Goal: Information Seeking & Learning: Find specific fact

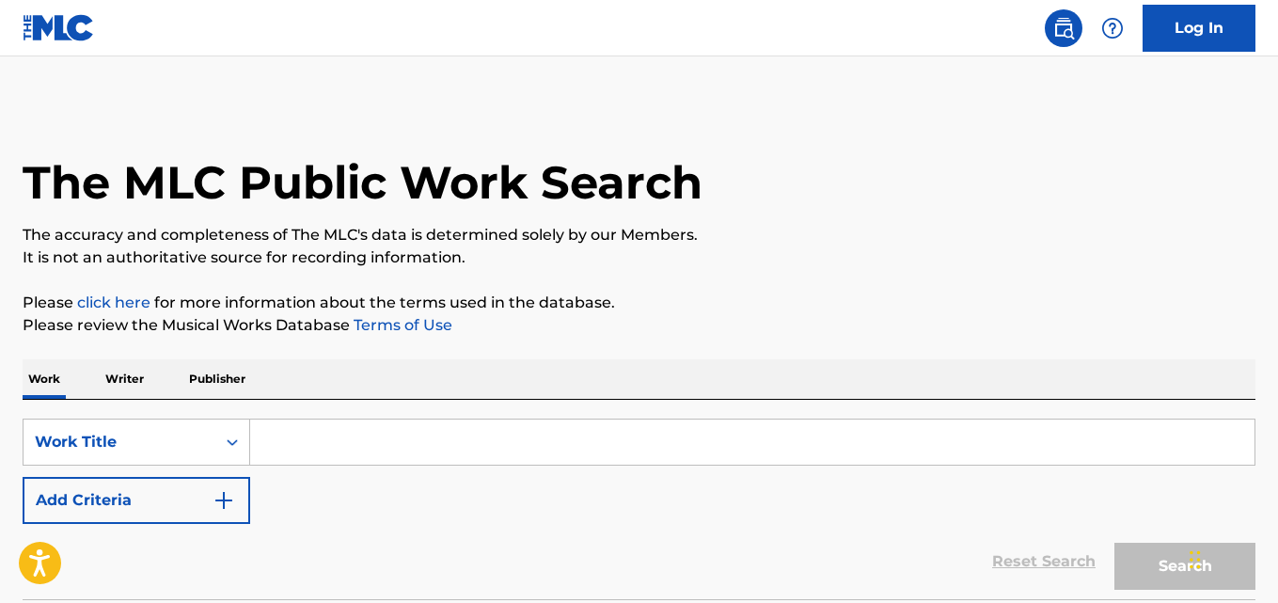
click at [381, 462] on input "Search Form" at bounding box center [752, 441] width 1004 height 45
paste input "Dope"
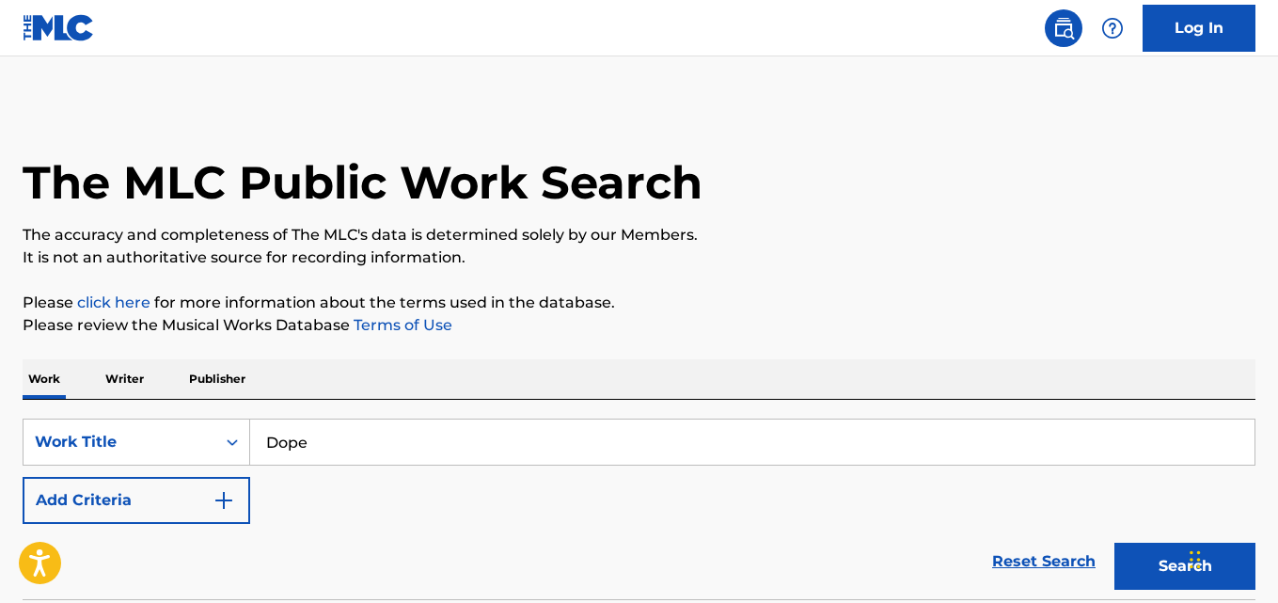
type input "Dope"
click at [743, 375] on div "Work Writer Publisher" at bounding box center [639, 378] width 1233 height 39
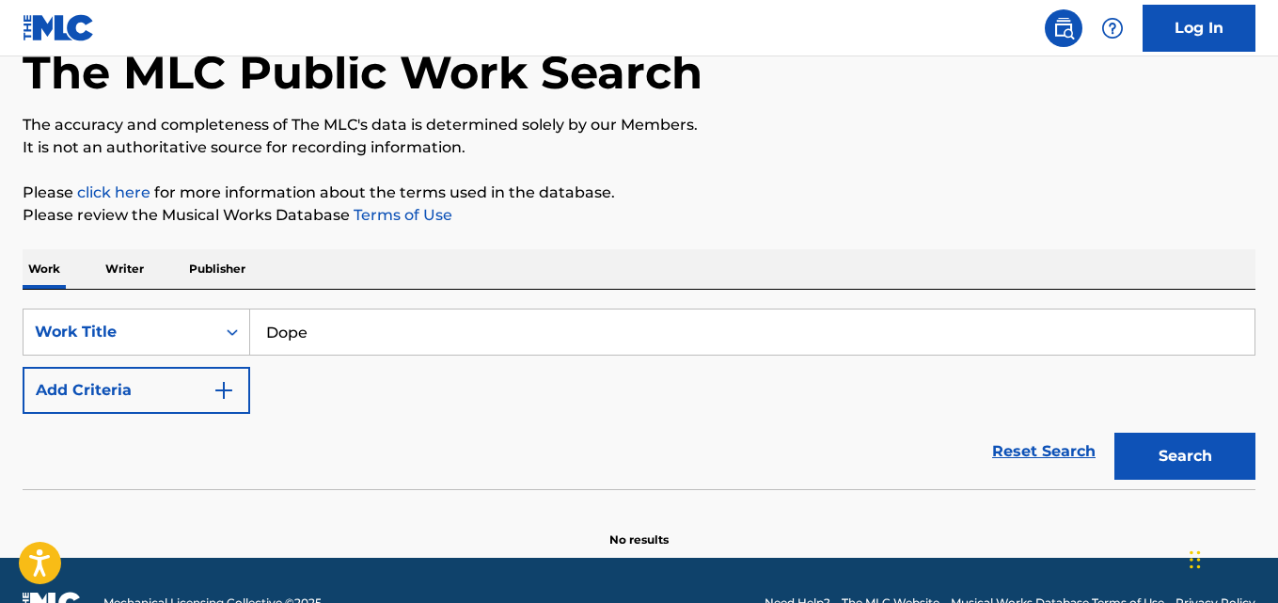
scroll to position [155, 0]
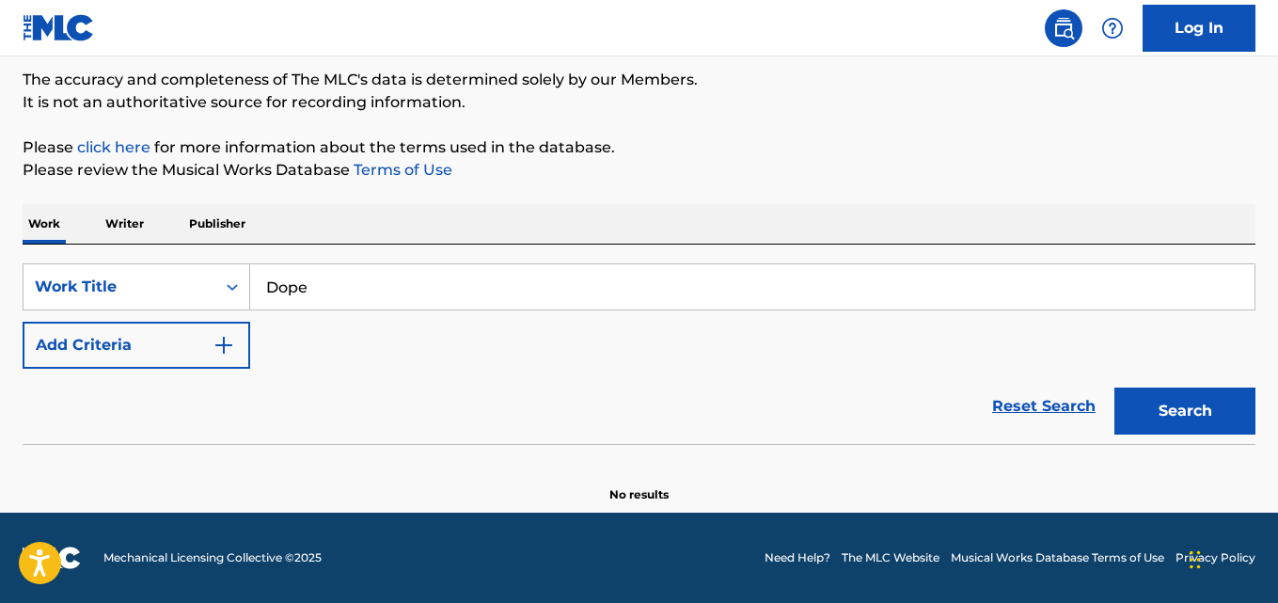
click at [182, 326] on button "Add Criteria" at bounding box center [137, 345] width 228 height 47
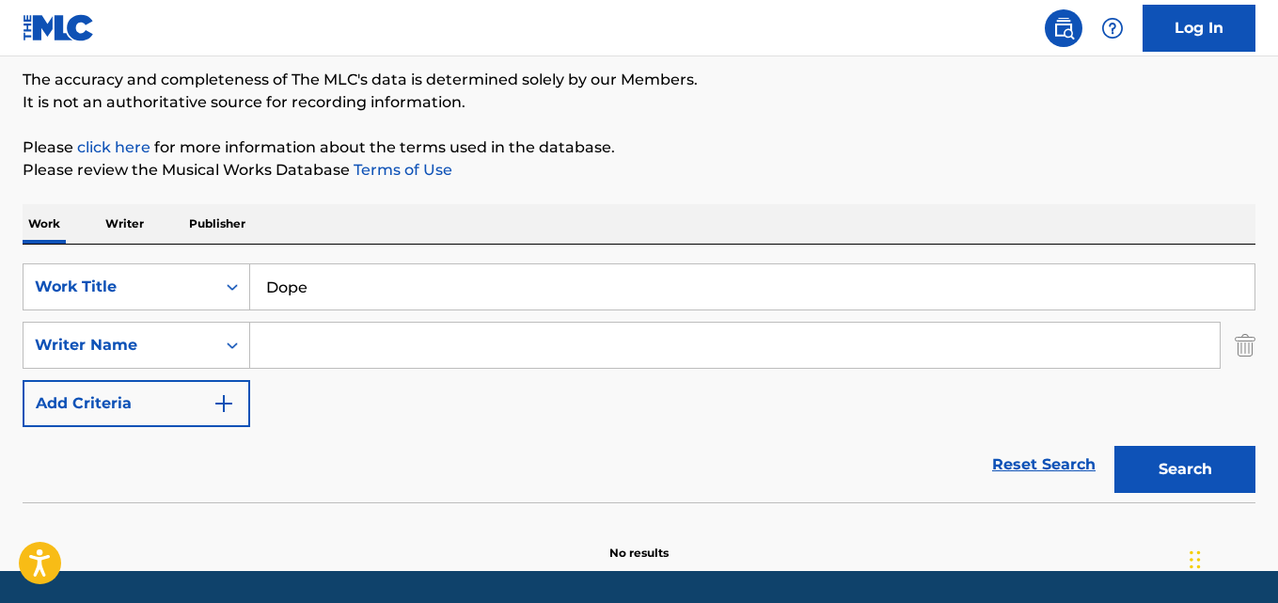
click at [325, 326] on input "Search Form" at bounding box center [734, 345] width 969 height 45
type input "[PERSON_NAME]"
click at [1114, 446] on button "Search" at bounding box center [1184, 469] width 141 height 47
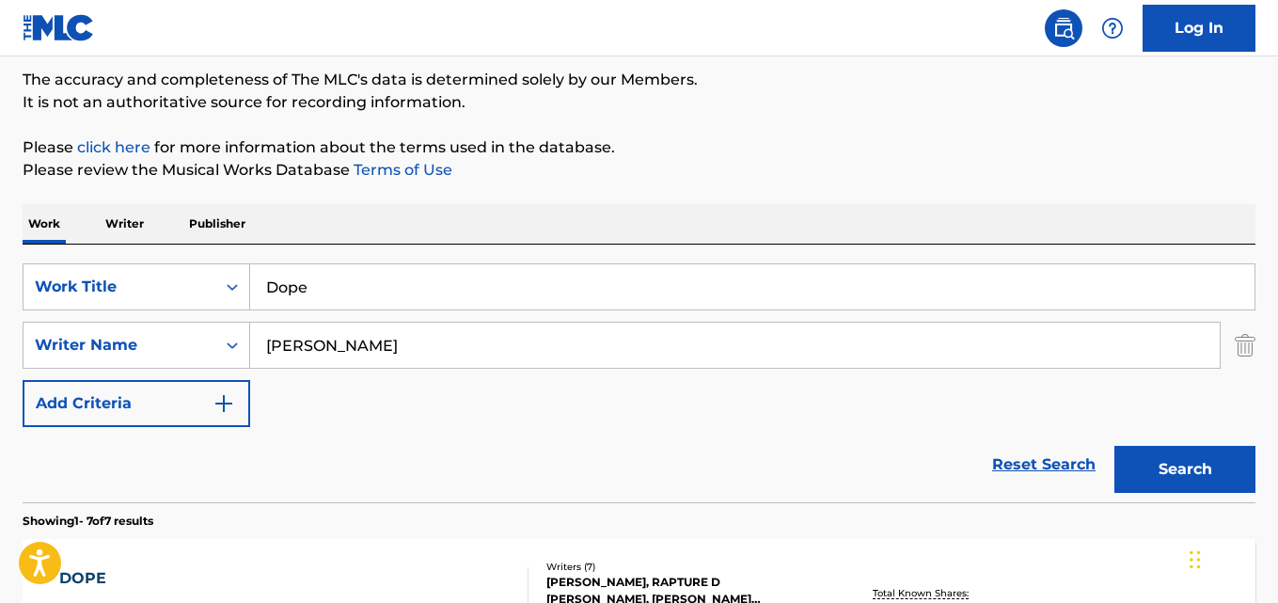
click at [526, 207] on div "Work Writer Publisher" at bounding box center [639, 223] width 1233 height 39
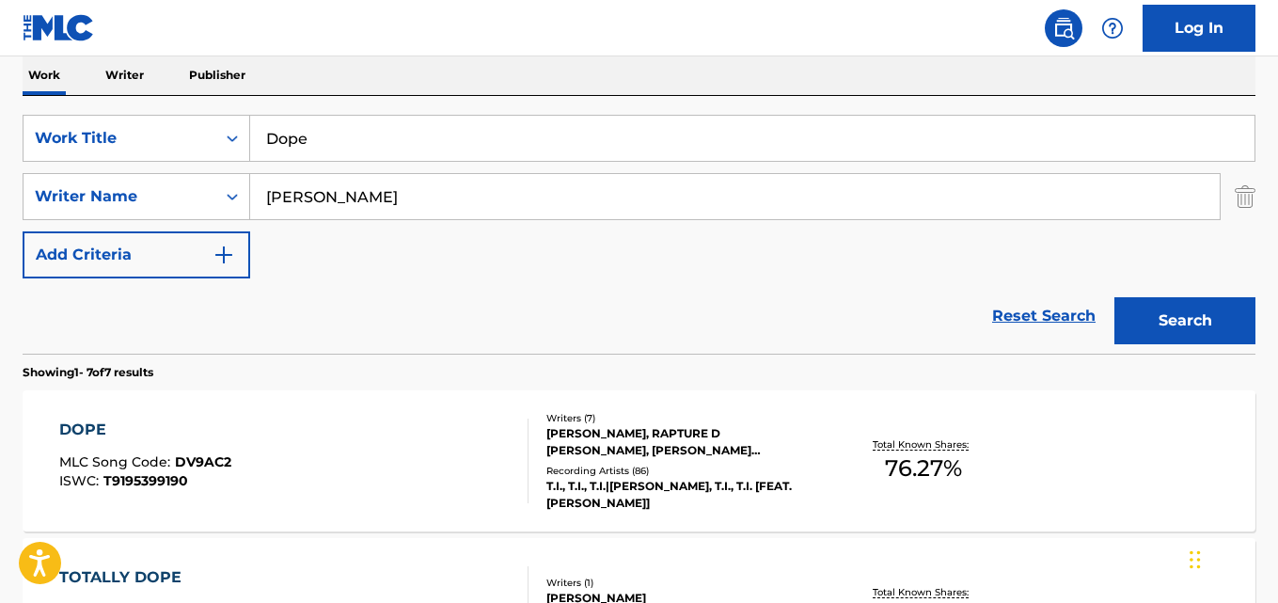
scroll to position [468, 0]
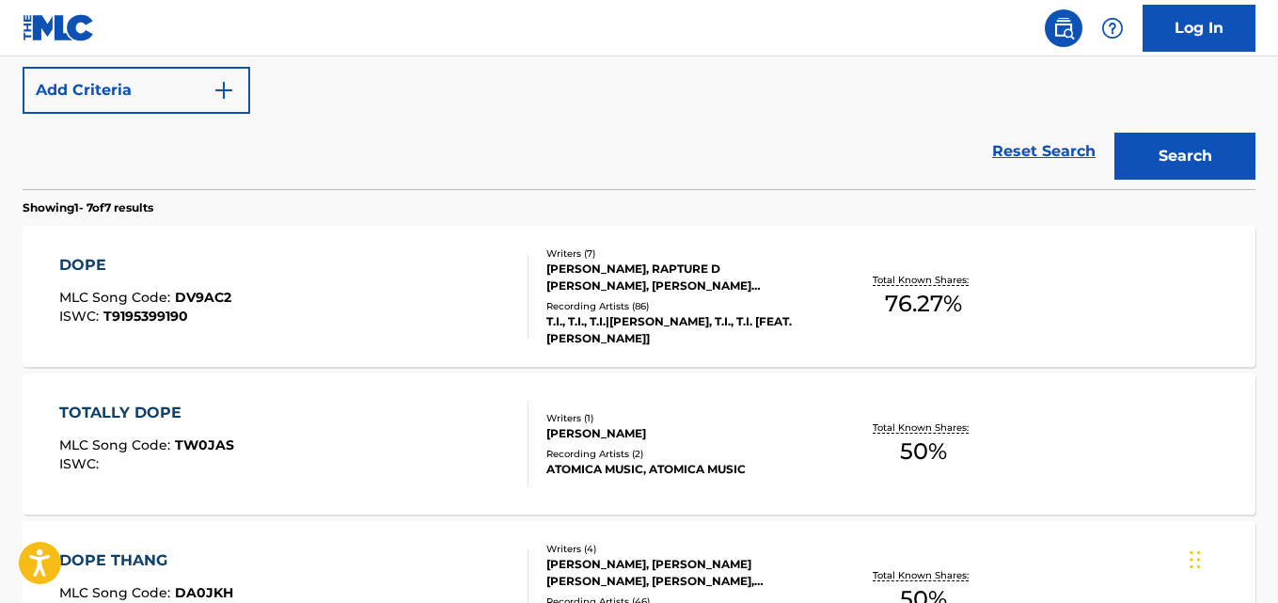
click at [87, 274] on div "DOPE" at bounding box center [145, 265] width 172 height 23
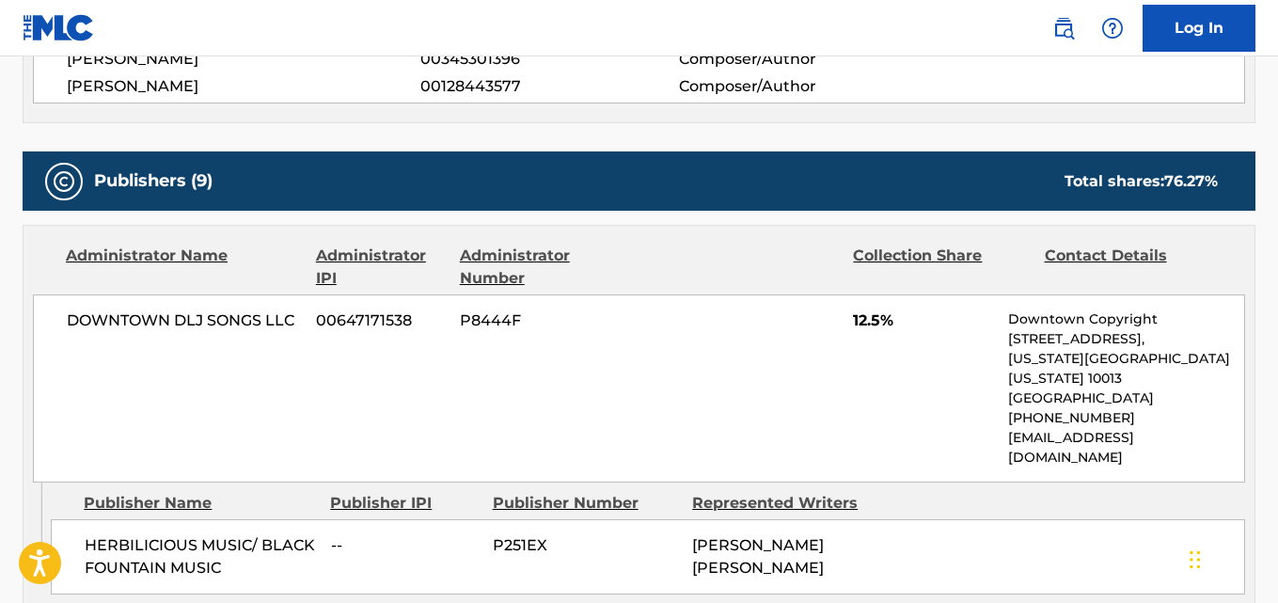
scroll to position [940, 0]
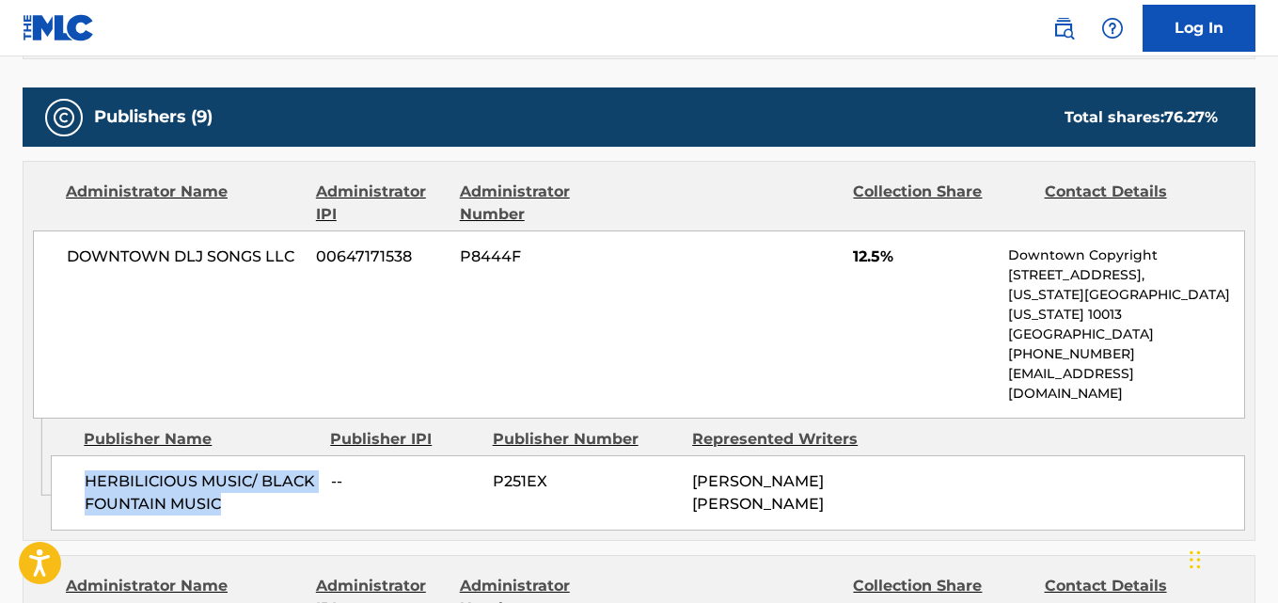
drag, startPoint x: 84, startPoint y: 441, endPoint x: 312, endPoint y: 461, distance: 229.3
click at [312, 461] on div "HERBILICIOUS MUSIC/ BLACK FOUNTAIN MUSIC -- P251EX [PERSON_NAME] [PERSON_NAME]" at bounding box center [648, 492] width 1194 height 75
click at [172, 470] on span "HERBILICIOUS MUSIC/ BLACK FOUNTAIN MUSIC" at bounding box center [201, 492] width 232 height 45
drag, startPoint x: 83, startPoint y: 443, endPoint x: 305, endPoint y: 475, distance: 224.2
click at [305, 475] on div "HERBILICIOUS MUSIC/ BLACK FOUNTAIN MUSIC -- P251EX [PERSON_NAME] [PERSON_NAME]" at bounding box center [648, 492] width 1194 height 75
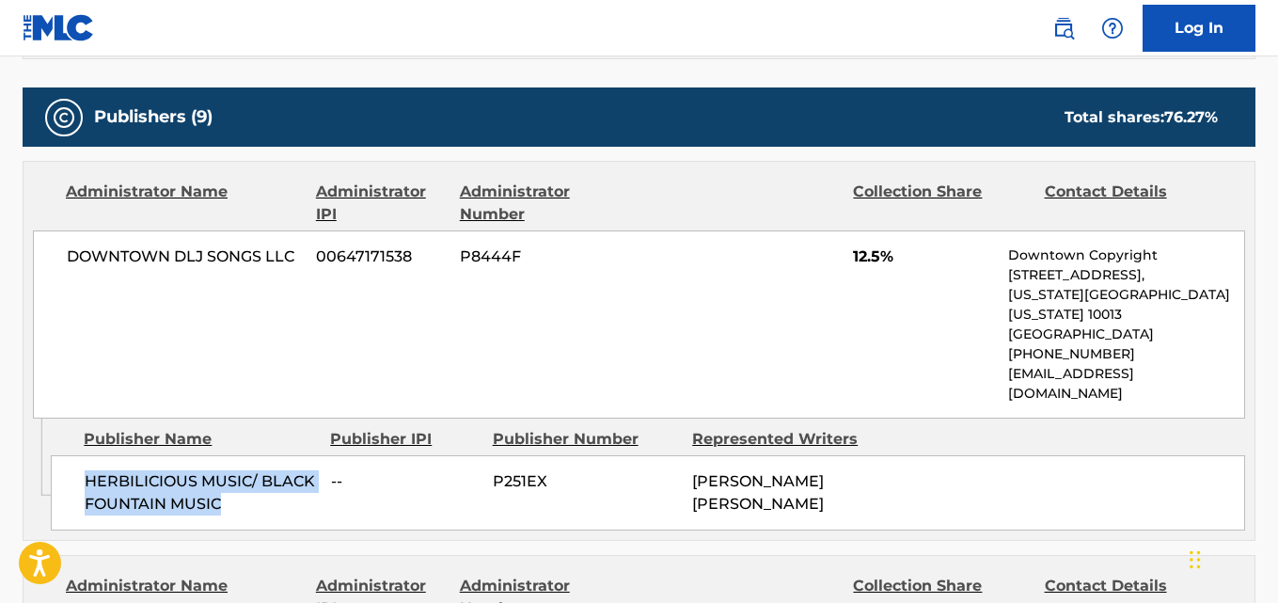
copy span "HERBILICIOUS MUSIC/ BLACK FOUNTAIN MUSIC"
click at [318, 367] on div "DOWNTOWN DLJ SONGS LLC 00647171538 P8444F 12.5% Downtown Copyright [STREET_ADDR…" at bounding box center [639, 324] width 1212 height 188
drag, startPoint x: 78, startPoint y: 439, endPoint x: 219, endPoint y: 460, distance: 142.6
click at [219, 460] on div "HERBILICIOUS MUSIC/ BLACK FOUNTAIN MUSIC -- P251EX [PERSON_NAME] [PERSON_NAME]" at bounding box center [648, 492] width 1194 height 75
copy span "HERBILICIOUS MUSIC/ BLACK FOUNTAIN MUSIC"
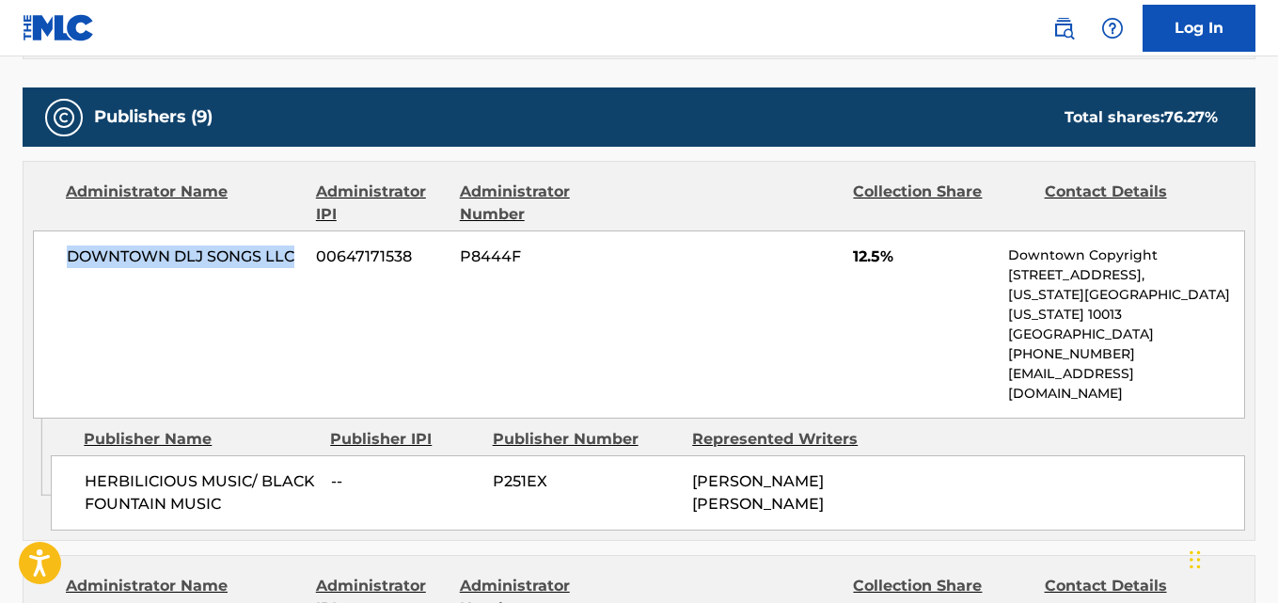
drag, startPoint x: 68, startPoint y: 256, endPoint x: 294, endPoint y: 257, distance: 226.6
click at [294, 257] on span "DOWNTOWN DLJ SONGS LLC" at bounding box center [184, 256] width 235 height 23
copy span "DOWNTOWN DLJ SONGS LLC"
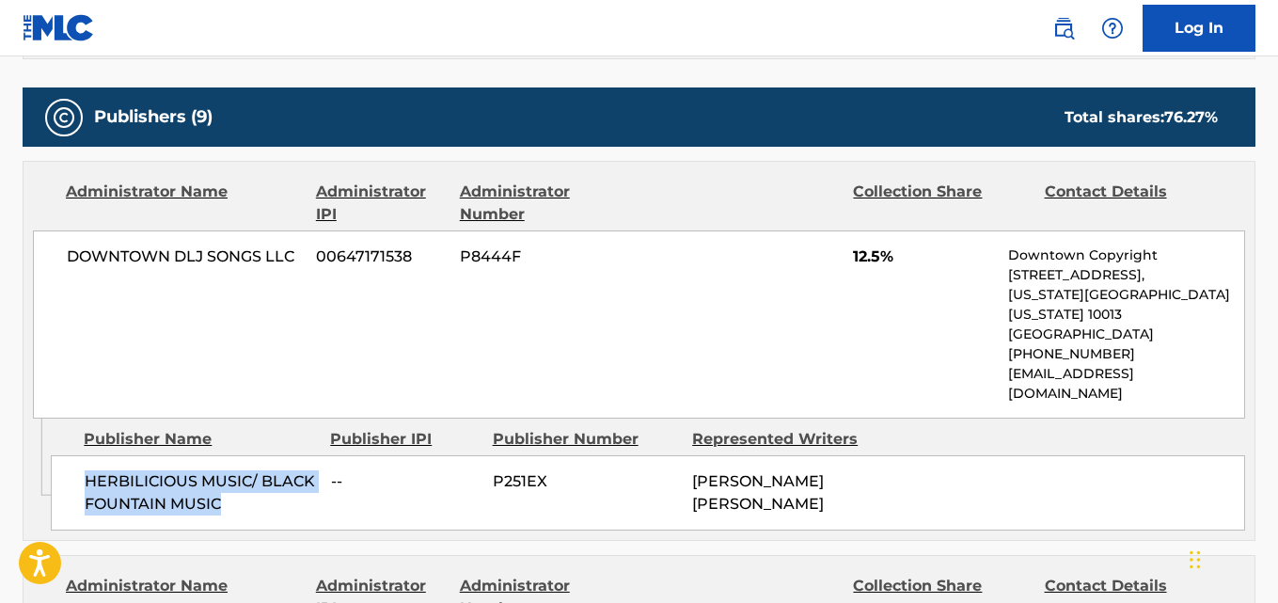
drag, startPoint x: 82, startPoint y: 442, endPoint x: 286, endPoint y: 472, distance: 206.3
click at [286, 472] on div "HERBILICIOUS MUSIC/ BLACK FOUNTAIN MUSIC -- P251EX [PERSON_NAME] [PERSON_NAME]" at bounding box center [648, 492] width 1194 height 75
copy span "HERBILICIOUS MUSIC/ BLACK FOUNTAIN MUSIC"
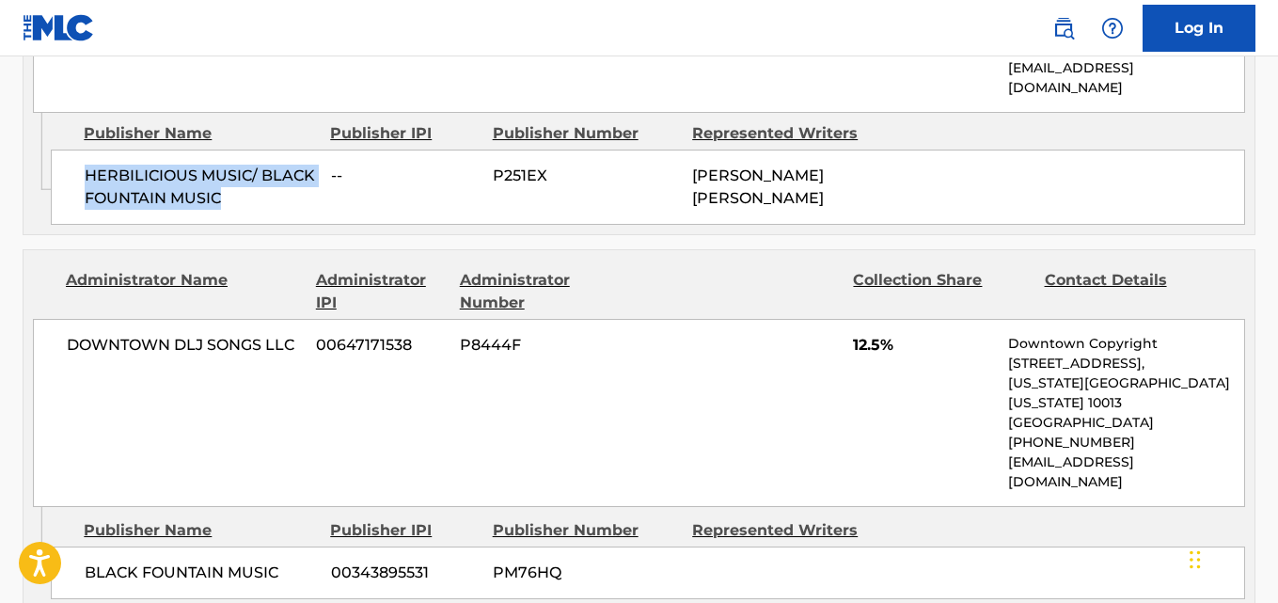
scroll to position [1254, 0]
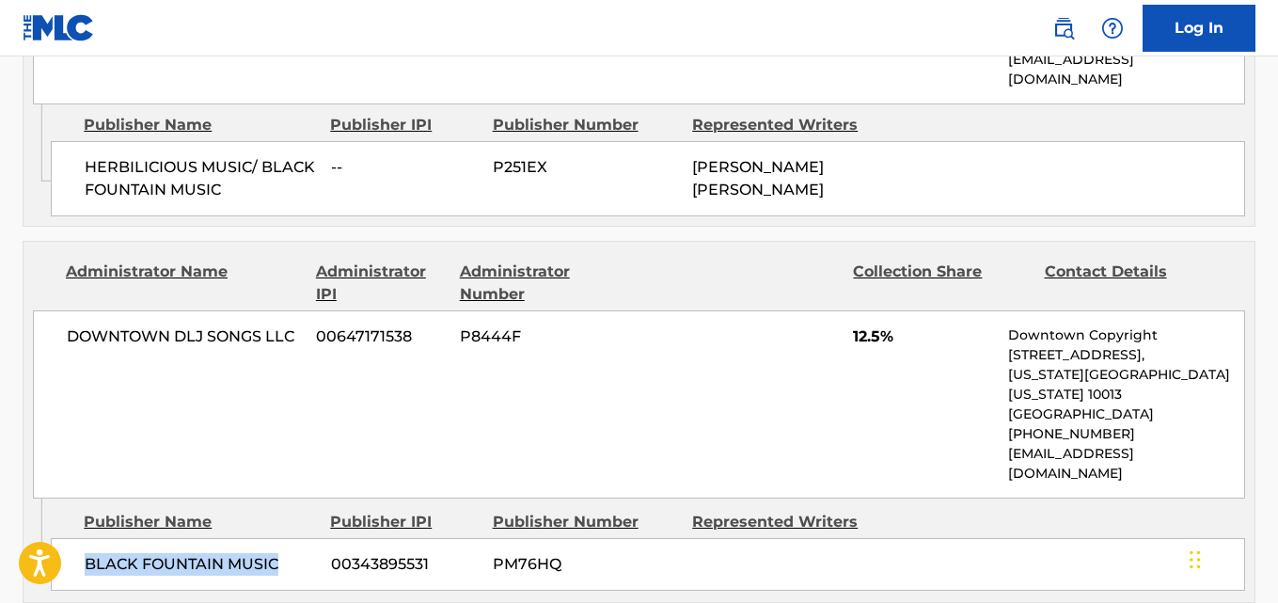
drag, startPoint x: 89, startPoint y: 479, endPoint x: 295, endPoint y: 480, distance: 205.9
click at [295, 553] on span "BLACK FOUNTAIN MUSIC" at bounding box center [201, 564] width 232 height 23
copy span "BLACK FOUNTAIN MUSIC"
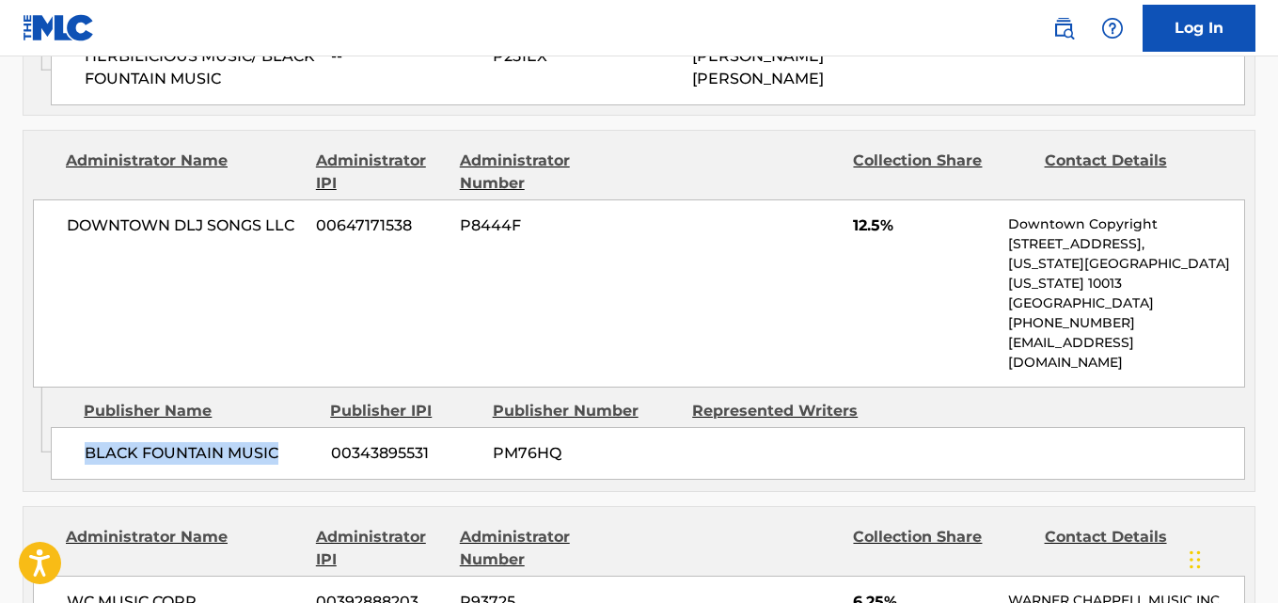
scroll to position [1410, 0]
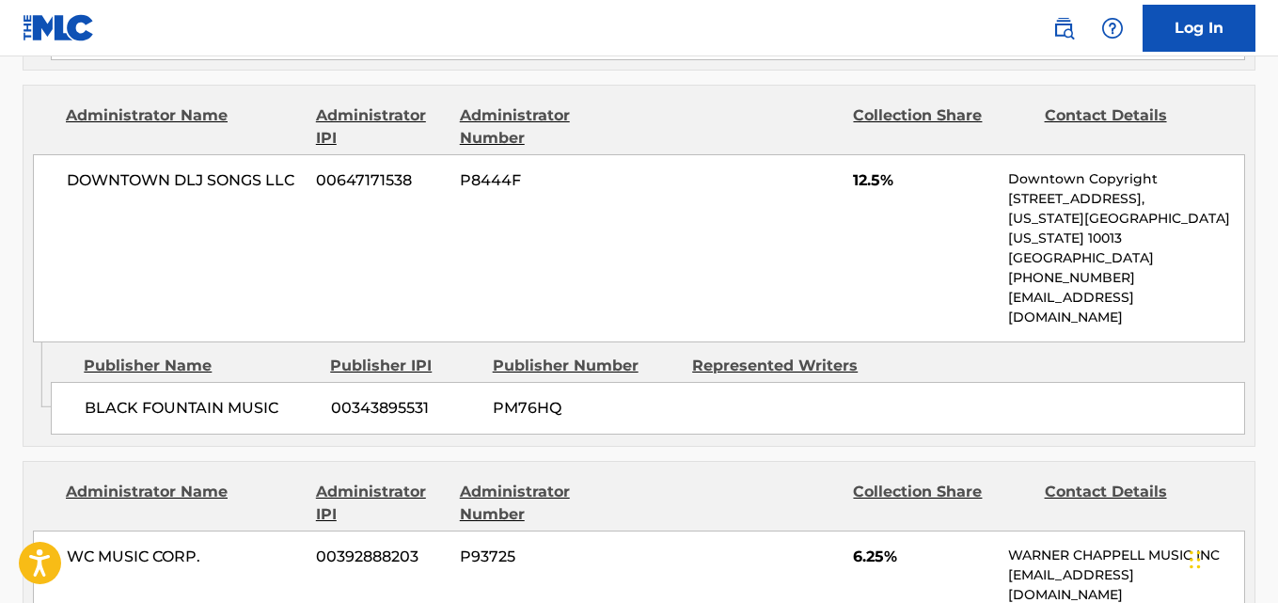
click at [858, 169] on span "12.5%" at bounding box center [923, 180] width 141 height 23
copy span "12.5"
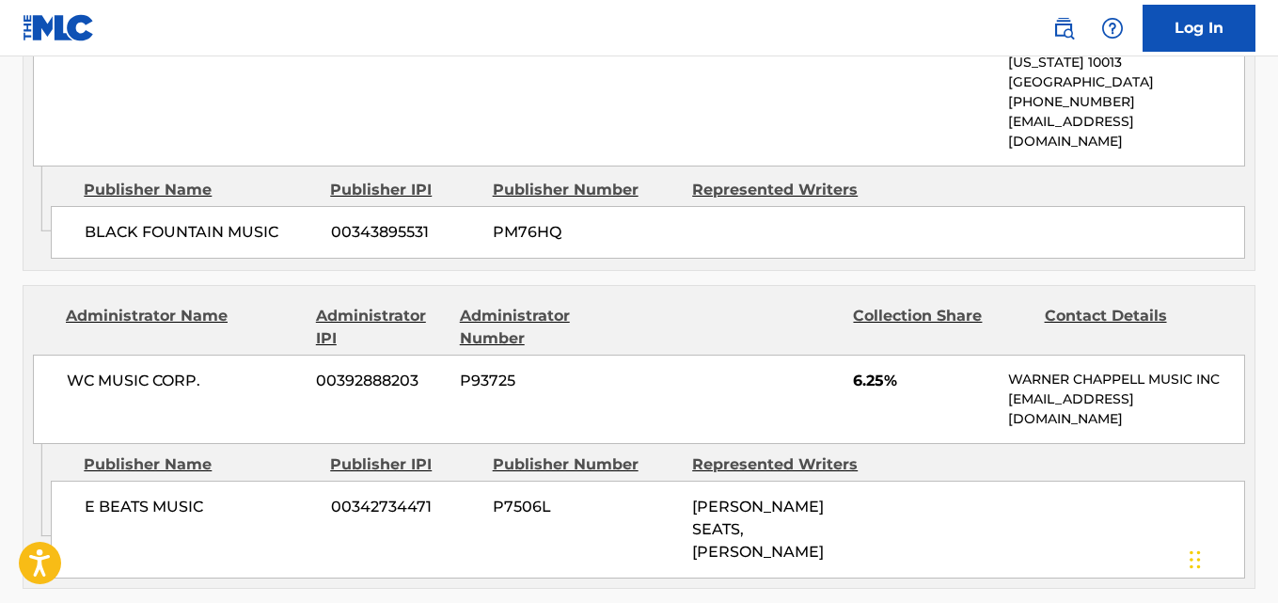
scroll to position [1725, 0]
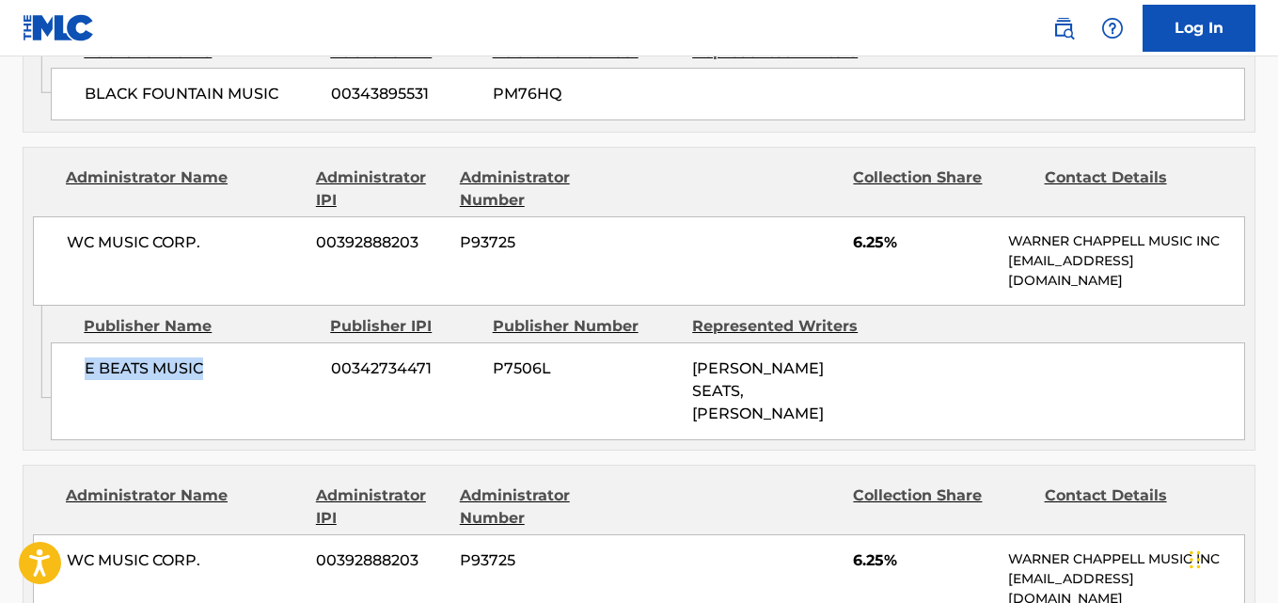
drag, startPoint x: 75, startPoint y: 302, endPoint x: 213, endPoint y: 301, distance: 138.2
click at [213, 342] on div "E BEATS MUSIC 00342734471 P7506L [PERSON_NAME] SEATS, [PERSON_NAME]" at bounding box center [648, 391] width 1194 height 98
copy span "E BEATS MUSIC"
click at [880, 231] on span "6.25%" at bounding box center [923, 242] width 141 height 23
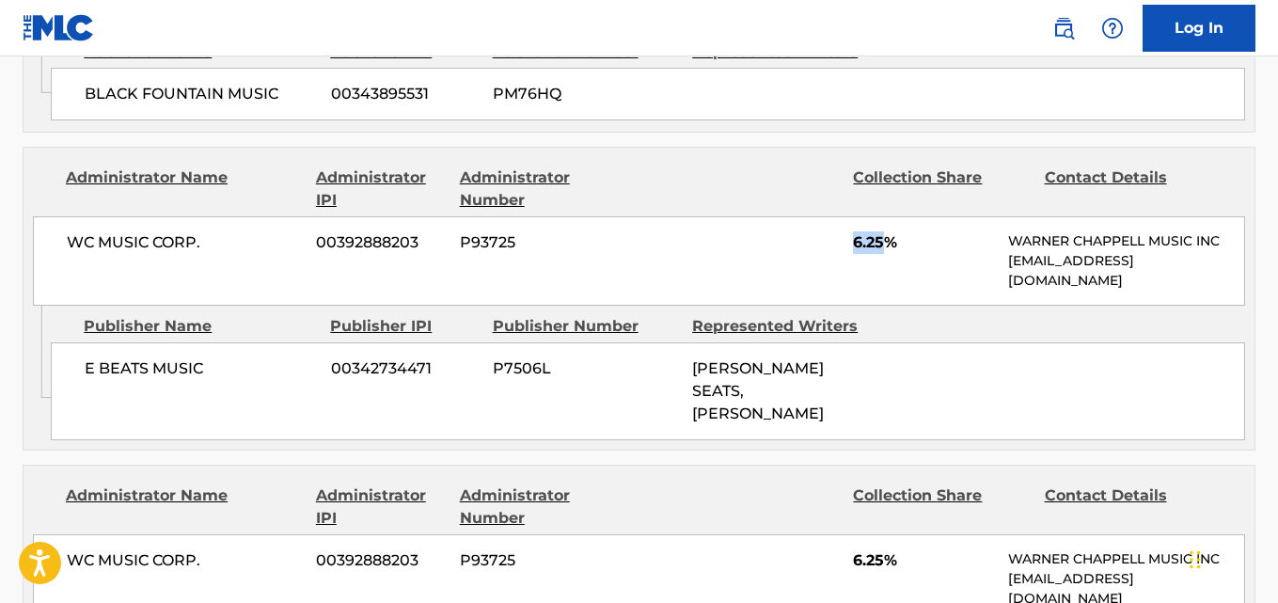
copy span "6.25"
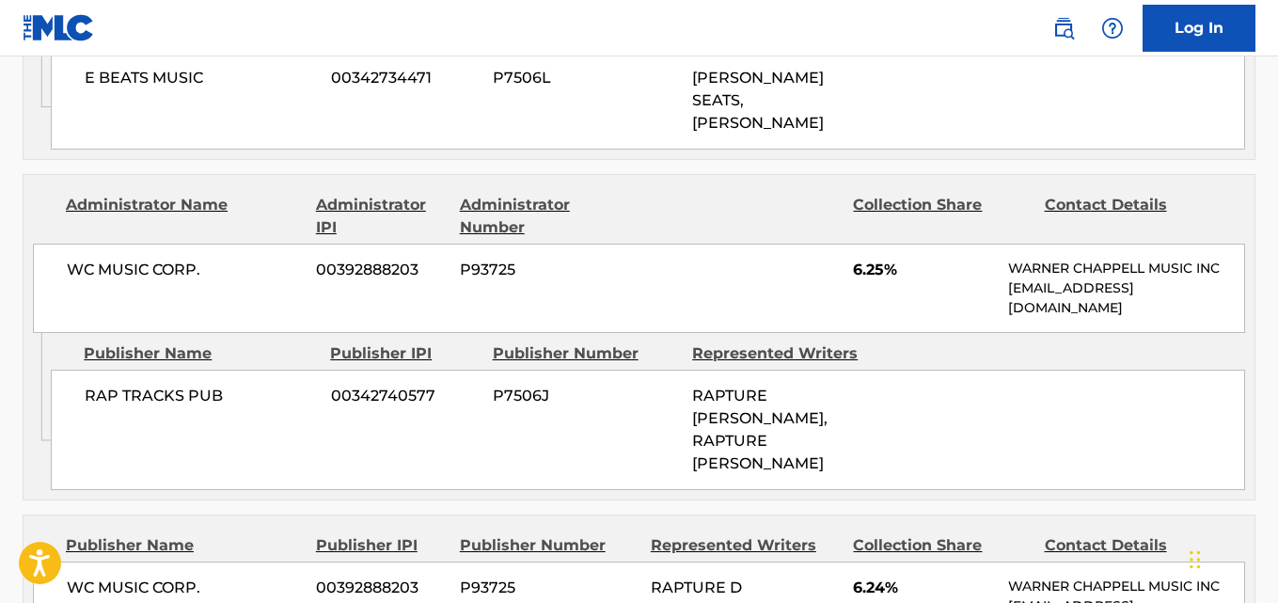
scroll to position [2038, 0]
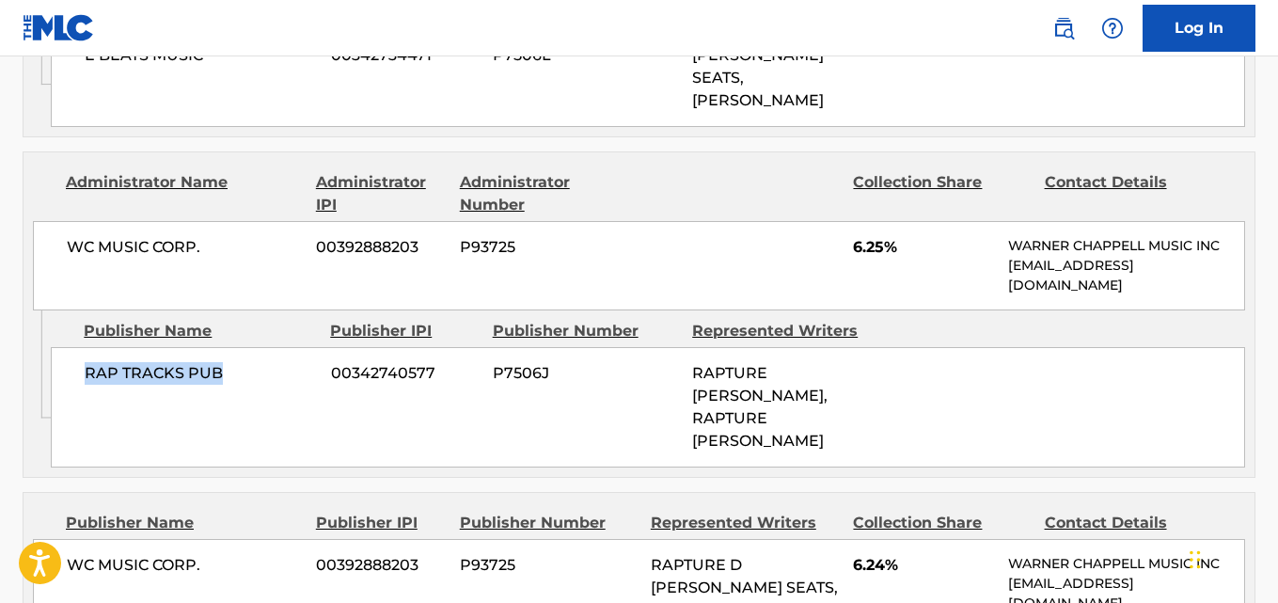
drag, startPoint x: 87, startPoint y: 275, endPoint x: 241, endPoint y: 272, distance: 153.3
click at [241, 362] on span "RAP TRACKS PUB" at bounding box center [201, 373] width 232 height 23
copy span "RAP TRACKS PUB"
click at [884, 236] on span "6.25%" at bounding box center [923, 247] width 141 height 23
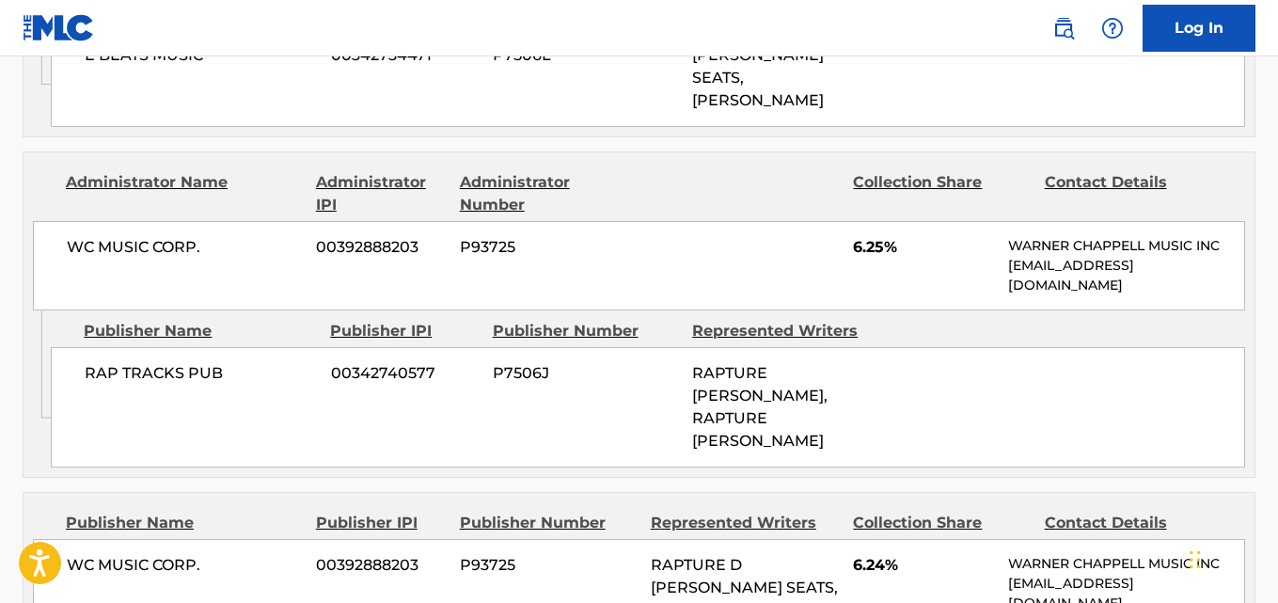
click at [861, 236] on span "6.25%" at bounding box center [923, 247] width 141 height 23
copy span "6.25"
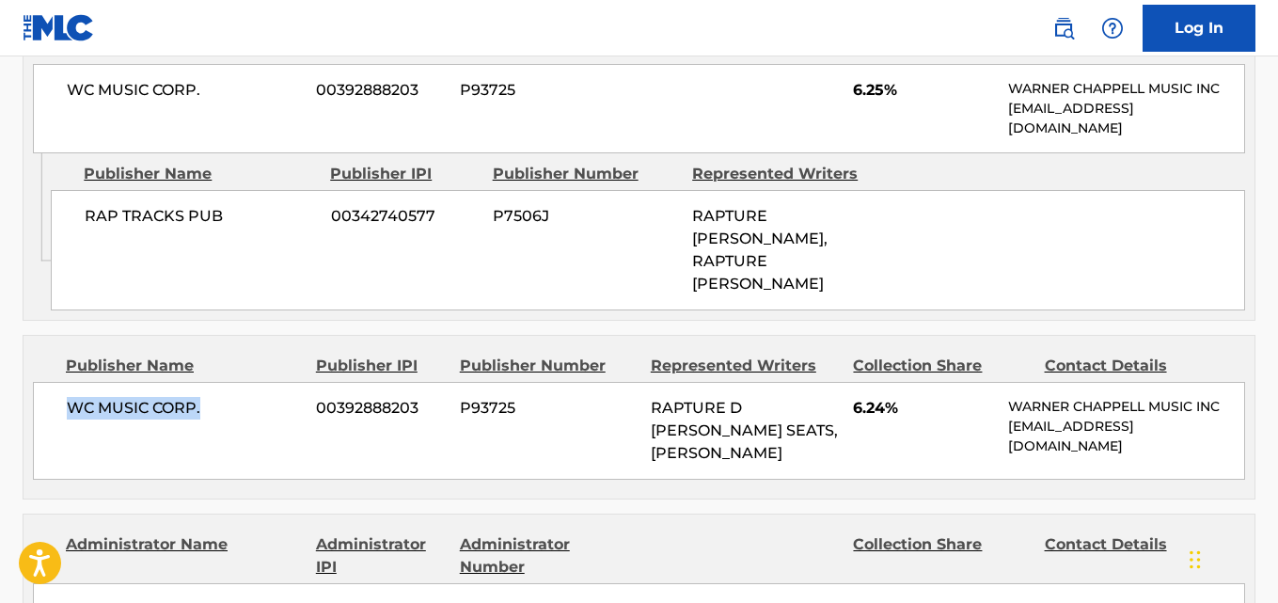
drag, startPoint x: 65, startPoint y: 264, endPoint x: 230, endPoint y: 269, distance: 165.6
click at [230, 382] on div "WC MUSIC CORP. 00392888203 P93725 RAPTURE D [PERSON_NAME] SEATS, [PERSON_NAME] …" at bounding box center [639, 431] width 1212 height 98
click at [858, 397] on span "6.24%" at bounding box center [923, 408] width 141 height 23
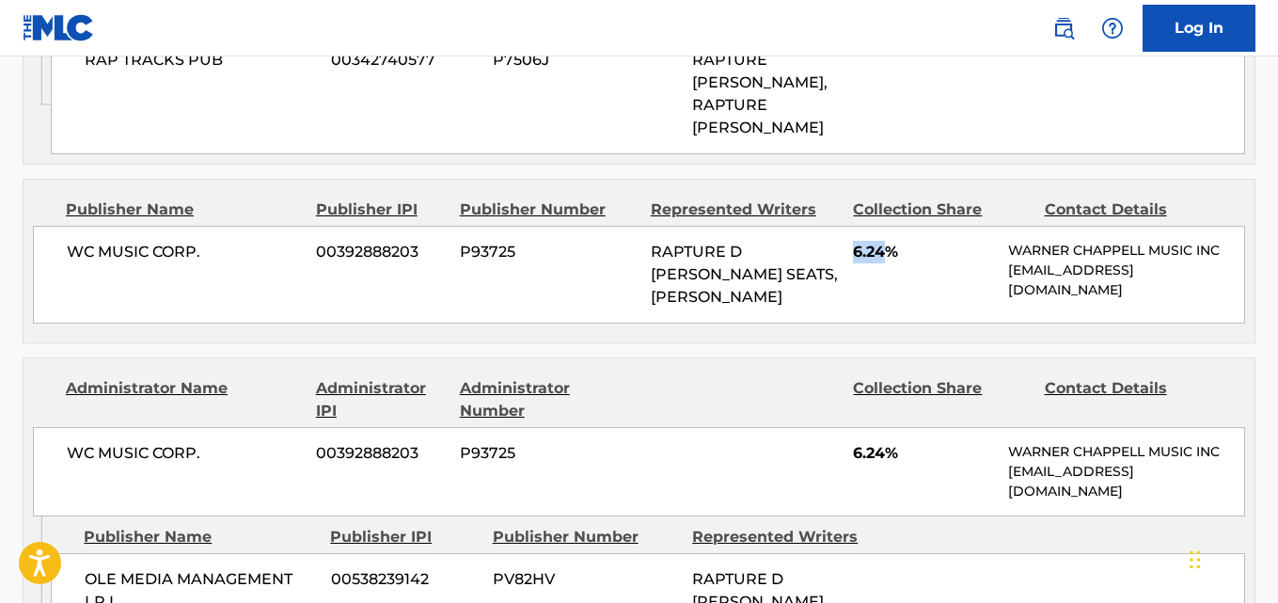
scroll to position [2508, 0]
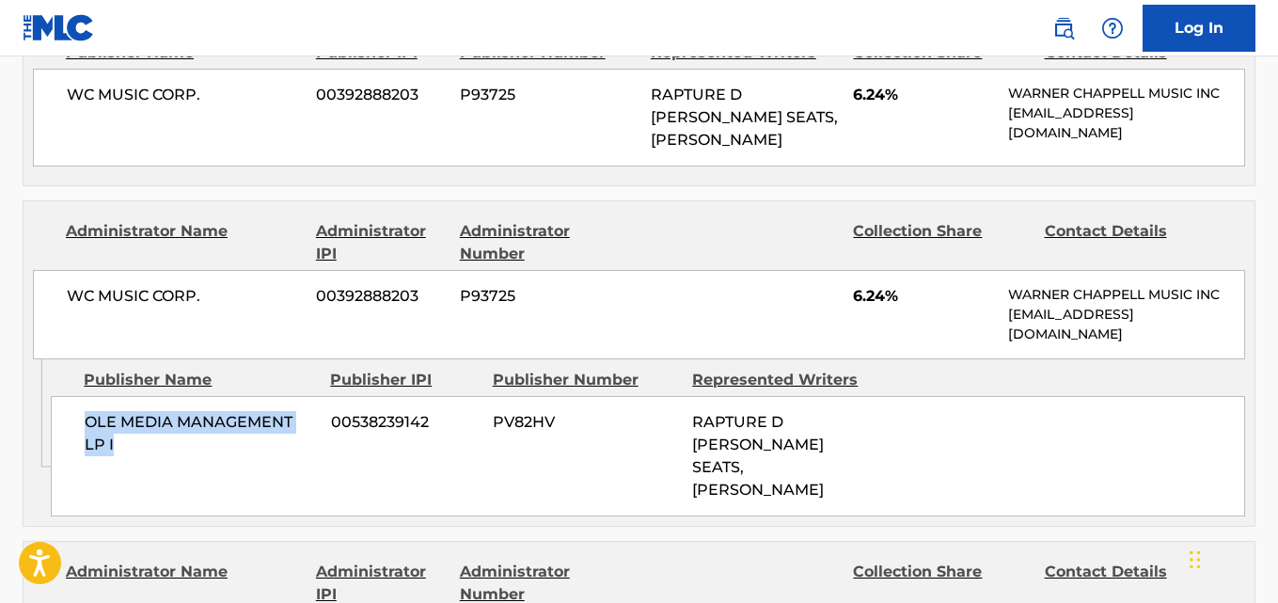
drag, startPoint x: 87, startPoint y: 272, endPoint x: 147, endPoint y: 303, distance: 67.7
click at [147, 411] on span "OLE MEDIA MANAGEMENT LP I" at bounding box center [201, 433] width 232 height 45
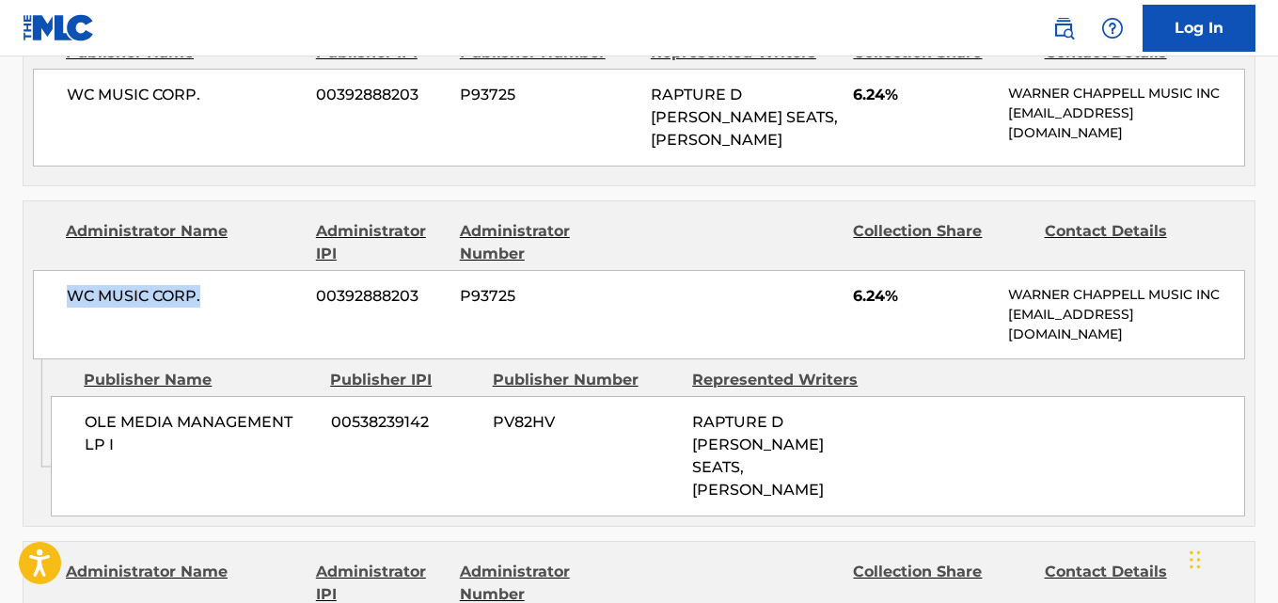
drag, startPoint x: 70, startPoint y: 156, endPoint x: 234, endPoint y: 156, distance: 164.6
click at [234, 285] on span "WC MUSIC CORP." at bounding box center [184, 296] width 235 height 23
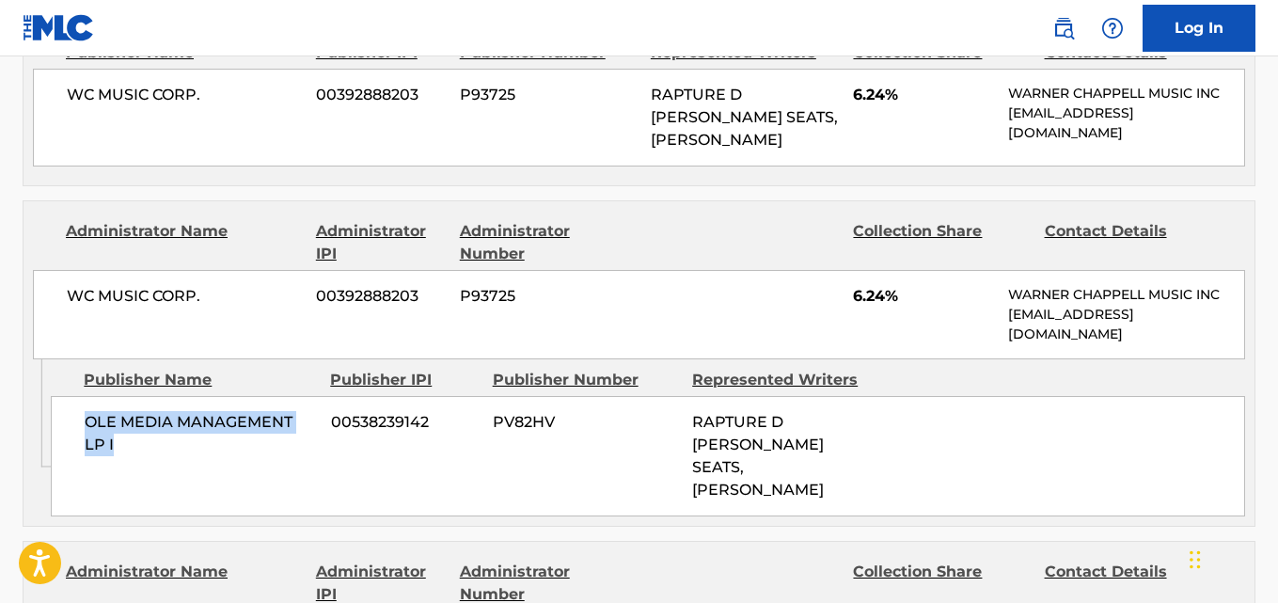
drag, startPoint x: 83, startPoint y: 280, endPoint x: 161, endPoint y: 302, distance: 81.0
click at [157, 396] on div "OLE MEDIA MANAGEMENT LP I 00538239142 PV82HV RAPTURE D [PERSON_NAME] SEATS, [PE…" at bounding box center [648, 456] width 1194 height 120
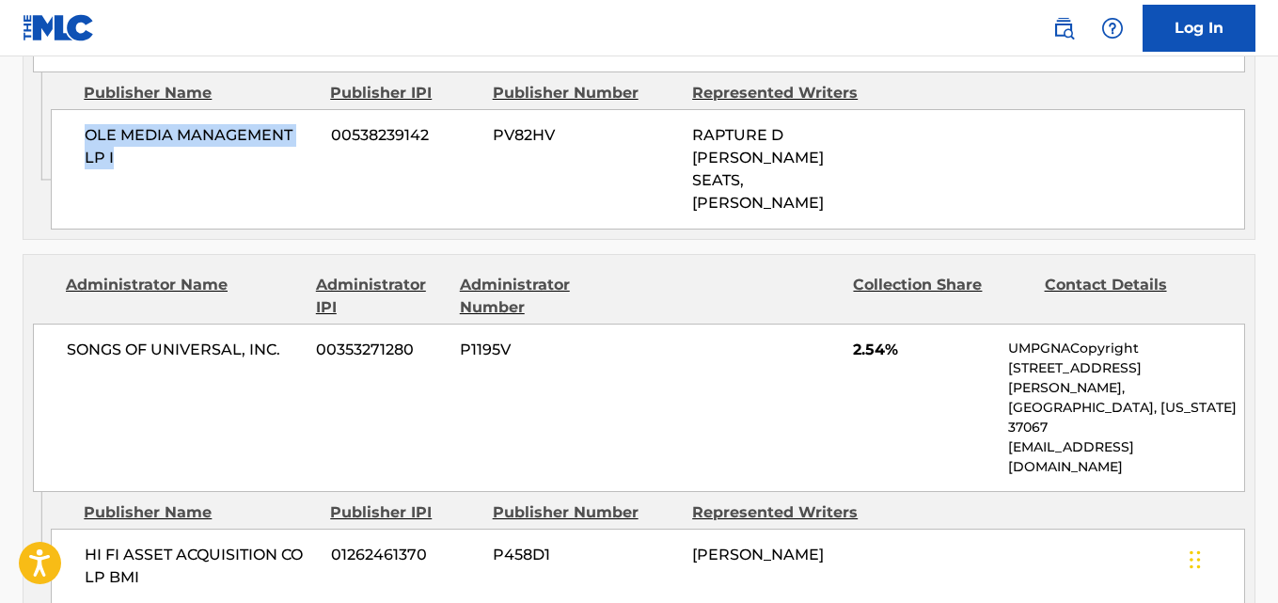
scroll to position [2821, 0]
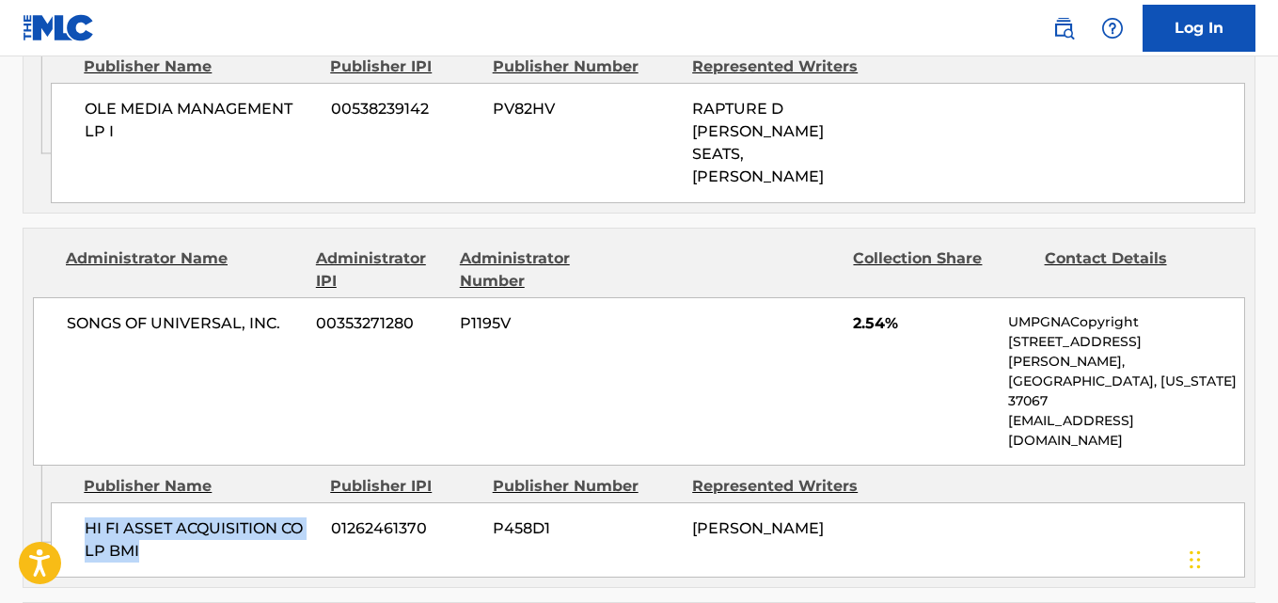
drag, startPoint x: 84, startPoint y: 300, endPoint x: 203, endPoint y: 334, distance: 124.1
click at [201, 502] on div "HI FI ASSET ACQUISITION CO LP BMI 01262461370 P458D1 [PERSON_NAME]" at bounding box center [648, 539] width 1194 height 75
click at [854, 312] on span "2.54%" at bounding box center [923, 323] width 141 height 23
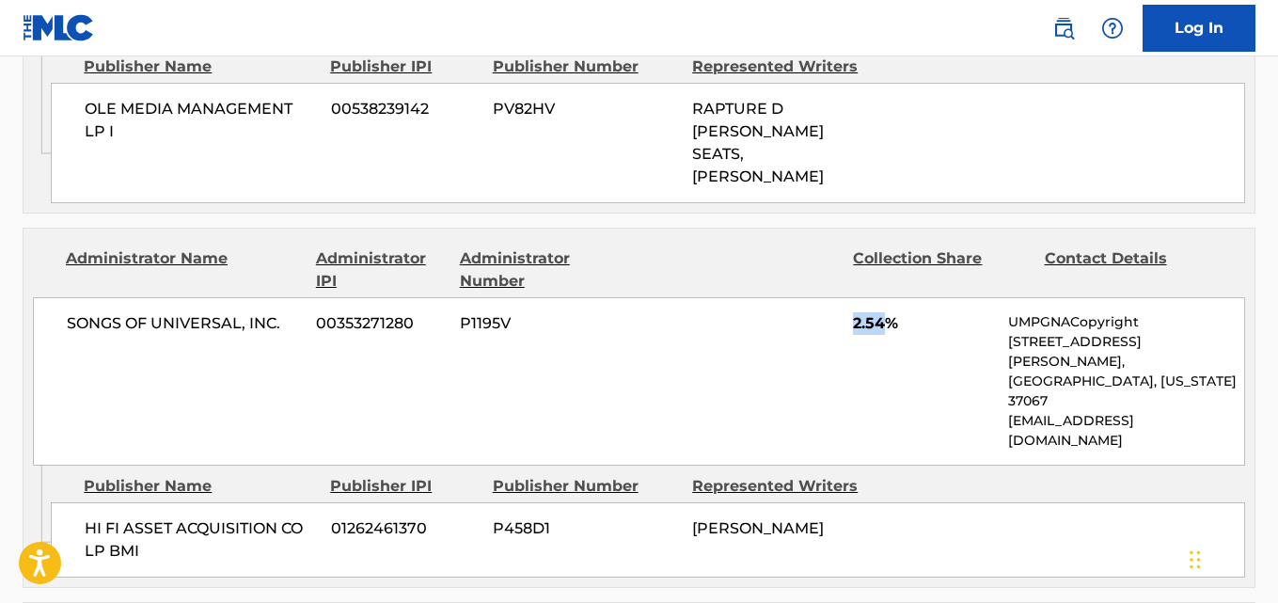
click at [854, 312] on span "2.54%" at bounding box center [923, 323] width 141 height 23
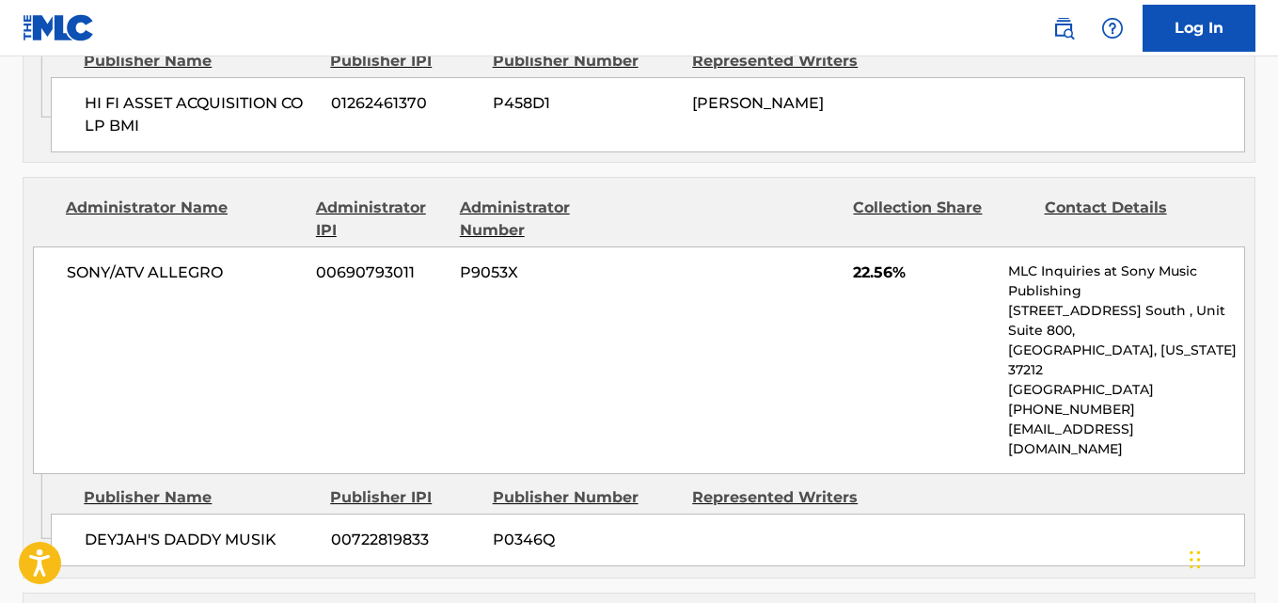
scroll to position [3291, 0]
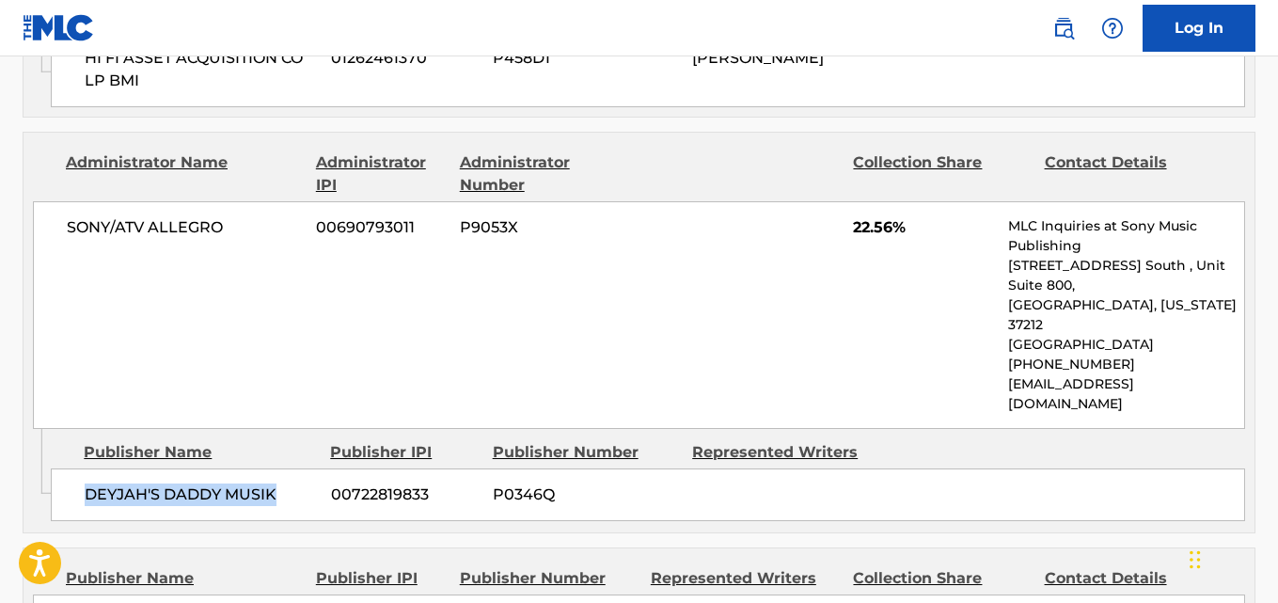
drag, startPoint x: 82, startPoint y: 228, endPoint x: 288, endPoint y: 232, distance: 206.0
click at [288, 468] on div "DEYJAH'S DADDY MUSIK 00722819833 P0346Q" at bounding box center [648, 494] width 1194 height 53
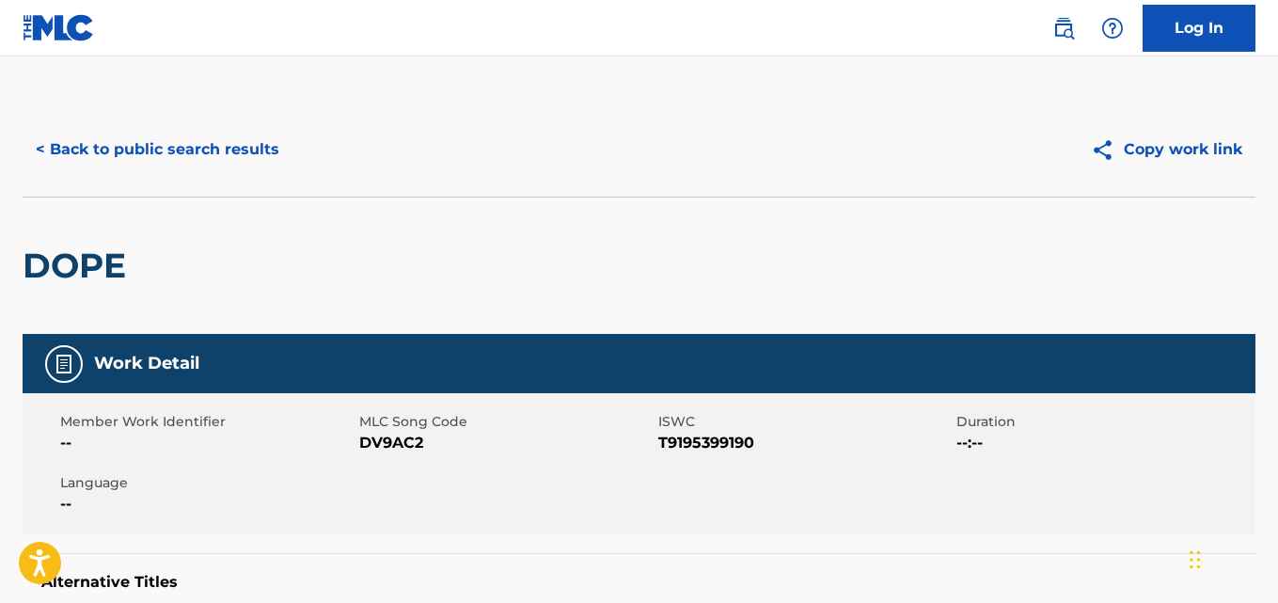
scroll to position [0, 0]
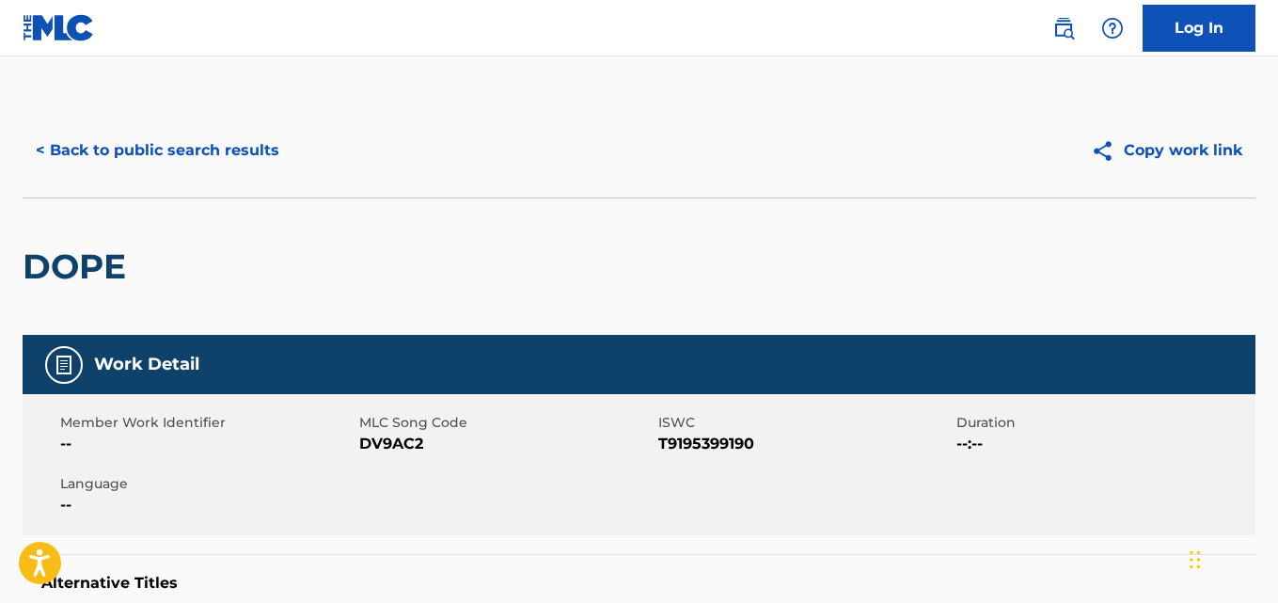
click at [229, 162] on button "< Back to public search results" at bounding box center [158, 150] width 270 height 47
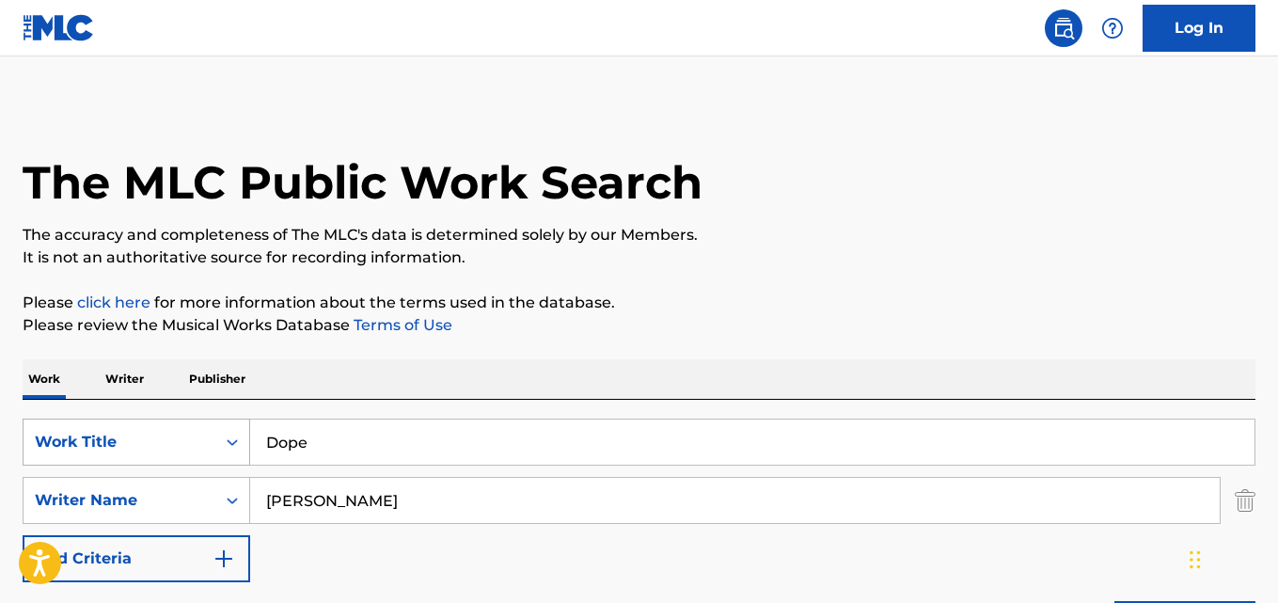
drag, startPoint x: 204, startPoint y: 448, endPoint x: 193, endPoint y: 442, distance: 12.6
click at [199, 449] on div "SearchWithCriteriad72a3635-5a1a-44f0-8363-09c2b9a14496 Work Title Dope" at bounding box center [639, 441] width 1233 height 47
paste input "Hands Up"
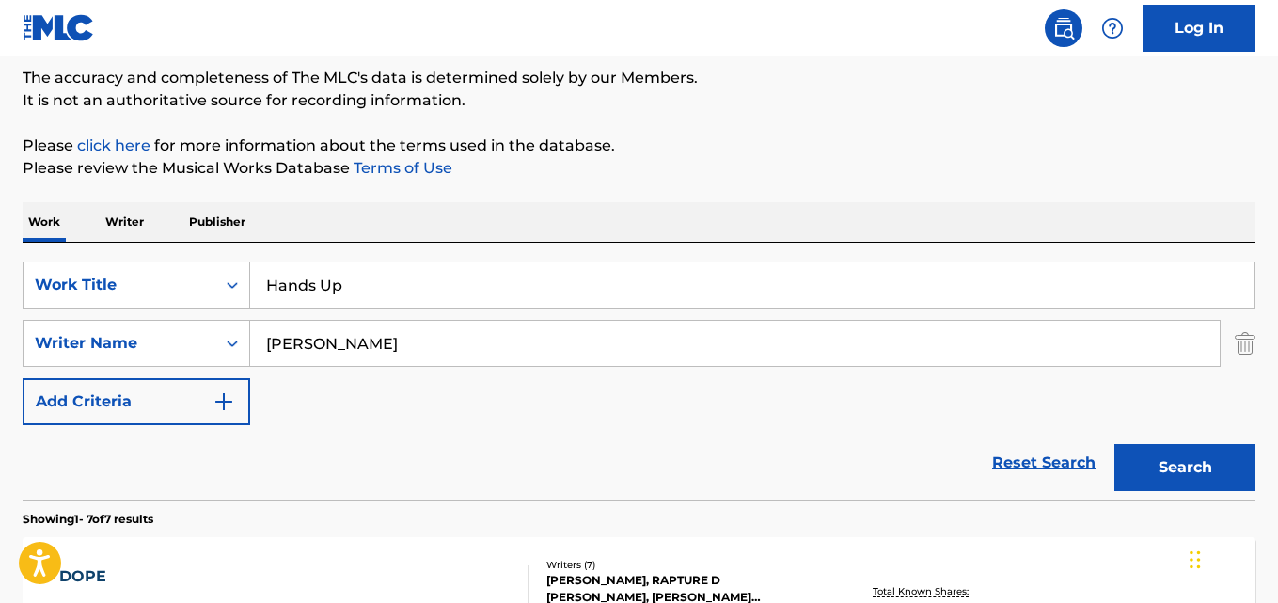
type input "Hands Up"
click at [1216, 462] on button "Search" at bounding box center [1184, 467] width 141 height 47
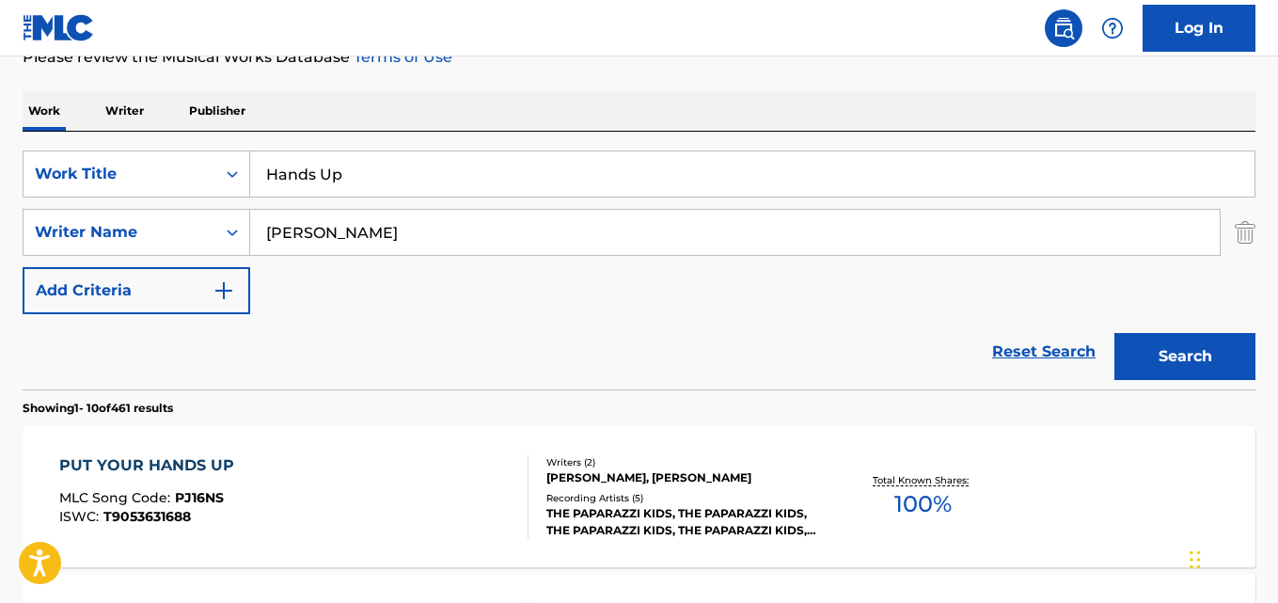
scroll to position [313, 0]
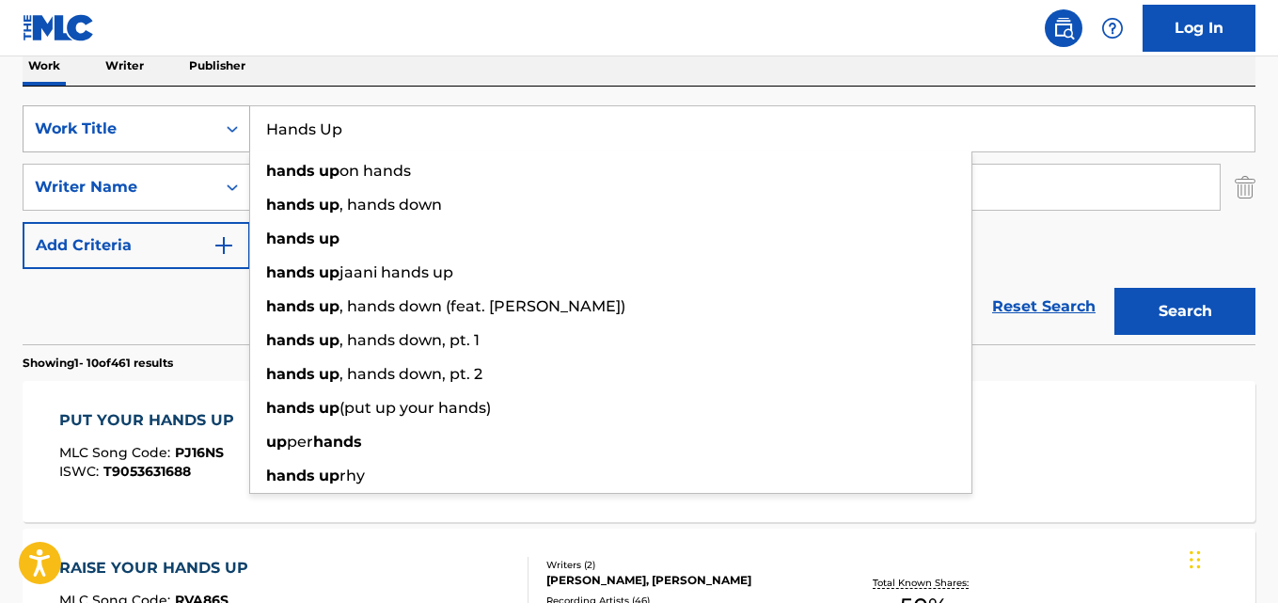
drag, startPoint x: 389, startPoint y: 149, endPoint x: 244, endPoint y: 148, distance: 144.8
click at [246, 148] on div "SearchWithCriteriad72a3635-5a1a-44f0-8363-09c2b9a14496 Work Title Hands Up hand…" at bounding box center [639, 128] width 1233 height 47
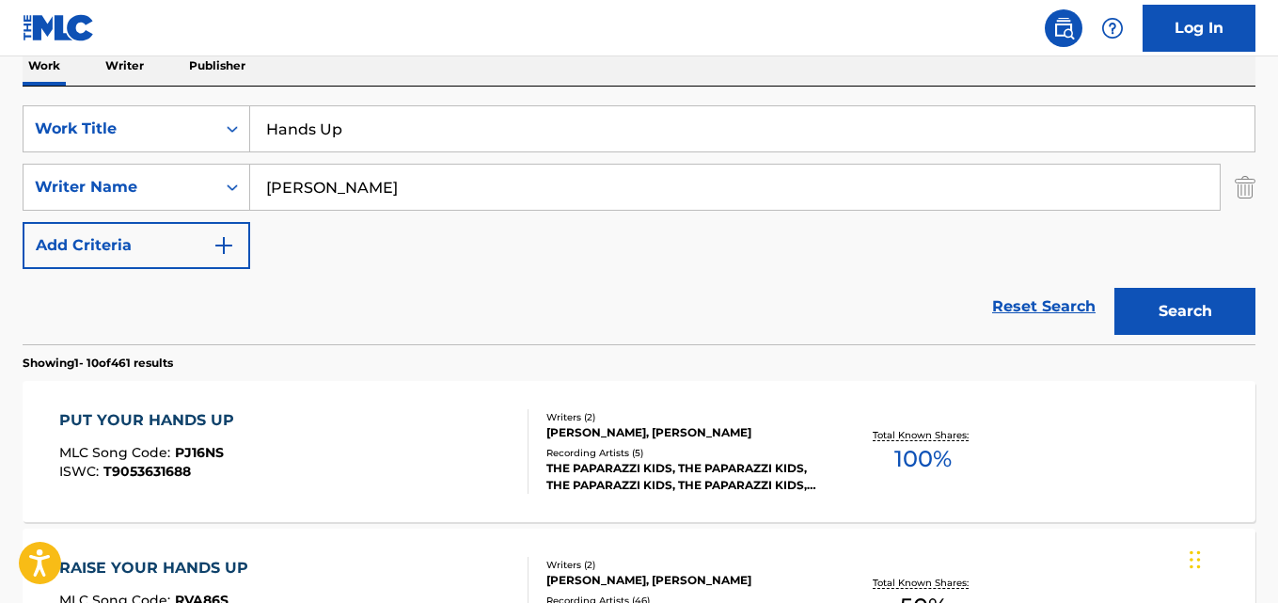
click at [1119, 280] on div "Search" at bounding box center [1180, 306] width 150 height 75
drag, startPoint x: 1149, startPoint y: 300, endPoint x: 618, endPoint y: 27, distance: 597.2
click at [1150, 300] on button "Search" at bounding box center [1184, 311] width 141 height 47
drag, startPoint x: 344, startPoint y: 193, endPoint x: 173, endPoint y: 207, distance: 171.7
click at [173, 207] on div "SearchWithCriteria13a00398-9eb3-465e-88f0-611f7683073d Writer Name [PERSON_NAME]" at bounding box center [639, 187] width 1233 height 47
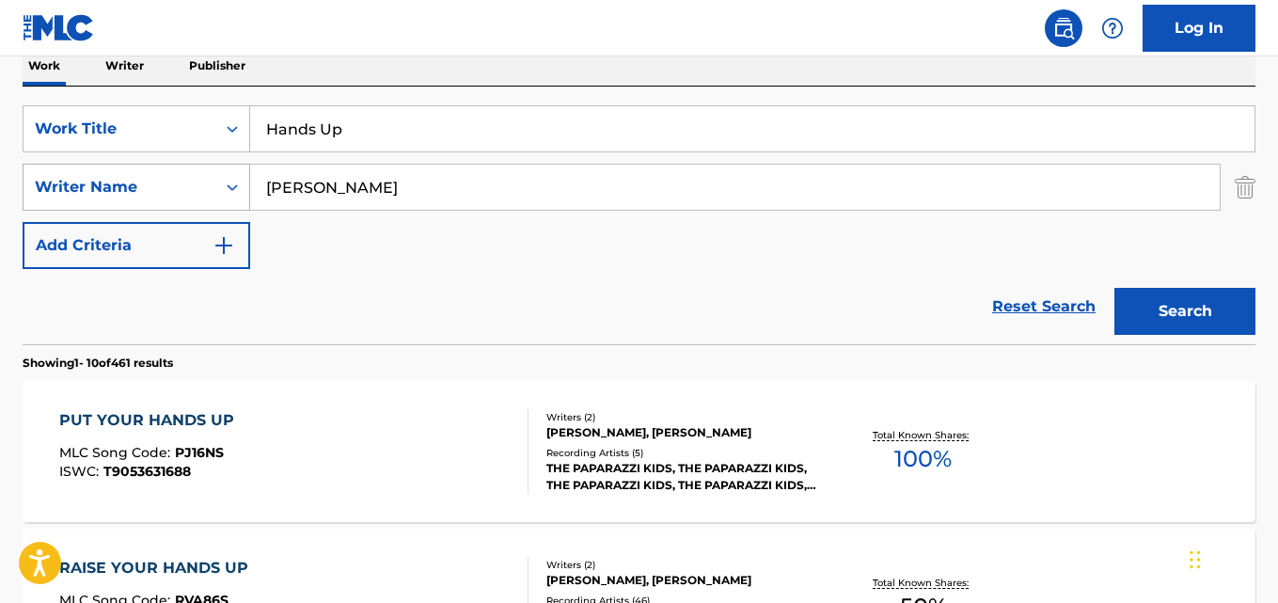
paste input "[PERSON_NAME]"
type input "[PERSON_NAME]"
click at [1114, 288] on button "Search" at bounding box center [1184, 311] width 141 height 47
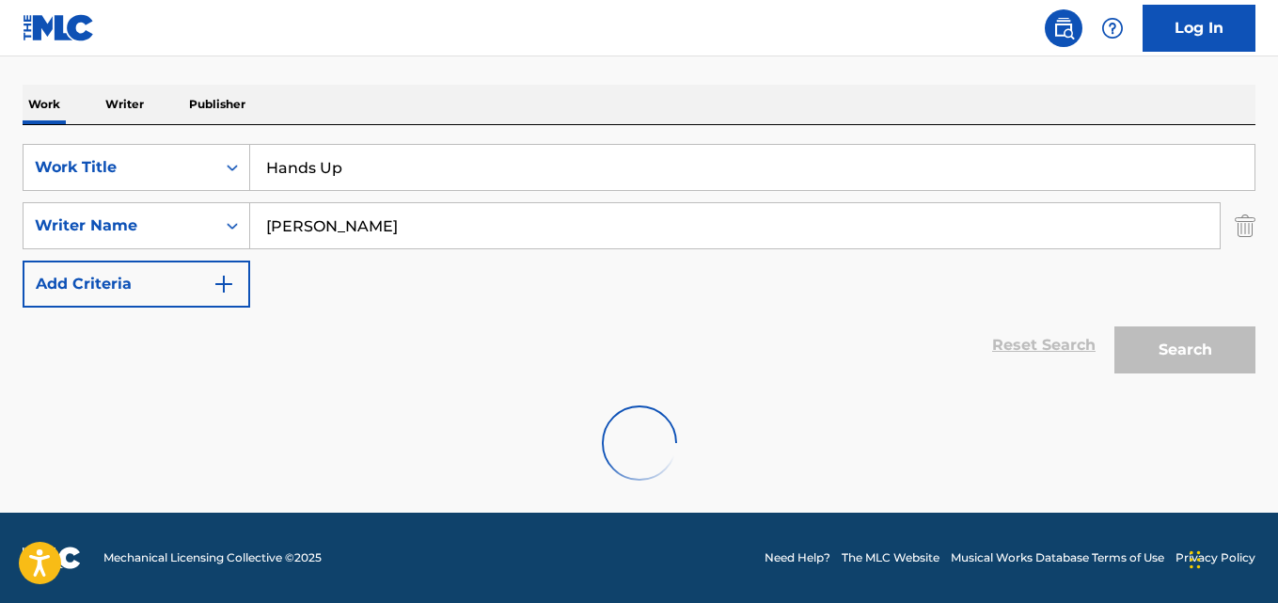
click at [551, 111] on div "Work Writer Publisher" at bounding box center [639, 104] width 1233 height 39
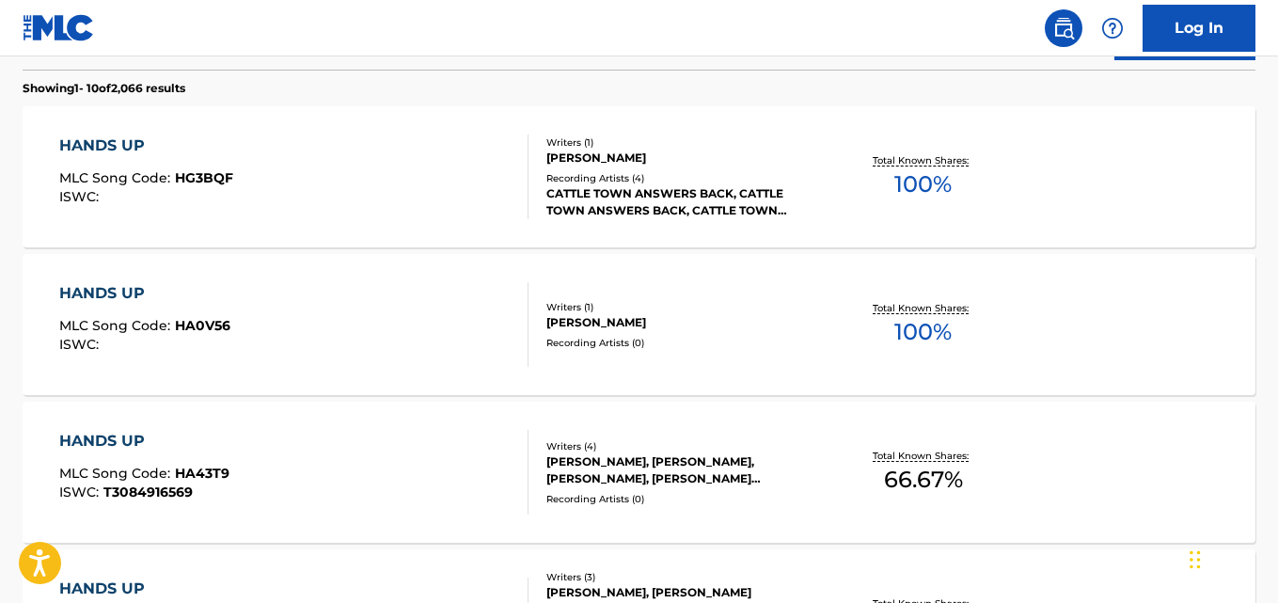
scroll to position [1757, 0]
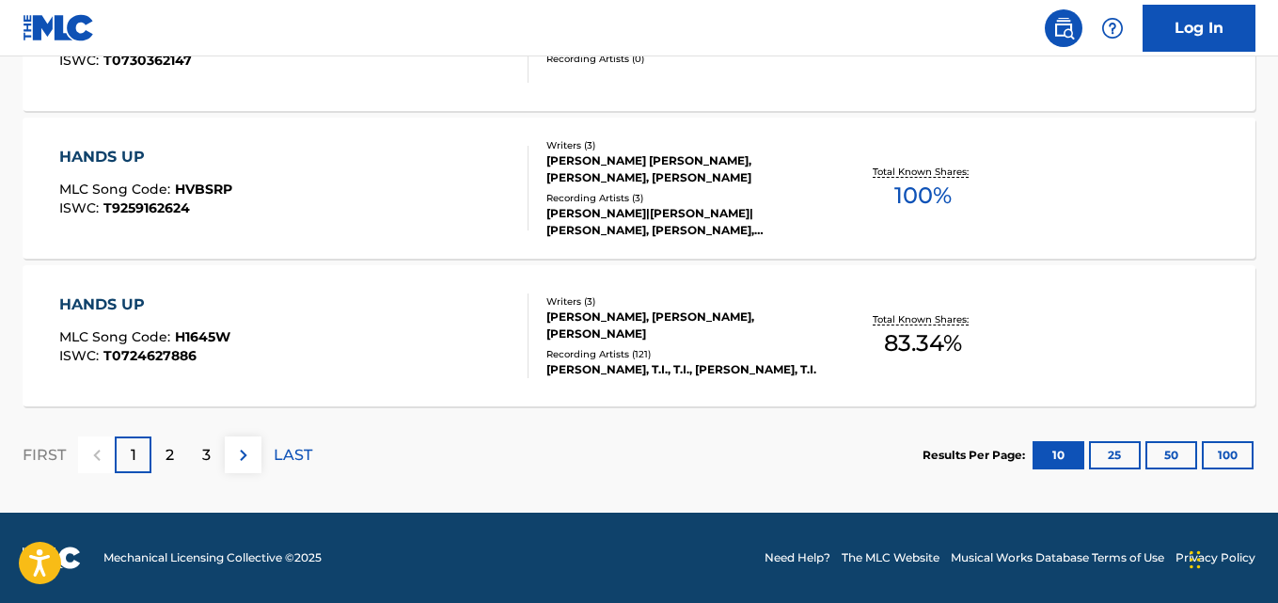
click at [144, 299] on div "HANDS UP" at bounding box center [144, 304] width 171 height 23
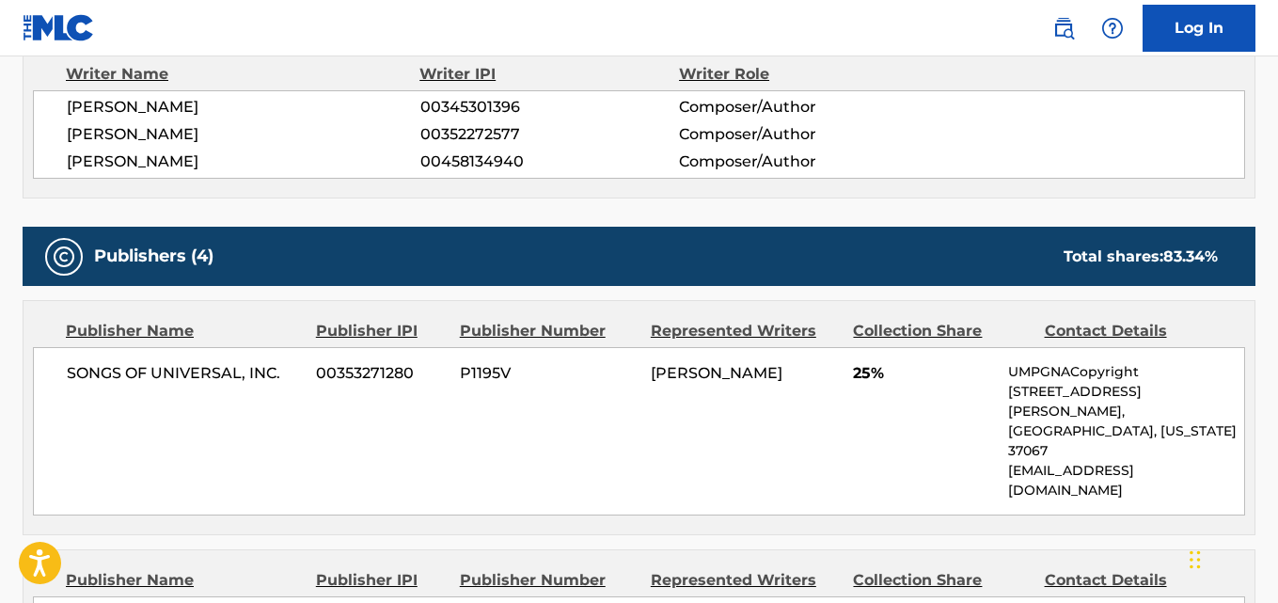
scroll to position [783, 0]
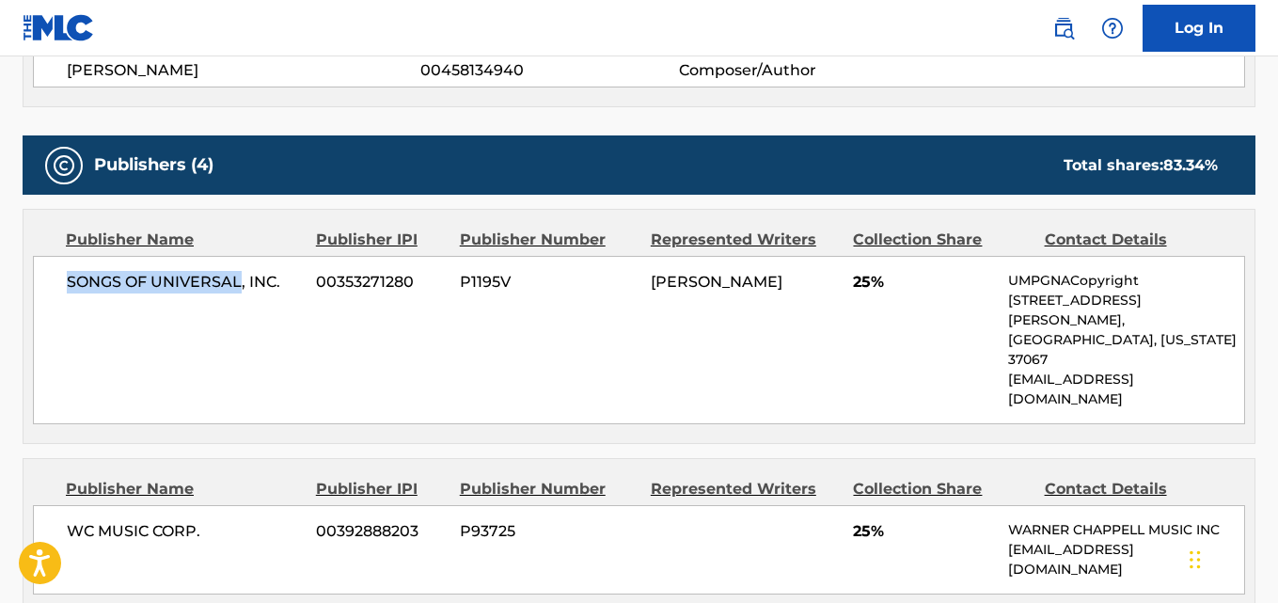
drag, startPoint x: 60, startPoint y: 290, endPoint x: 238, endPoint y: 286, distance: 177.8
click at [238, 286] on div "SONGS OF UNIVERSAL, INC. 00353271280 P1195V [PERSON_NAME] 25% UMPGNACopyright […" at bounding box center [639, 340] width 1212 height 168
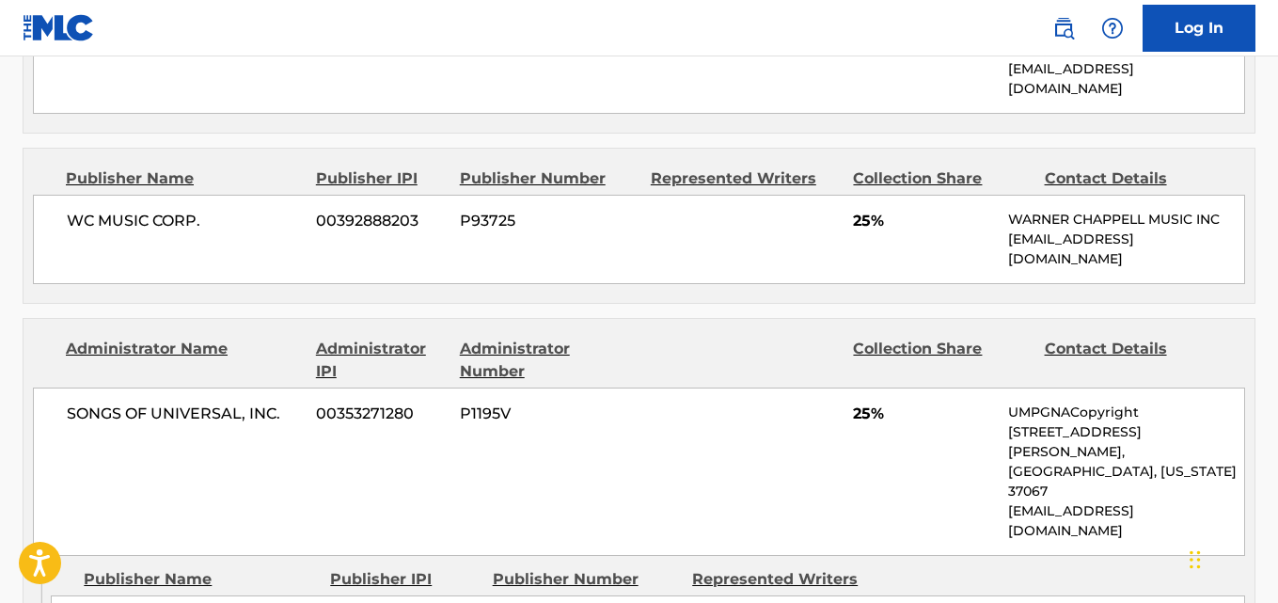
scroll to position [1097, 0]
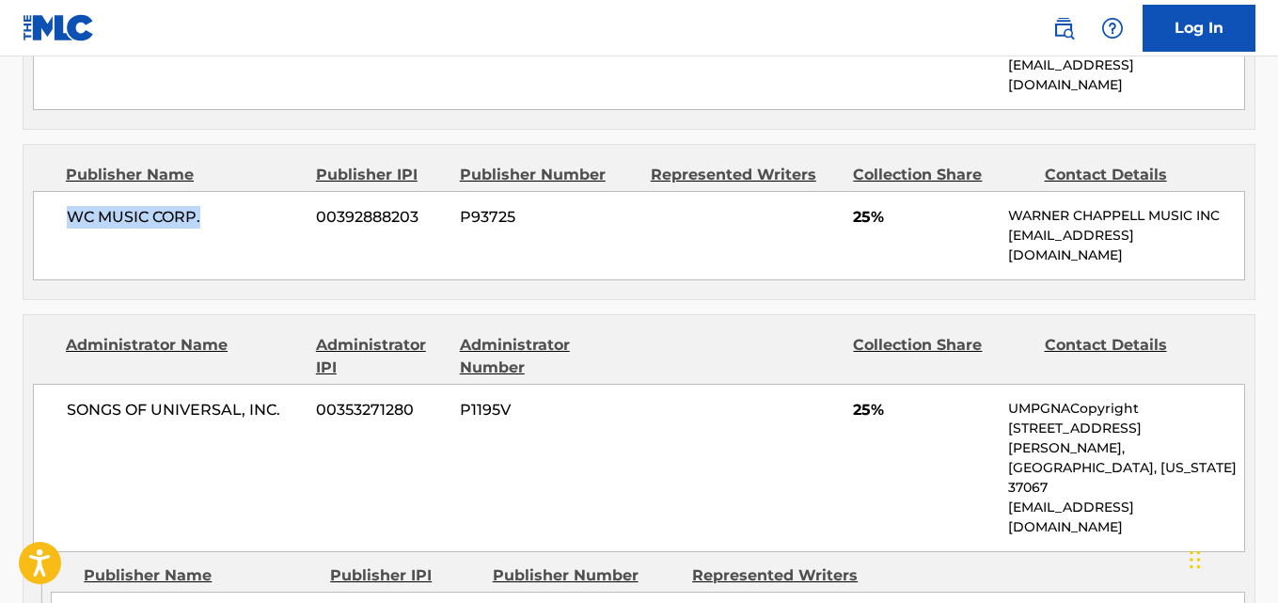
drag, startPoint x: 70, startPoint y: 165, endPoint x: 241, endPoint y: 165, distance: 171.1
click at [241, 206] on span "WC MUSIC CORP." at bounding box center [184, 217] width 235 height 23
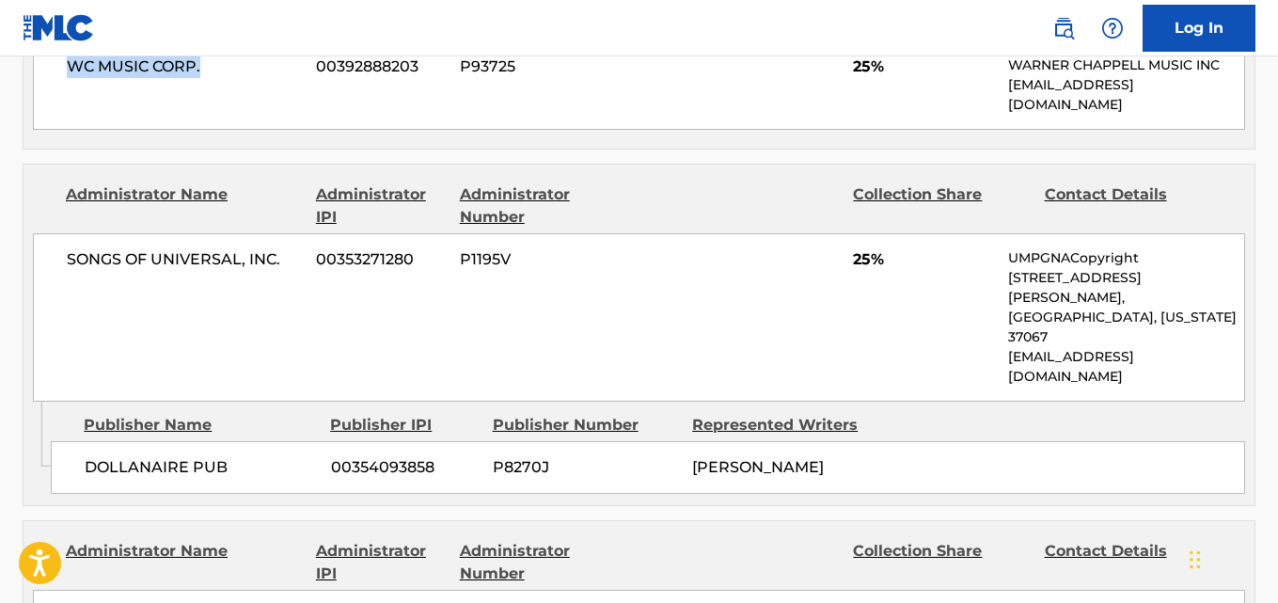
scroll to position [1253, 0]
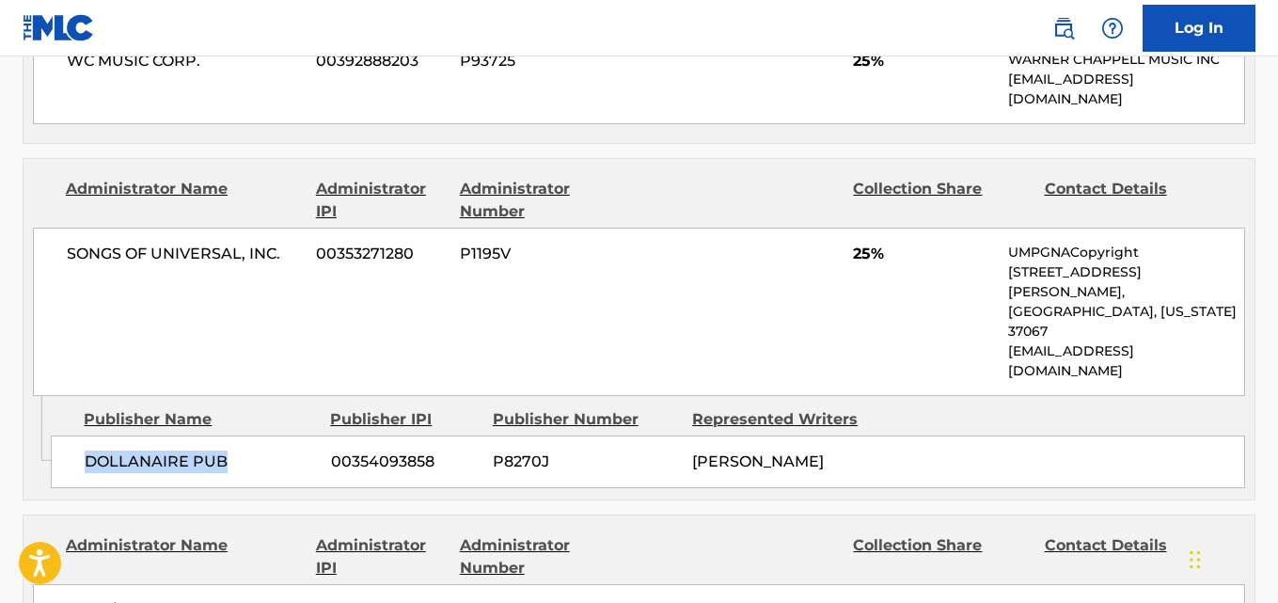
drag, startPoint x: 75, startPoint y: 356, endPoint x: 255, endPoint y: 356, distance: 179.6
click at [255, 435] on div "DOLLANAIRE PUB 00354093858 P8270J [PERSON_NAME]" at bounding box center [648, 461] width 1194 height 53
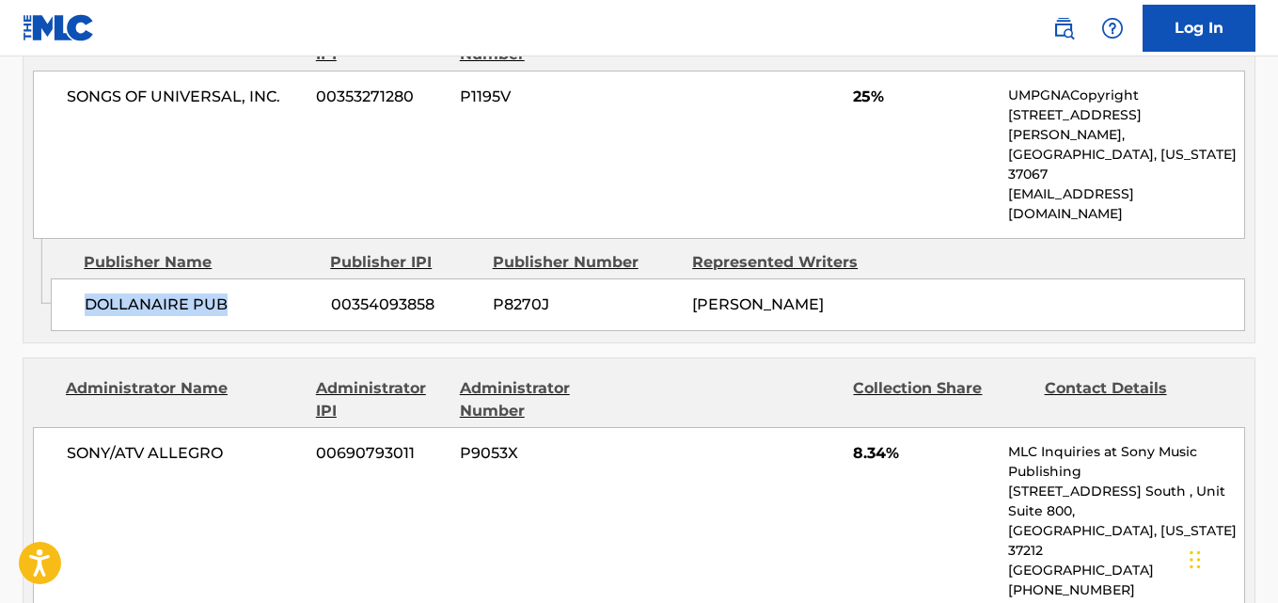
scroll to position [1567, 0]
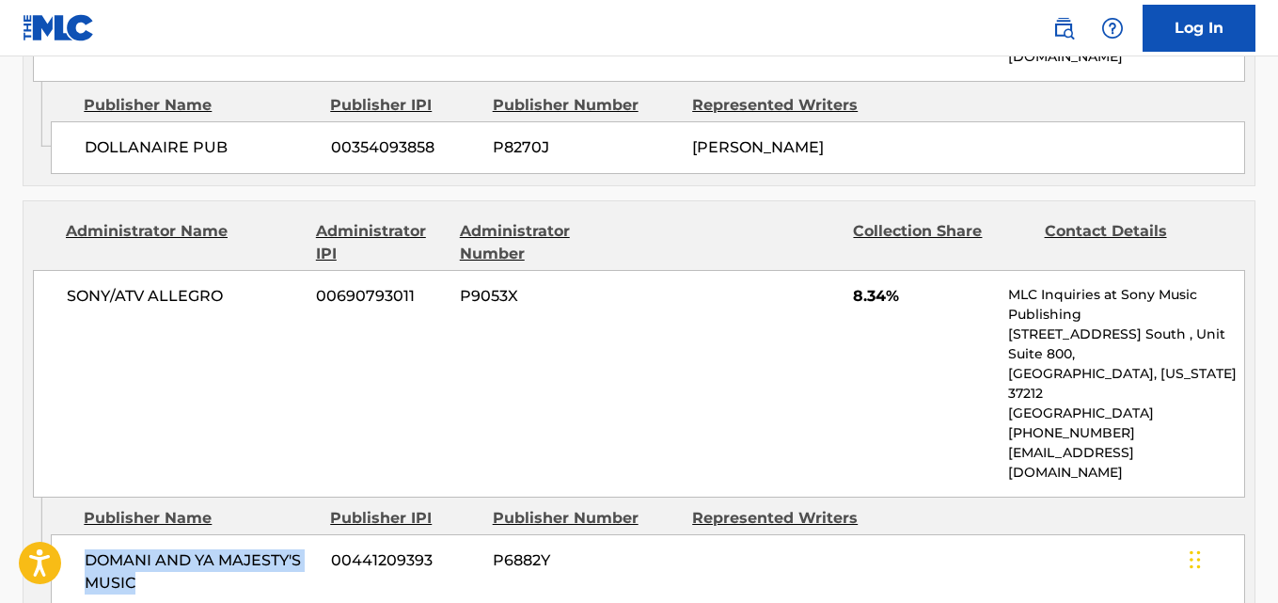
drag, startPoint x: 88, startPoint y: 413, endPoint x: 177, endPoint y: 427, distance: 89.5
click at [177, 549] on span "DOMANI AND YA MAJESTY'S MUSIC" at bounding box center [201, 571] width 232 height 45
drag, startPoint x: 79, startPoint y: 399, endPoint x: 253, endPoint y: 444, distance: 179.7
click at [253, 534] on div "DOMANI AND YA MAJESTY'S MUSIC 00441209393 P6882Y" at bounding box center [648, 571] width 1194 height 75
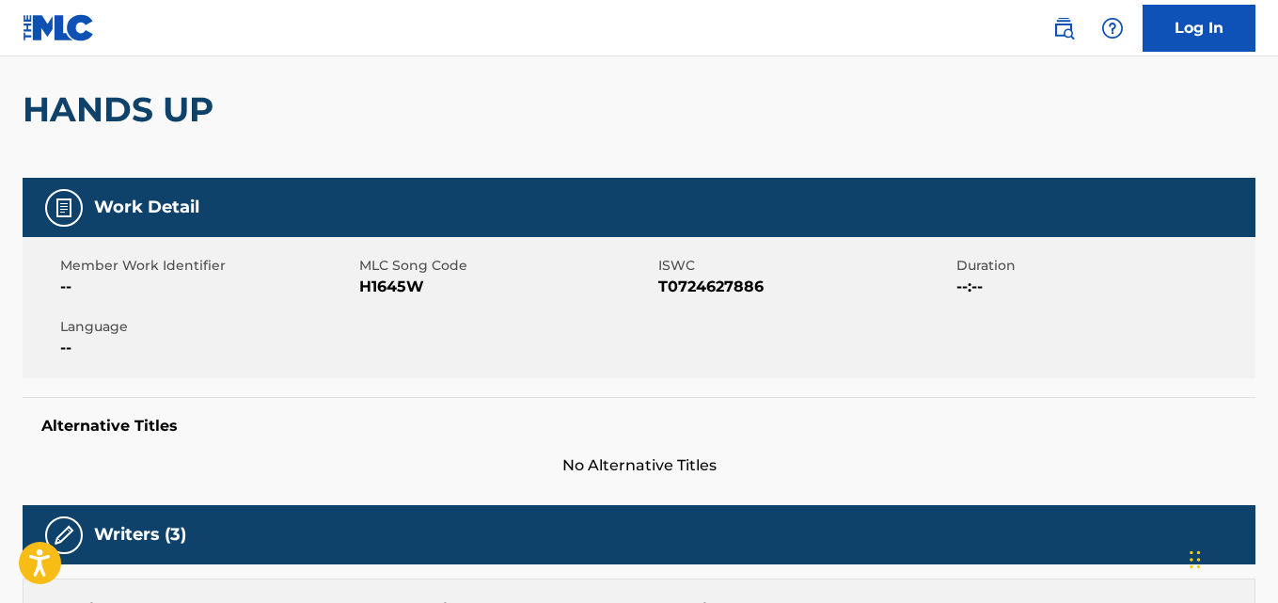
scroll to position [0, 0]
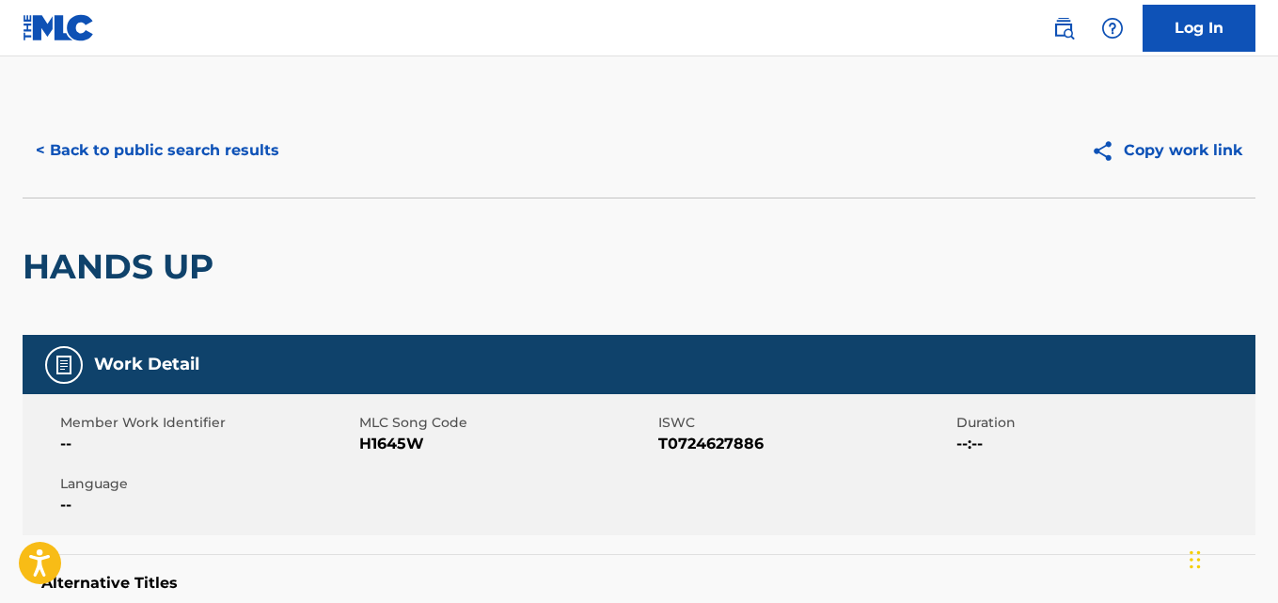
click at [254, 156] on button "< Back to public search results" at bounding box center [158, 150] width 270 height 47
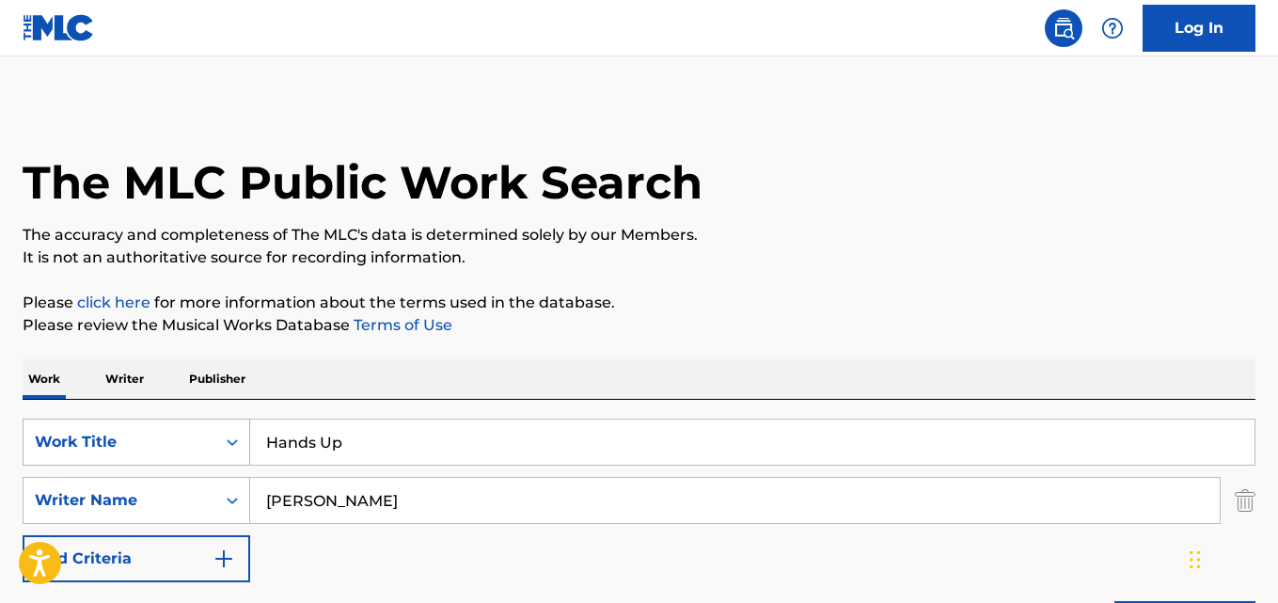
drag, startPoint x: 352, startPoint y: 444, endPoint x: 180, endPoint y: 437, distance: 172.2
click at [180, 445] on div "SearchWithCriteriad72a3635-5a1a-44f0-8363-09c2b9a14496 Work Title Hands Up" at bounding box center [639, 441] width 1233 height 47
paste input "eavy Chevys"
type input "Heavy Chevys"
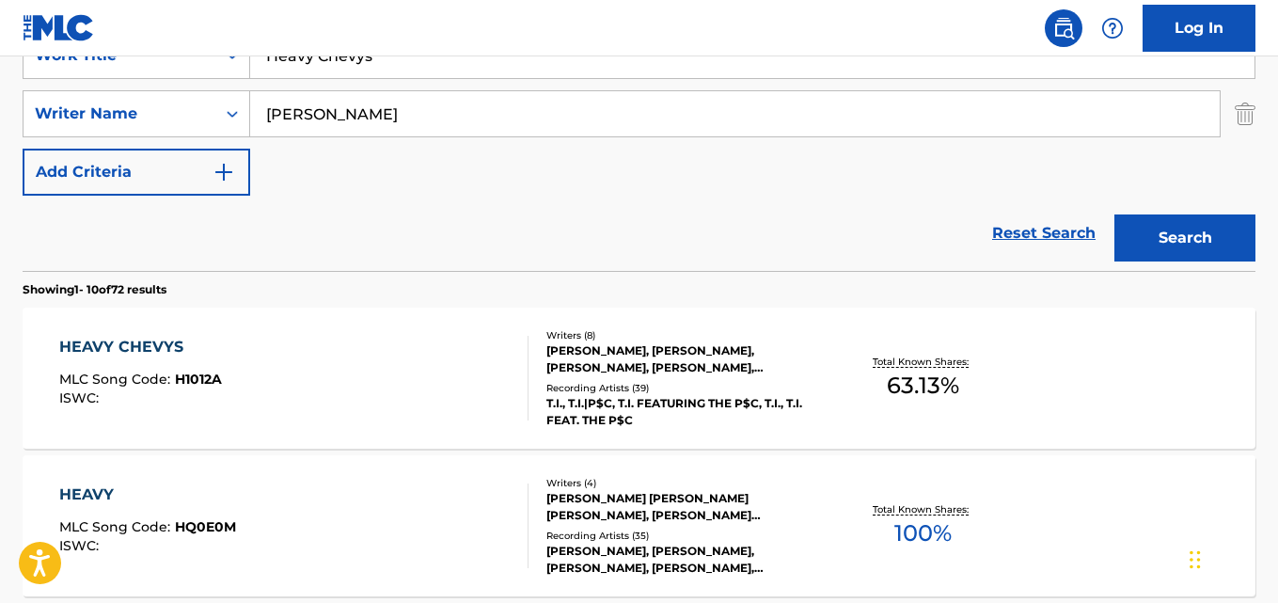
scroll to position [432, 0]
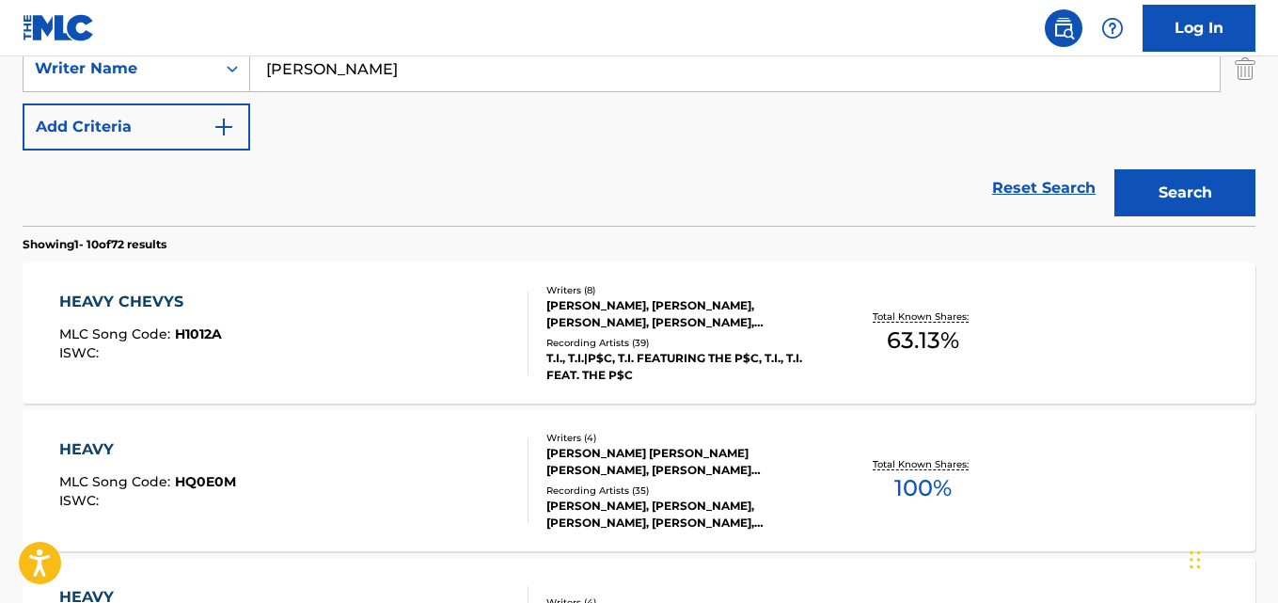
click at [150, 308] on div "HEAVY CHEVYS" at bounding box center [140, 302] width 163 height 23
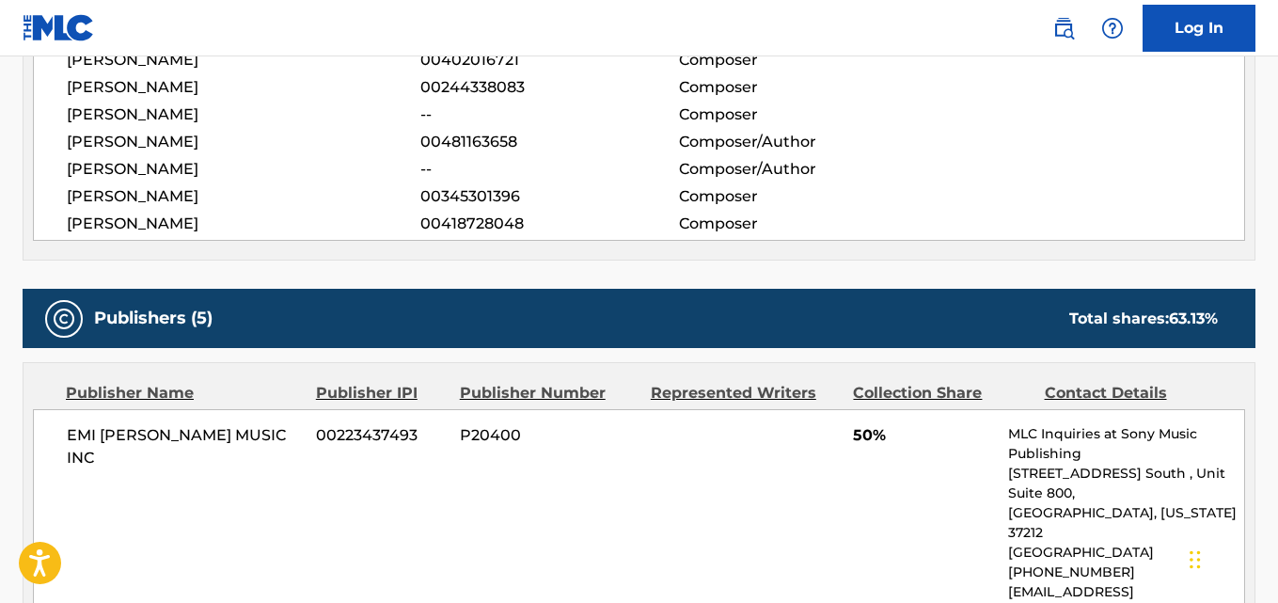
scroll to position [940, 0]
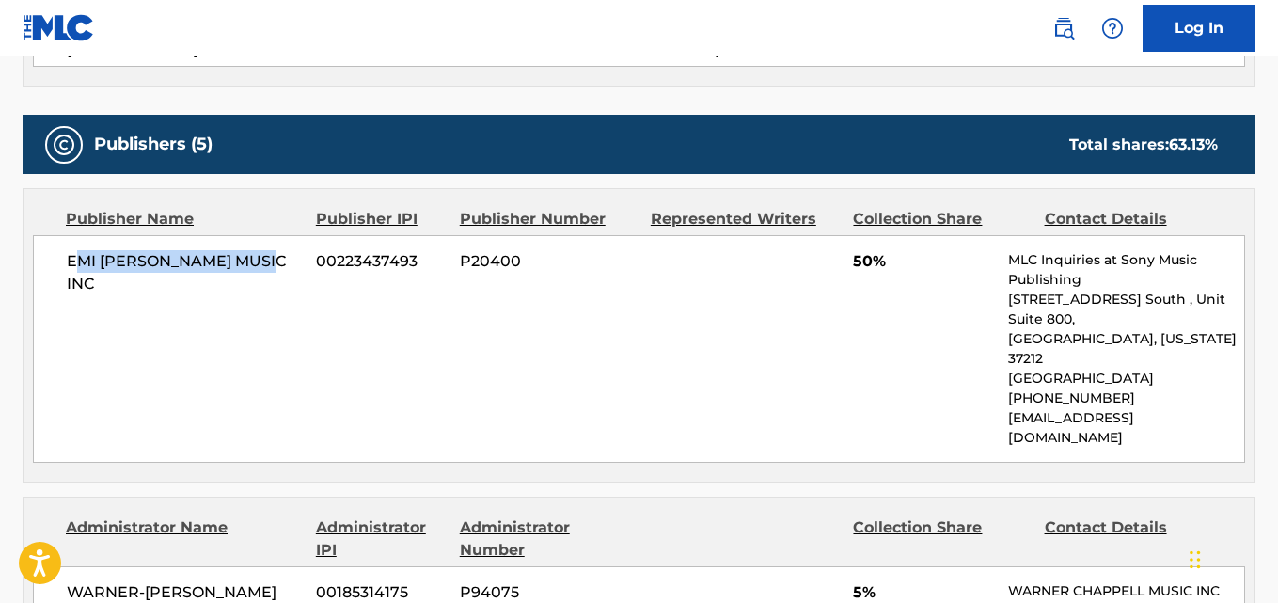
drag, startPoint x: 72, startPoint y: 264, endPoint x: 113, endPoint y: 298, distance: 52.7
click at [281, 265] on span "EMI [PERSON_NAME] MUSIC INC" at bounding box center [184, 272] width 235 height 45
click at [113, 298] on div "EMI [PERSON_NAME] MUSIC INC 00223437493 P20400 50% MLC Inquiries at Sony Music …" at bounding box center [639, 349] width 1212 height 228
drag, startPoint x: 57, startPoint y: 264, endPoint x: 300, endPoint y: 270, distance: 242.7
click at [298, 269] on div "EMI [PERSON_NAME] MUSIC INC 00223437493 P20400 50% MLC Inquiries at Sony Music …" at bounding box center [639, 349] width 1212 height 228
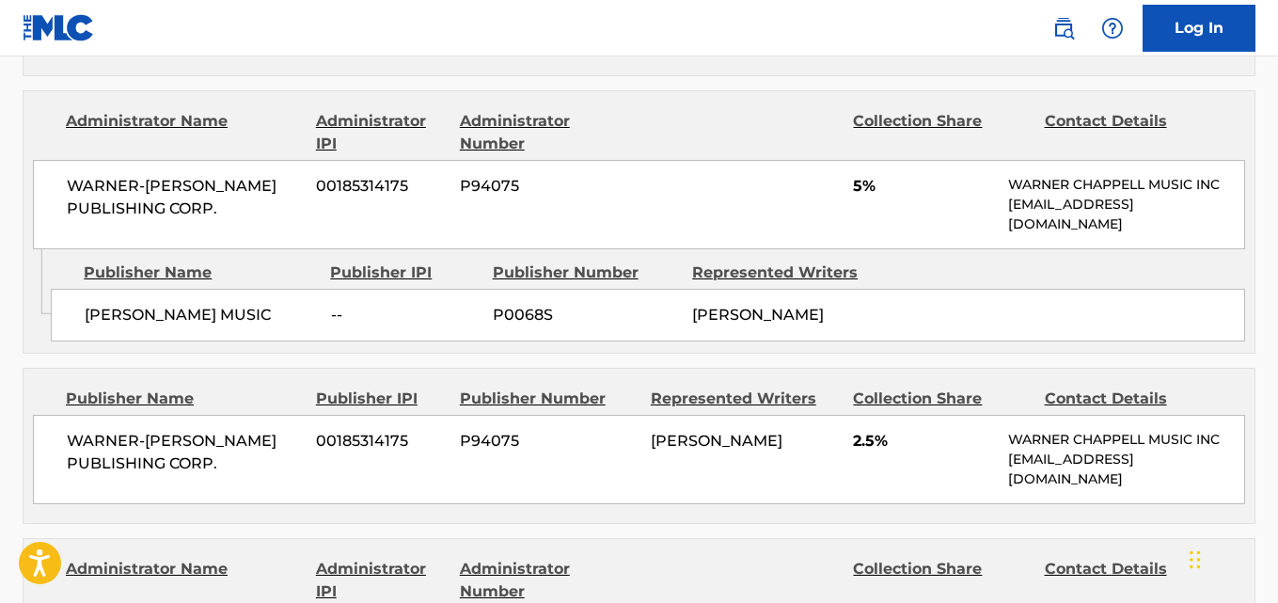
scroll to position [1410, 0]
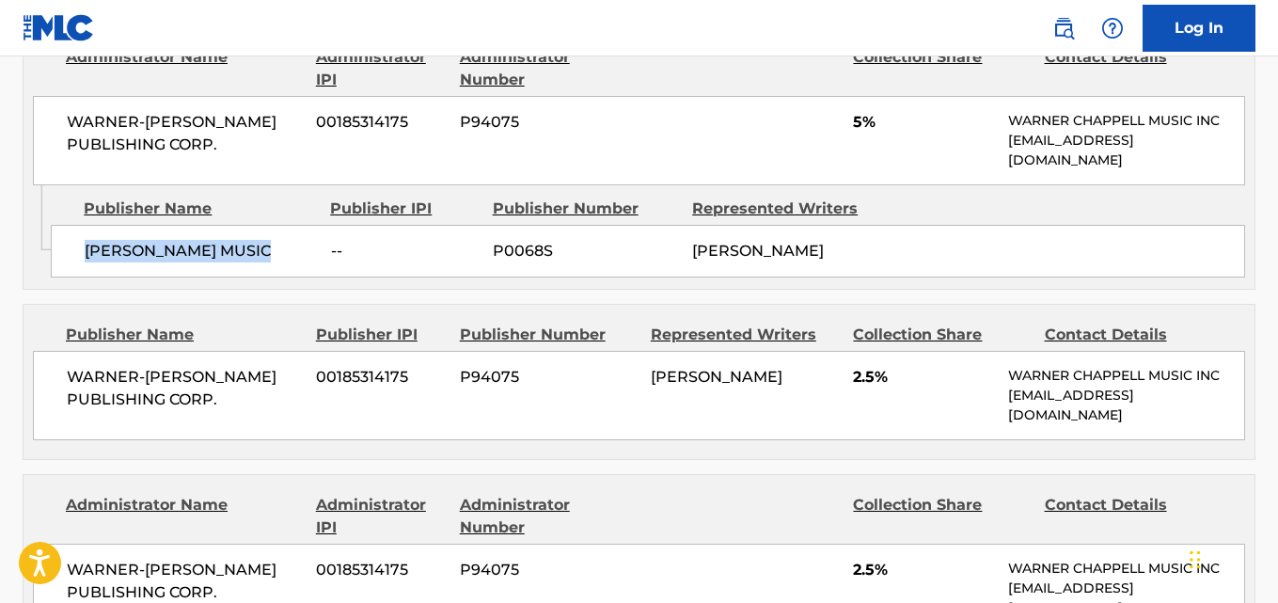
drag, startPoint x: 68, startPoint y: 214, endPoint x: 274, endPoint y: 227, distance: 206.3
click at [274, 227] on div "[PERSON_NAME] MUSIC -- P0068S [PERSON_NAME]" at bounding box center [648, 251] width 1194 height 53
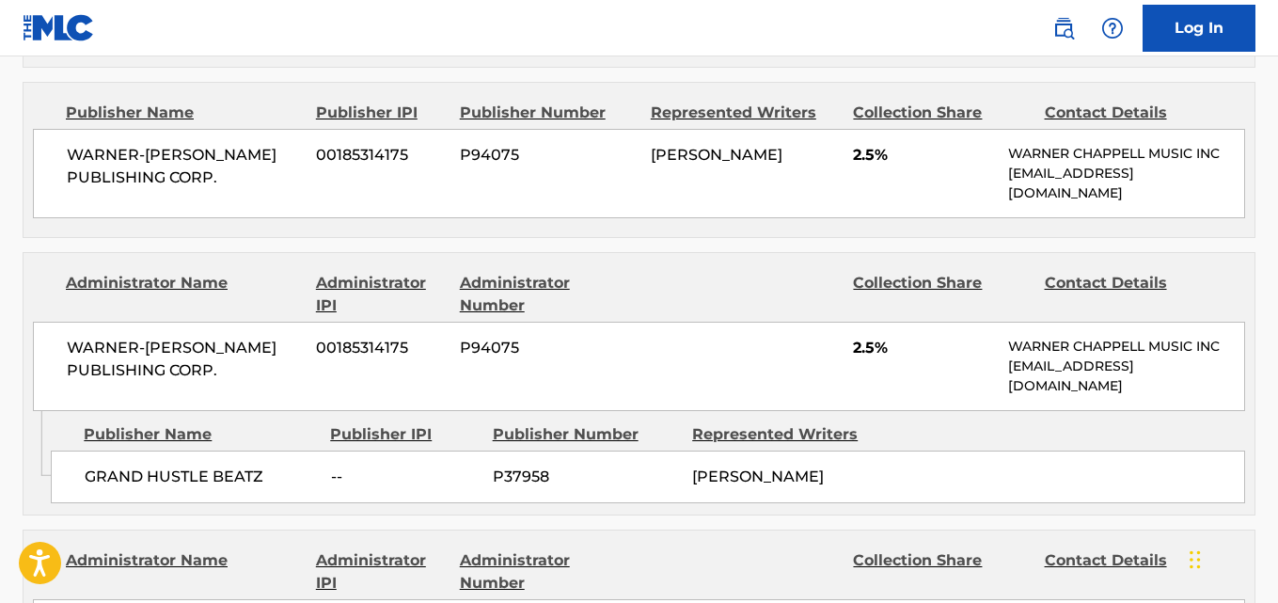
scroll to position [1724, 0]
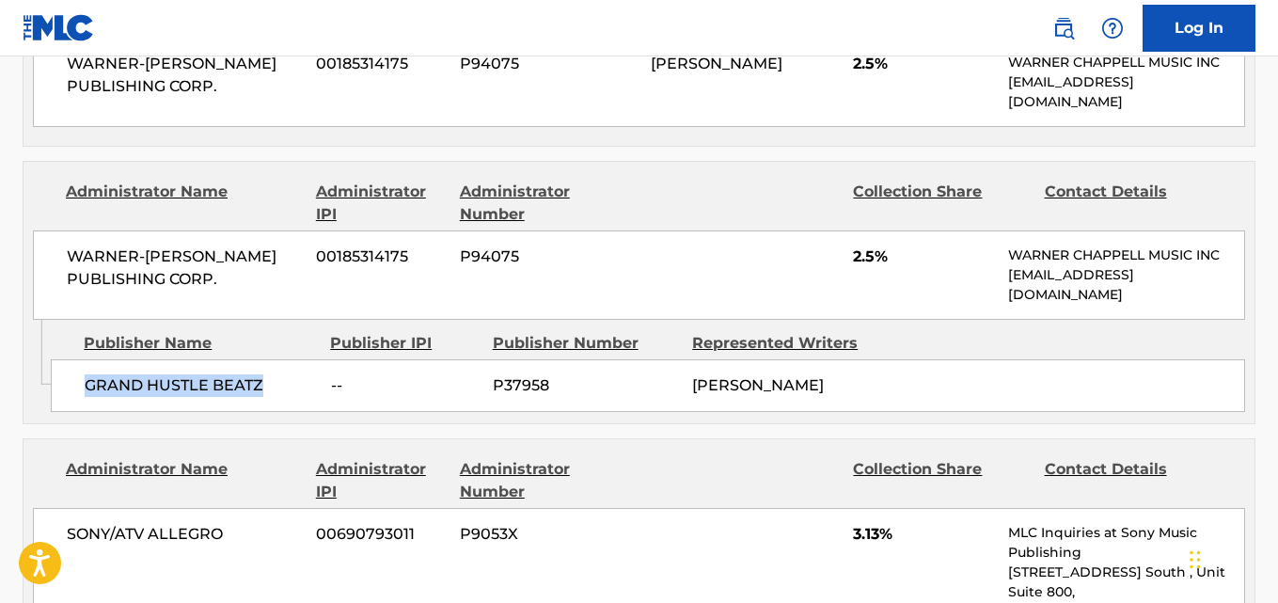
drag, startPoint x: 71, startPoint y: 353, endPoint x: 307, endPoint y: 354, distance: 235.1
click at [307, 359] on div "GRAND HUSTLE BEATZ -- P37958 [PERSON_NAME]" at bounding box center [648, 385] width 1194 height 53
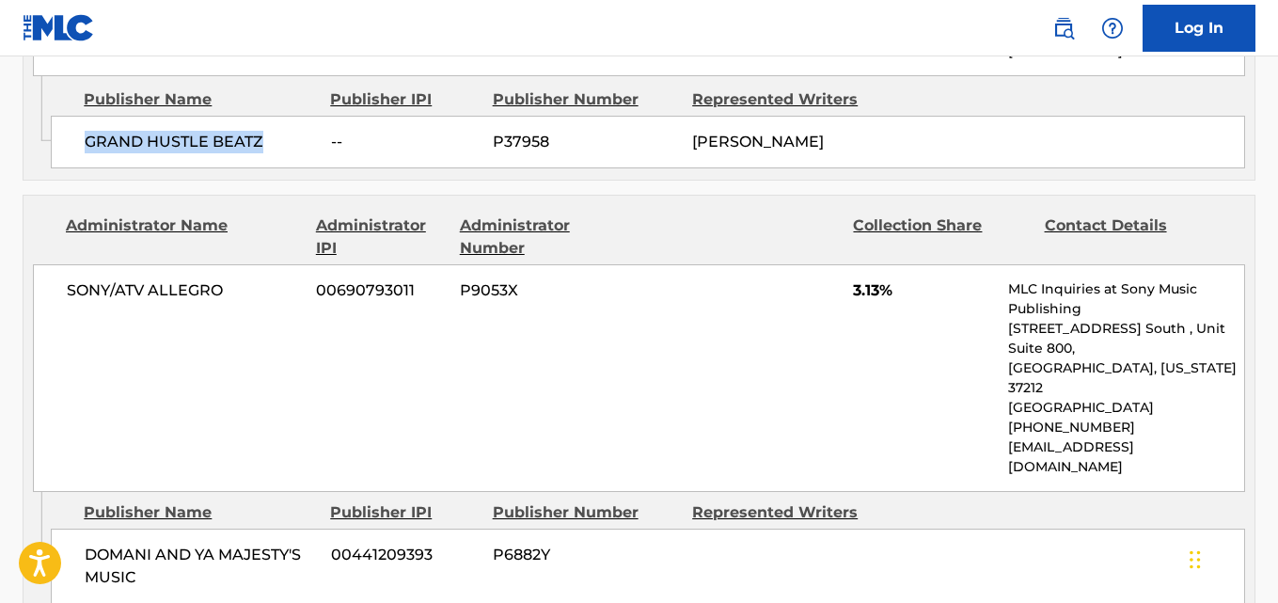
scroll to position [2038, 0]
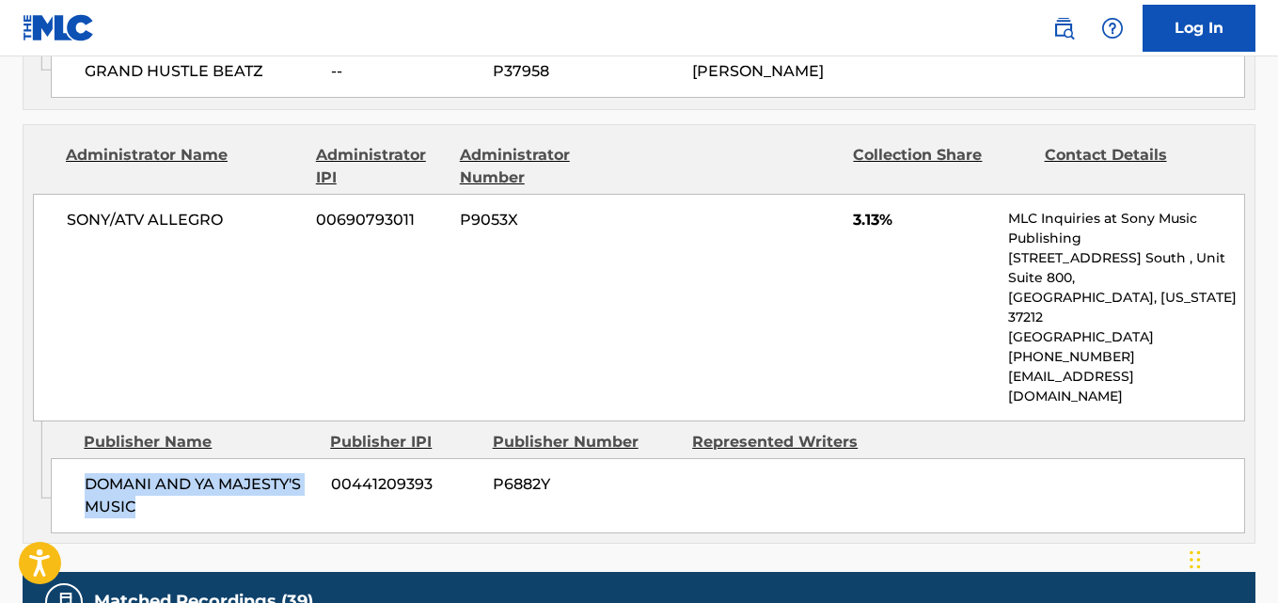
drag, startPoint x: 176, startPoint y: 428, endPoint x: 213, endPoint y: 432, distance: 36.9
click at [213, 458] on div "DOMANI AND YA MAJESTY'S MUSIC 00441209393 P6882Y" at bounding box center [648, 495] width 1194 height 75
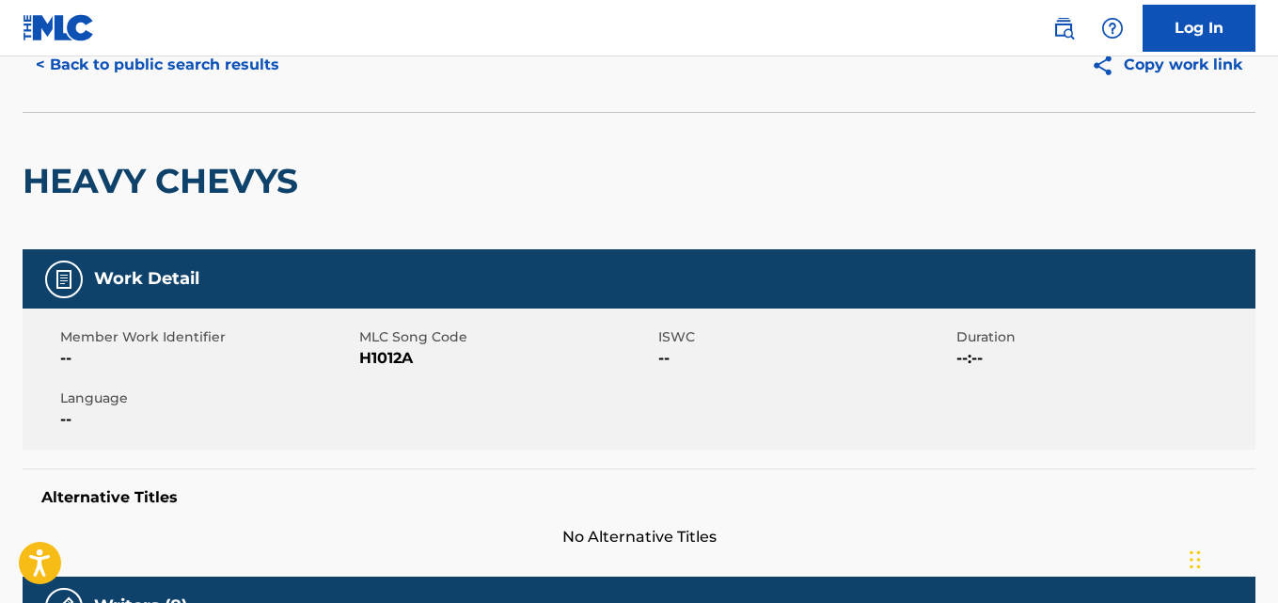
scroll to position [0, 0]
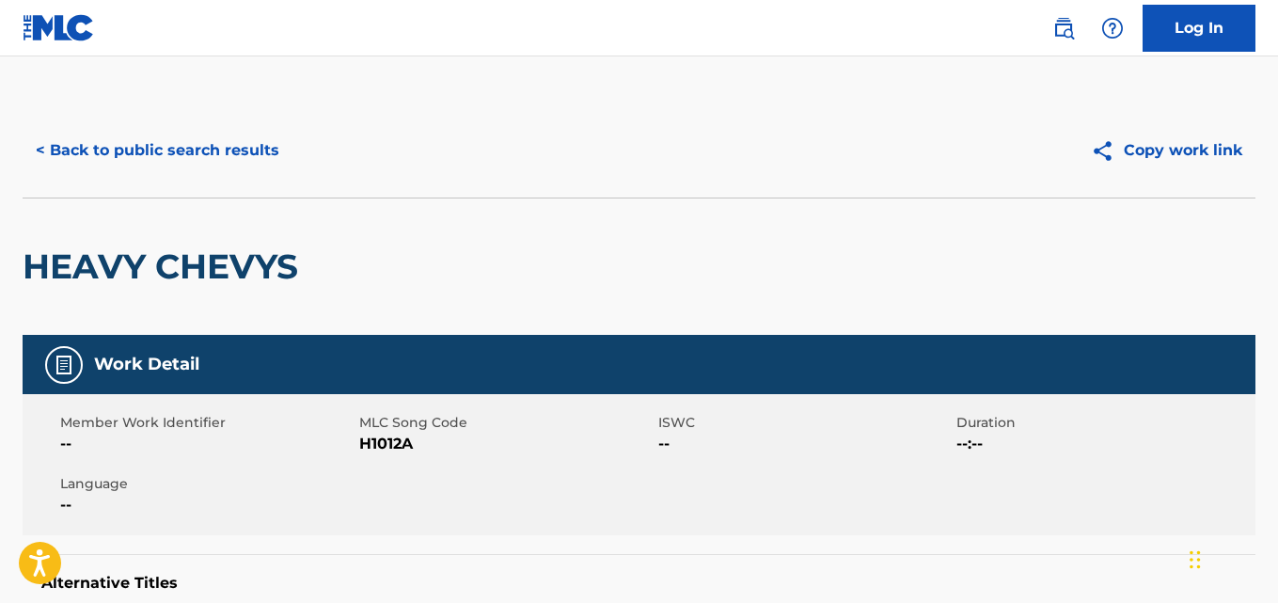
click at [223, 153] on button "< Back to public search results" at bounding box center [158, 150] width 270 height 47
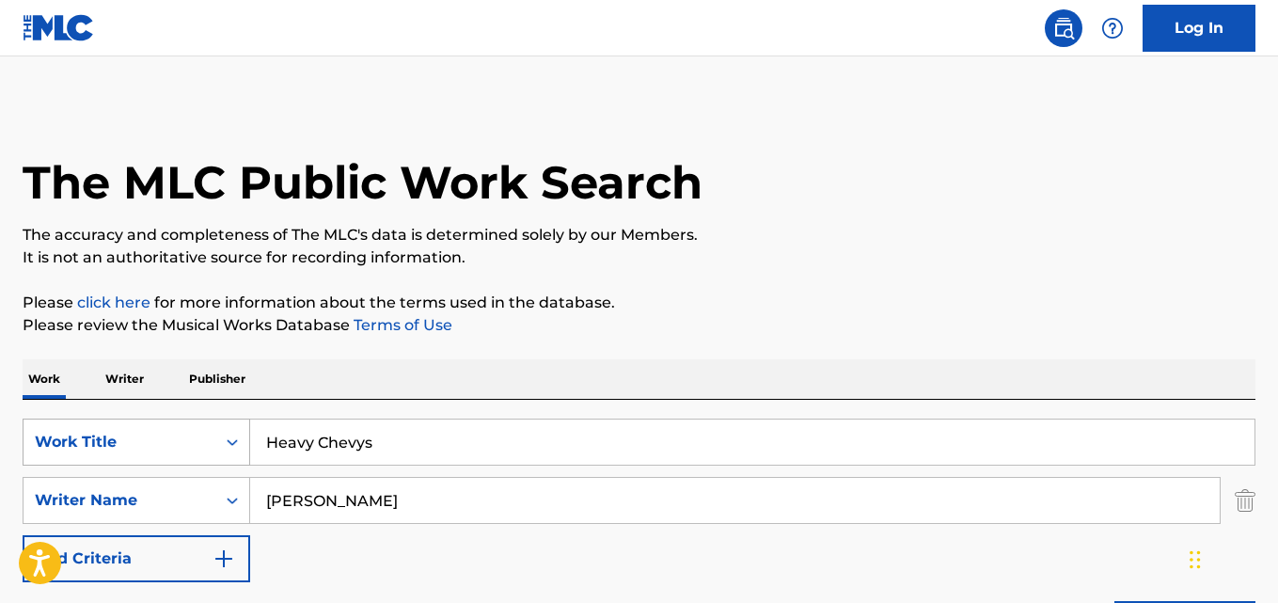
drag, startPoint x: 432, startPoint y: 453, endPoint x: 149, endPoint y: 457, distance: 283.1
click at [151, 458] on div "SearchWithCriteriad72a3635-5a1a-44f0-8363-09c2b9a14496 Work Title Heavy Chevys" at bounding box center [639, 441] width 1233 height 47
paste input "re We Go"
type input "Here We Go"
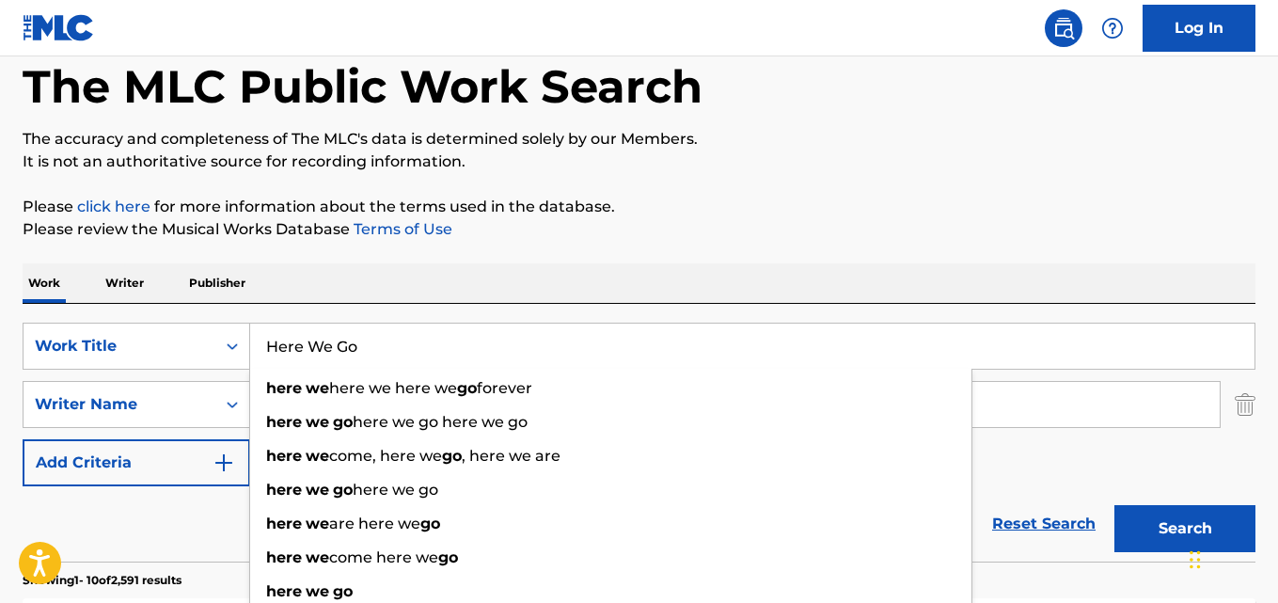
scroll to position [157, 0]
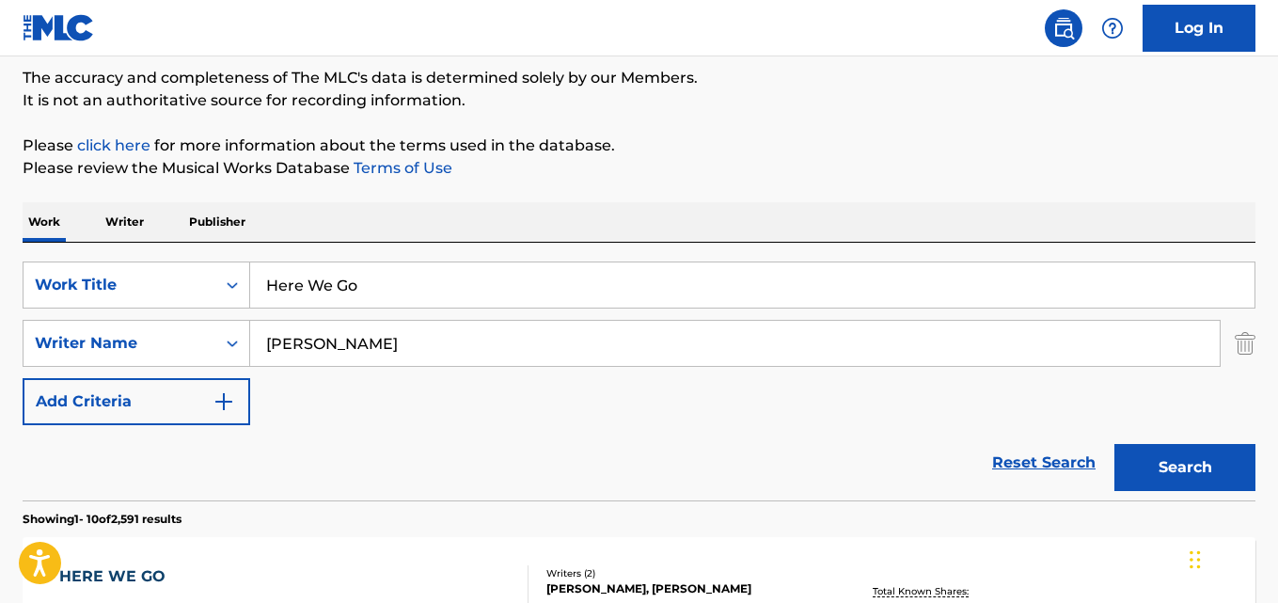
click at [754, 209] on div "Work Writer Publisher" at bounding box center [639, 221] width 1233 height 39
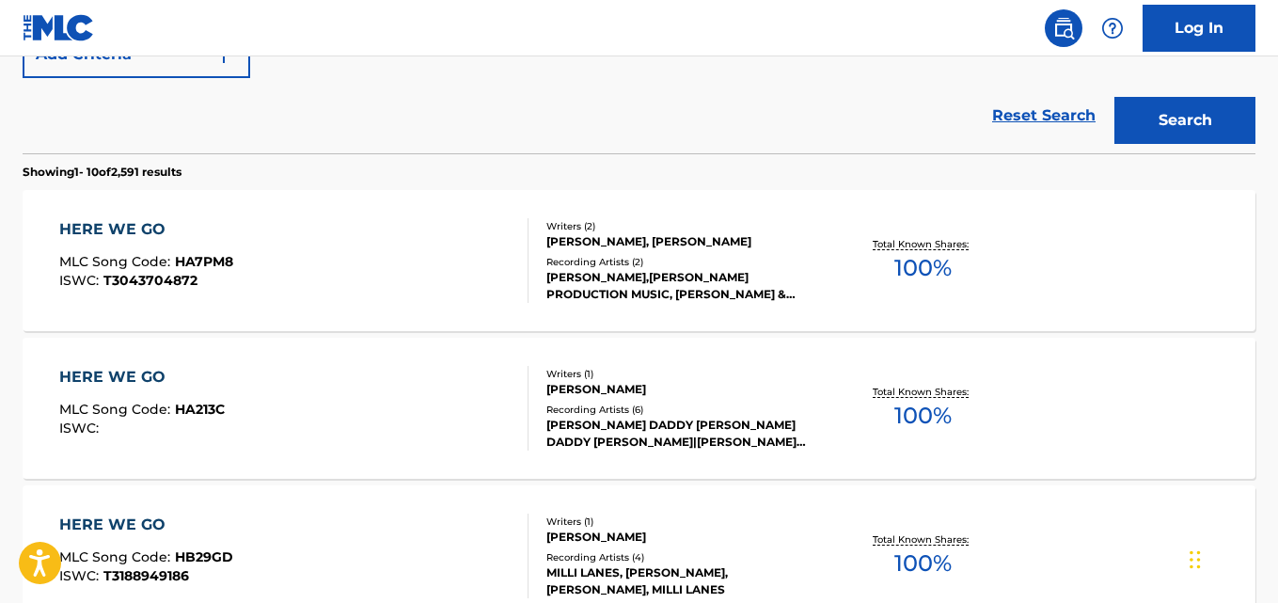
scroll to position [347, 0]
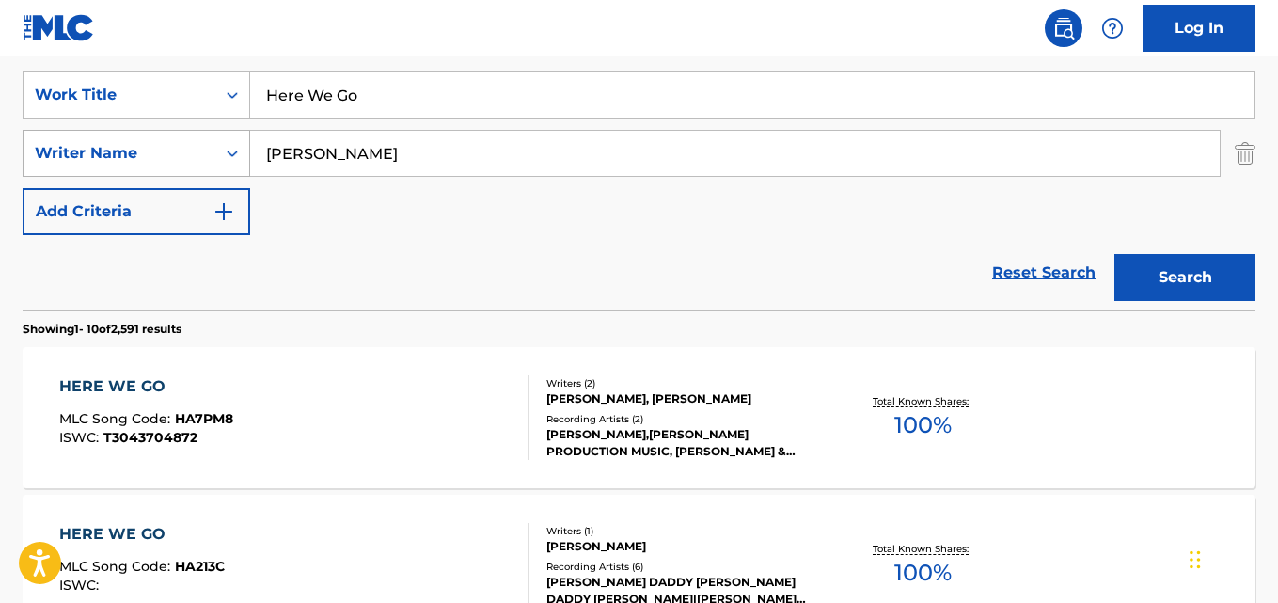
drag, startPoint x: 252, startPoint y: 158, endPoint x: 201, endPoint y: 158, distance: 50.8
click at [201, 158] on div "SearchWithCriteria13a00398-9eb3-465e-88f0-611f7683073d Writer Name [PERSON_NAME]" at bounding box center [639, 153] width 1233 height 47
paste input "MERRETT"
click at [1114, 254] on button "Search" at bounding box center [1184, 277] width 141 height 47
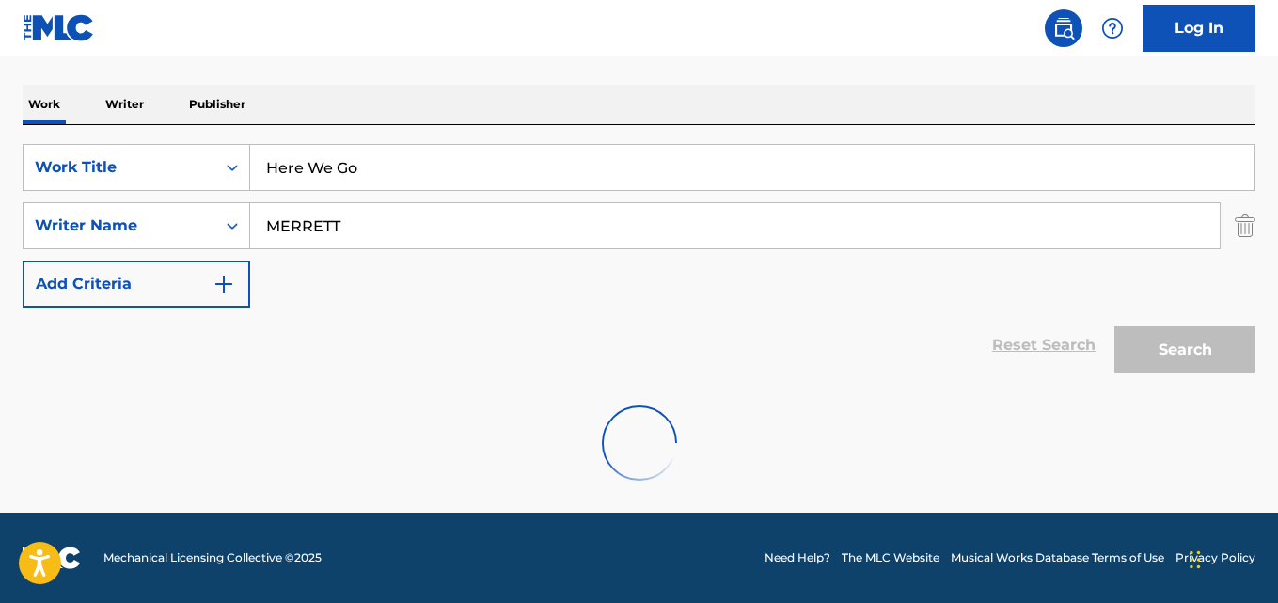
click at [546, 71] on div "The MLC Public Work Search The accuracy and completeness of The MLC's data is d…" at bounding box center [639, 166] width 1278 height 674
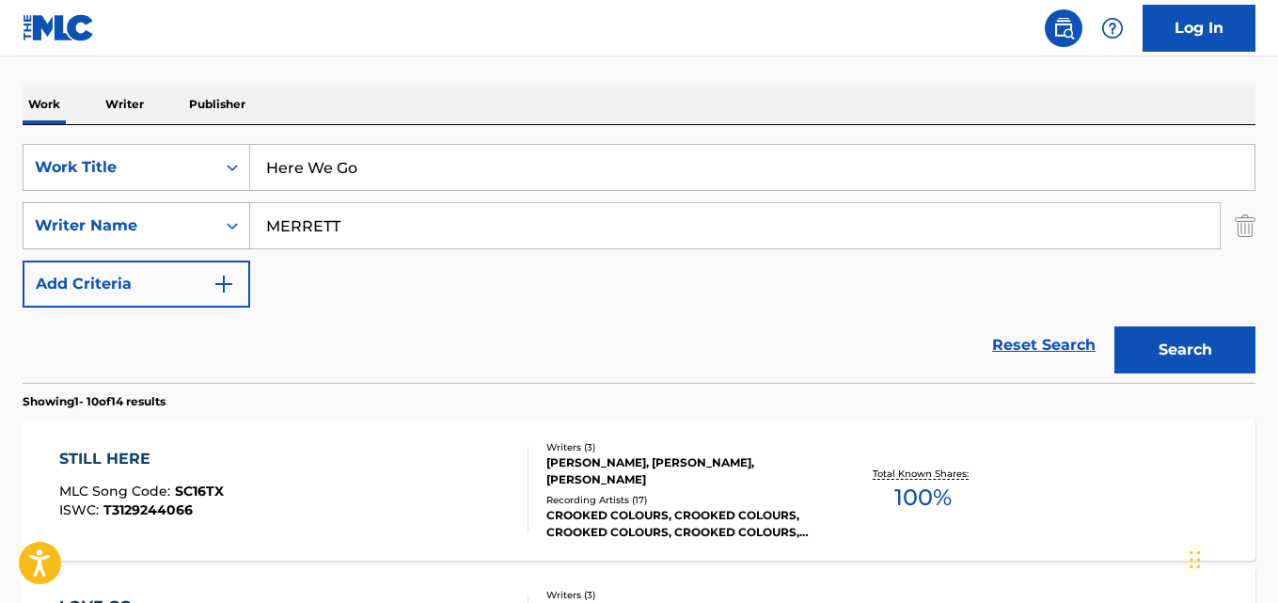
drag, startPoint x: 389, startPoint y: 228, endPoint x: 157, endPoint y: 228, distance: 232.3
click at [157, 228] on div "SearchWithCriteria13a00398-9eb3-465e-88f0-611f7683073d Writer Name [PERSON_NAME]" at bounding box center [639, 225] width 1233 height 47
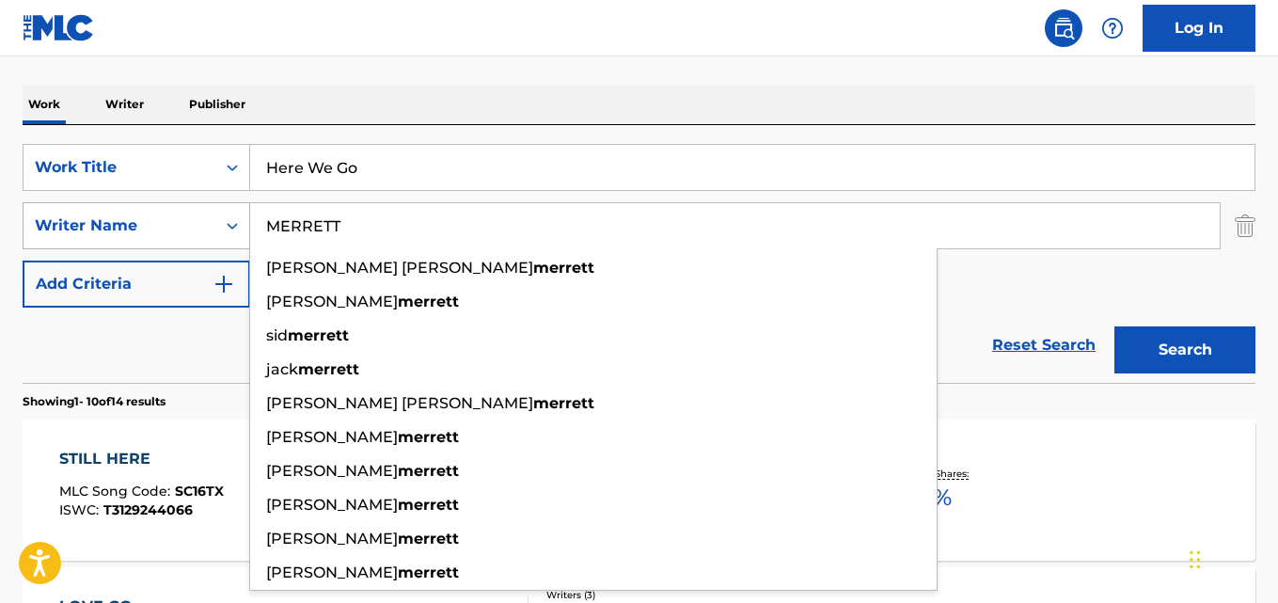
paste input "[PERSON_NAME]"
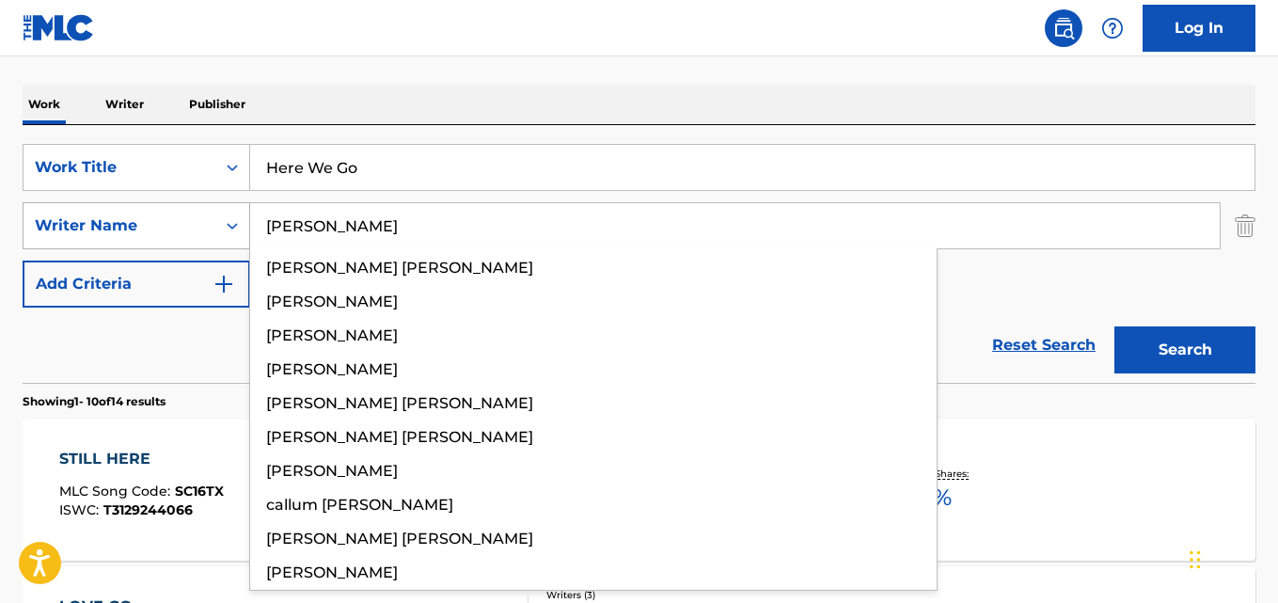
click at [1114, 326] on button "Search" at bounding box center [1184, 349] width 141 height 47
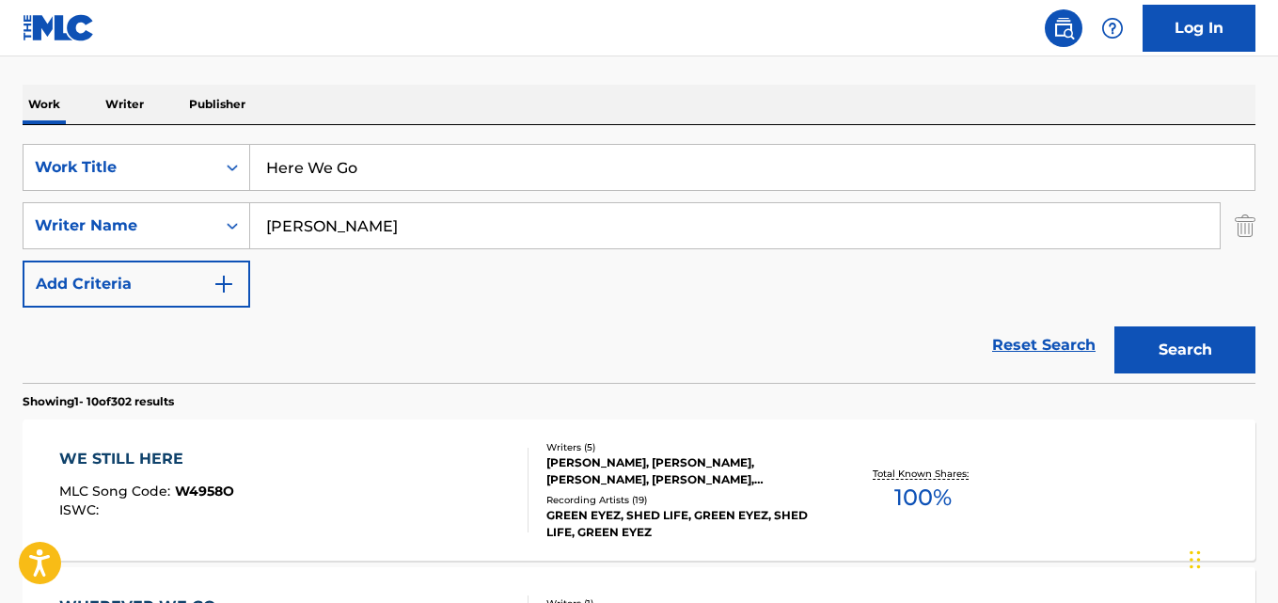
click at [663, 118] on div "Work Writer Publisher" at bounding box center [639, 104] width 1233 height 39
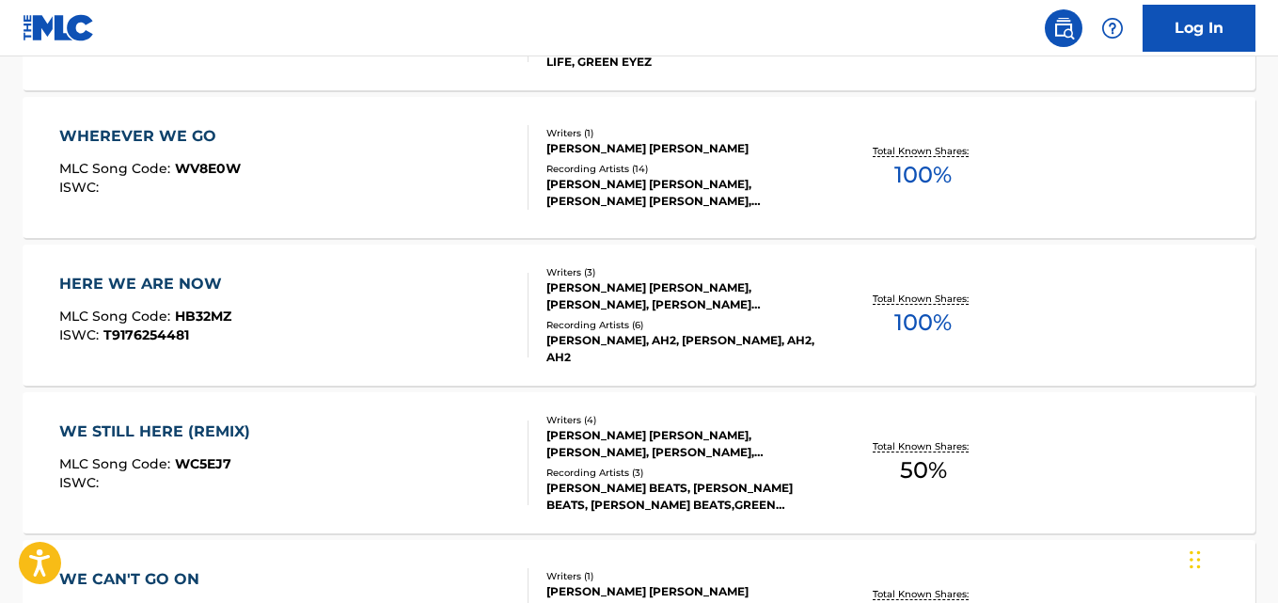
scroll to position [432, 0]
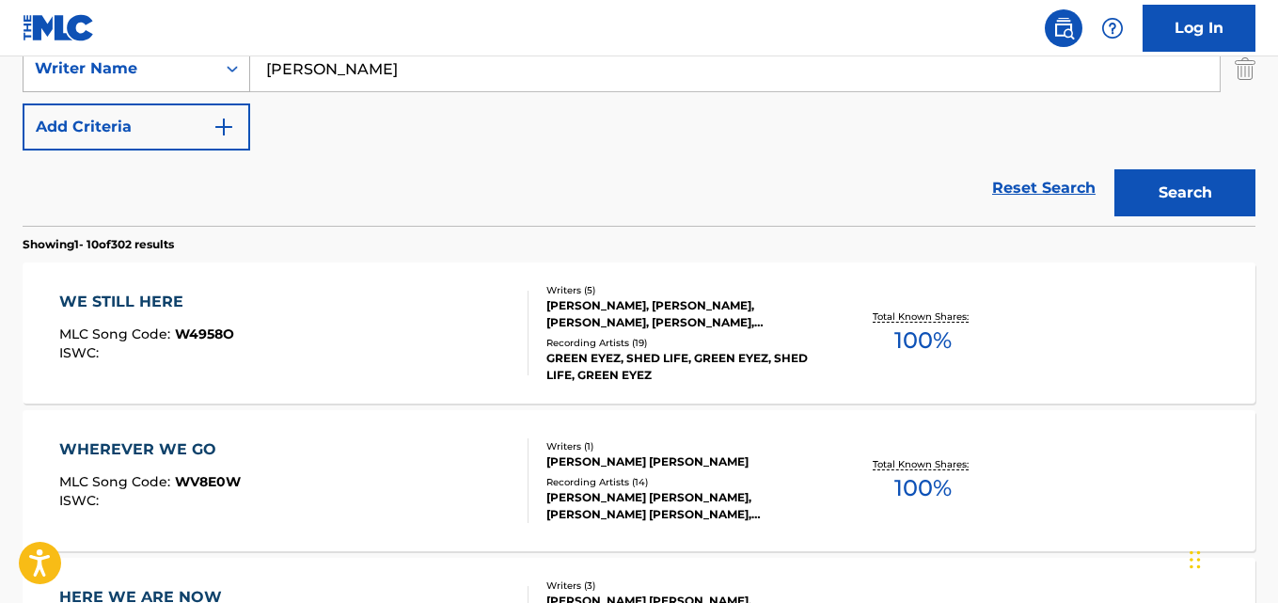
drag, startPoint x: 390, startPoint y: 72, endPoint x: 156, endPoint y: 69, distance: 234.2
click at [156, 69] on div "SearchWithCriteria13a00398-9eb3-465e-88f0-611f7683073d Writer Name [PERSON_NAME]" at bounding box center [639, 68] width 1233 height 47
paste input "[PERSON_NAME]"
click at [1114, 169] on button "Search" at bounding box center [1184, 192] width 141 height 47
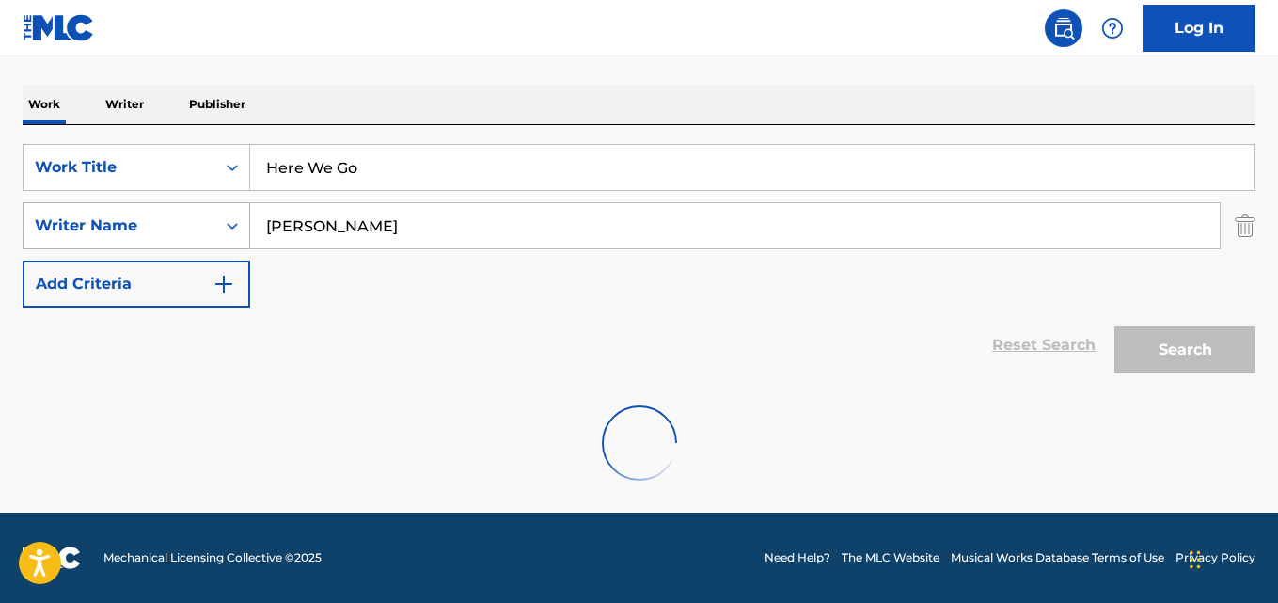
scroll to position [275, 0]
click at [608, 43] on nav "Log In" at bounding box center [639, 28] width 1278 height 56
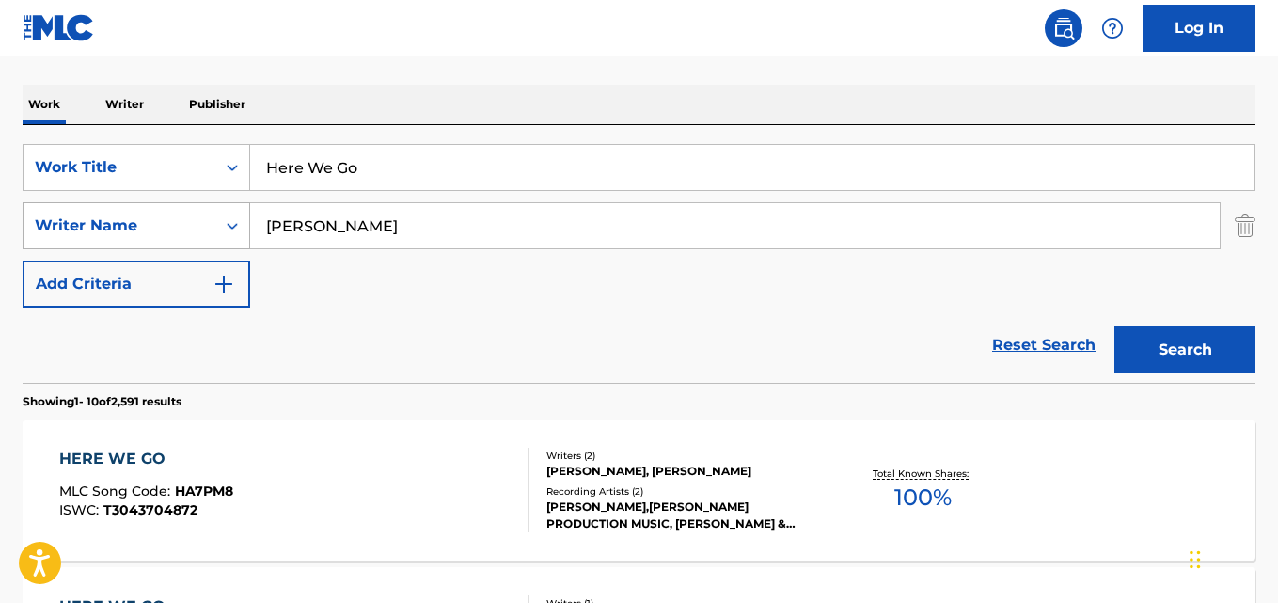
drag, startPoint x: 359, startPoint y: 224, endPoint x: 217, endPoint y: 224, distance: 142.0
click at [217, 224] on div "SearchWithCriteria13a00398-9eb3-465e-88f0-611f7683073d Writer Name [PERSON_NAME]" at bounding box center [639, 225] width 1233 height 47
paste input "[PERSON_NAME]"
click at [1114, 326] on button "Search" at bounding box center [1184, 349] width 141 height 47
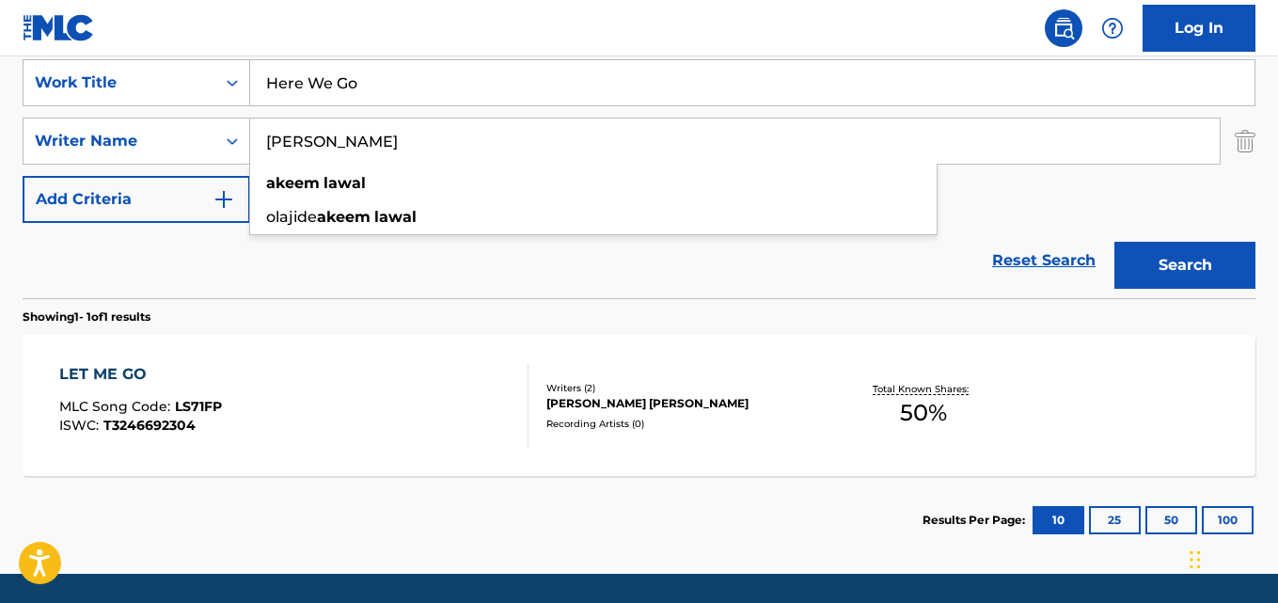
scroll to position [420, 0]
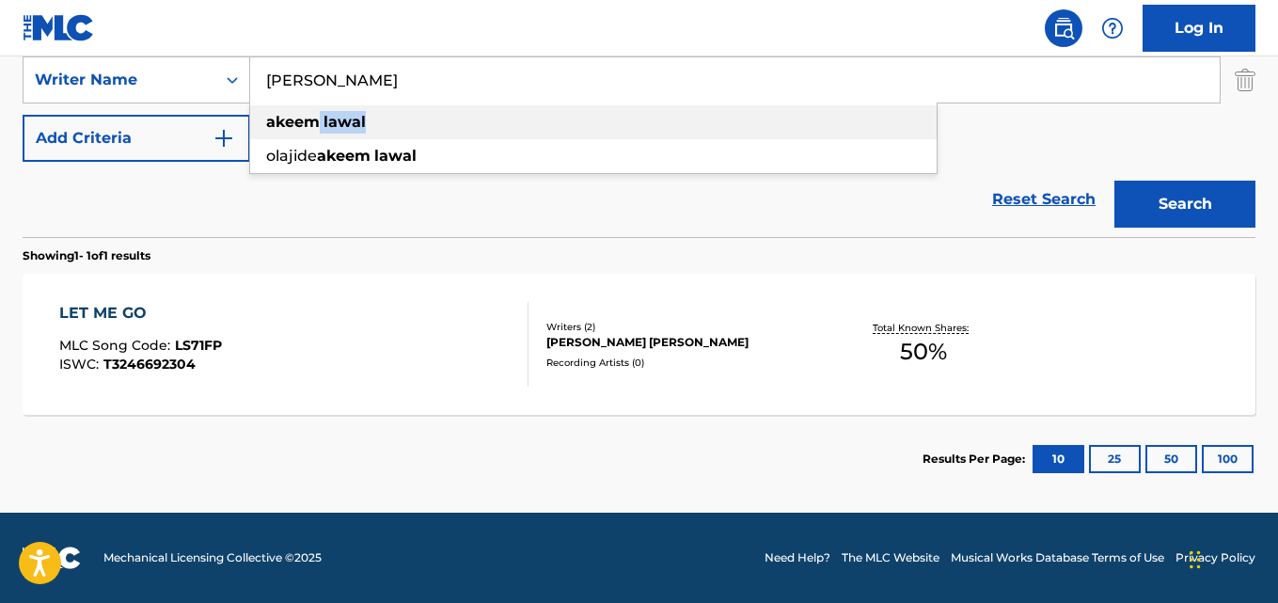
drag, startPoint x: 319, startPoint y: 117, endPoint x: 447, endPoint y: 114, distance: 127.9
click at [447, 114] on div "[PERSON_NAME]" at bounding box center [593, 122] width 686 height 34
click at [447, 114] on div "SearchWithCriteriad72a3635-5a1a-44f0-8363-09c2b9a14496 Work Title Here We Go Se…" at bounding box center [639, 80] width 1233 height 164
drag, startPoint x: 315, startPoint y: 72, endPoint x: 226, endPoint y: 71, distance: 89.3
click at [226, 71] on div "SearchWithCriteria13a00398-9eb3-465e-88f0-611f7683073d Writer Name [PERSON_NAME]" at bounding box center [639, 79] width 1233 height 47
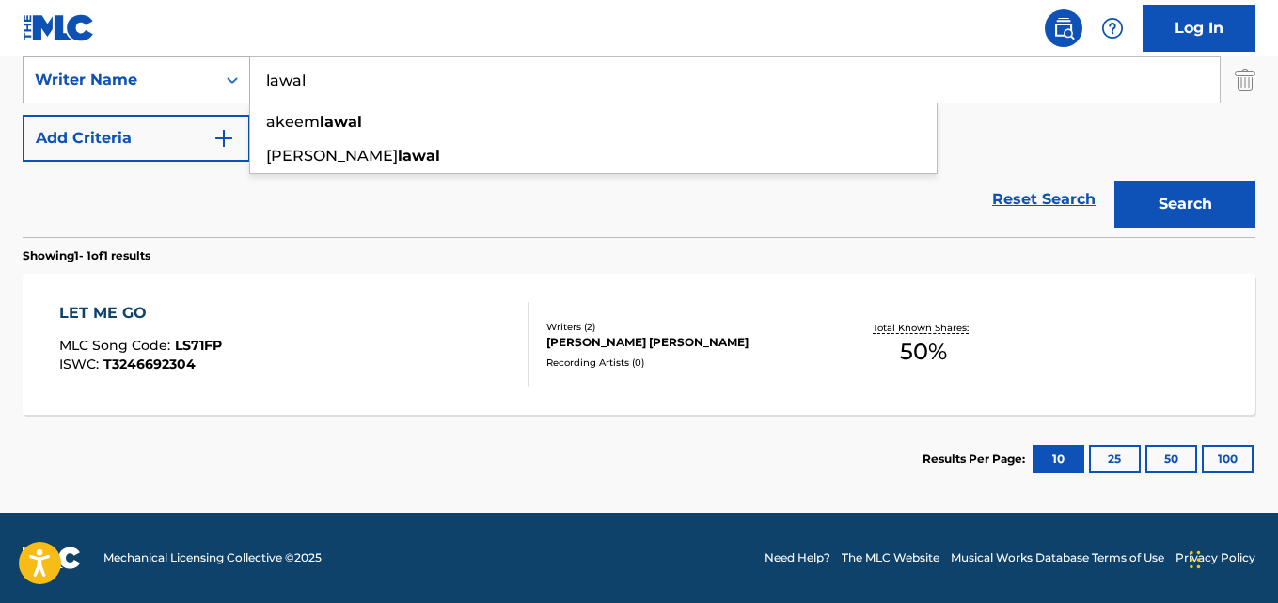
click at [1114, 181] on button "Search" at bounding box center [1184, 204] width 141 height 47
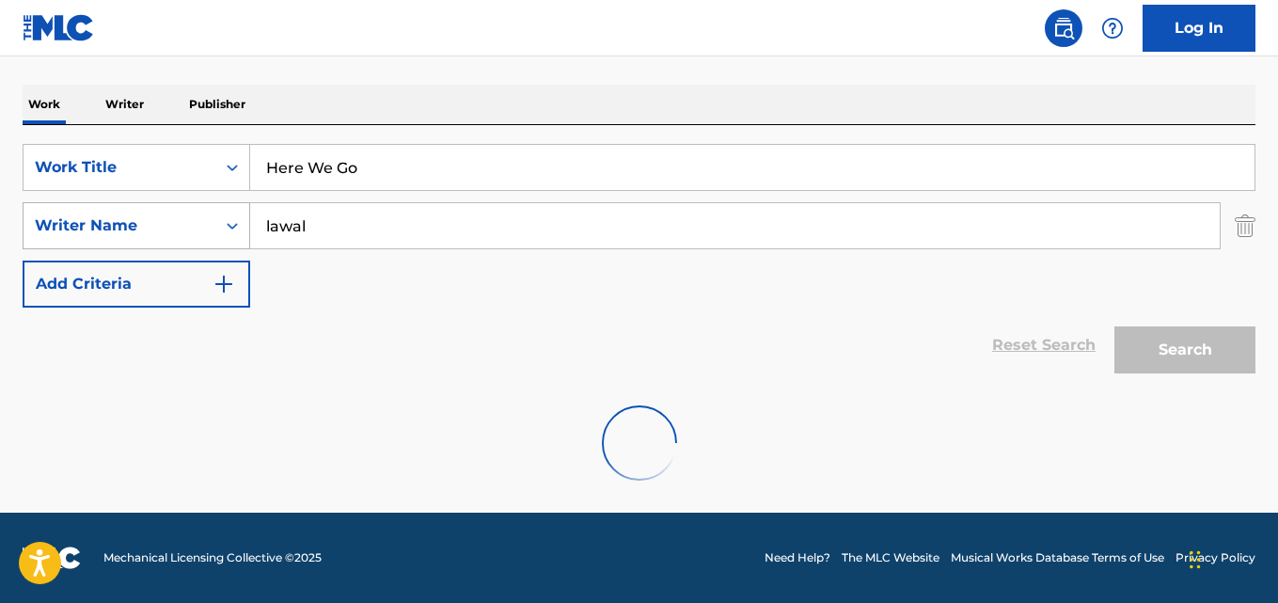
scroll to position [275, 0]
click at [62, 335] on div "Reset Search Search" at bounding box center [639, 344] width 1233 height 75
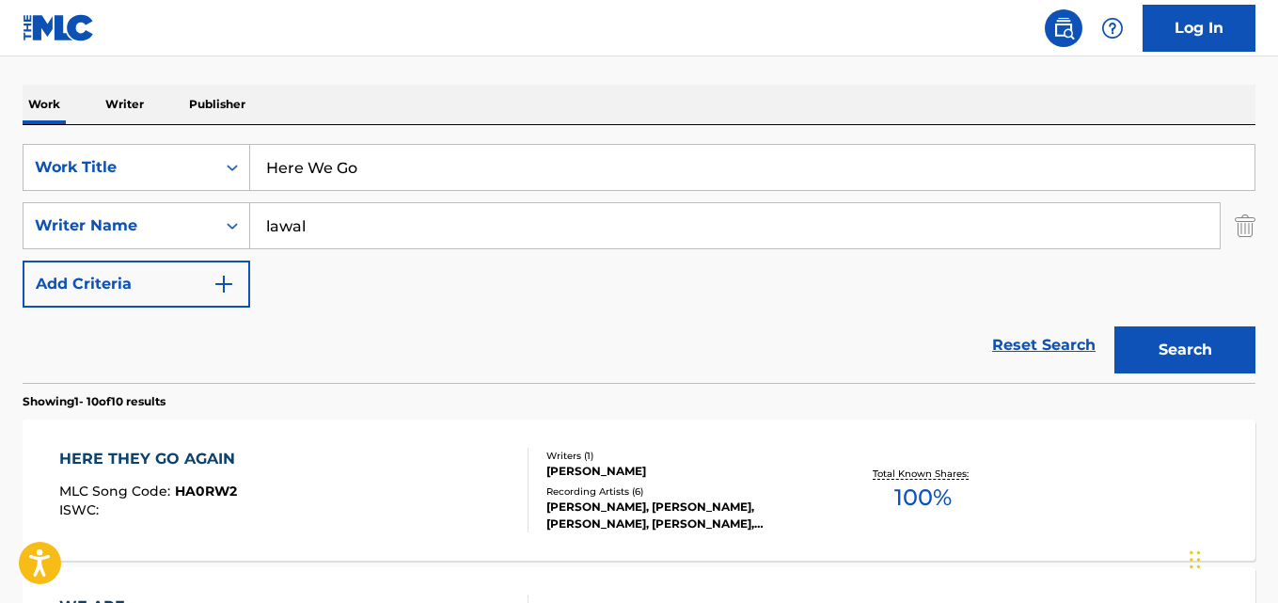
click at [394, 177] on input "Here We Go" at bounding box center [752, 167] width 1004 height 45
click at [157, 335] on div "Reset Search Search" at bounding box center [639, 344] width 1233 height 75
drag, startPoint x: 329, startPoint y: 210, endPoint x: 182, endPoint y: 210, distance: 146.7
click at [182, 210] on div "SearchWithCriteria13a00398-9eb3-465e-88f0-611f7683073d Writer Name lawal" at bounding box center [639, 225] width 1233 height 47
paste input "[PERSON_NAME]"
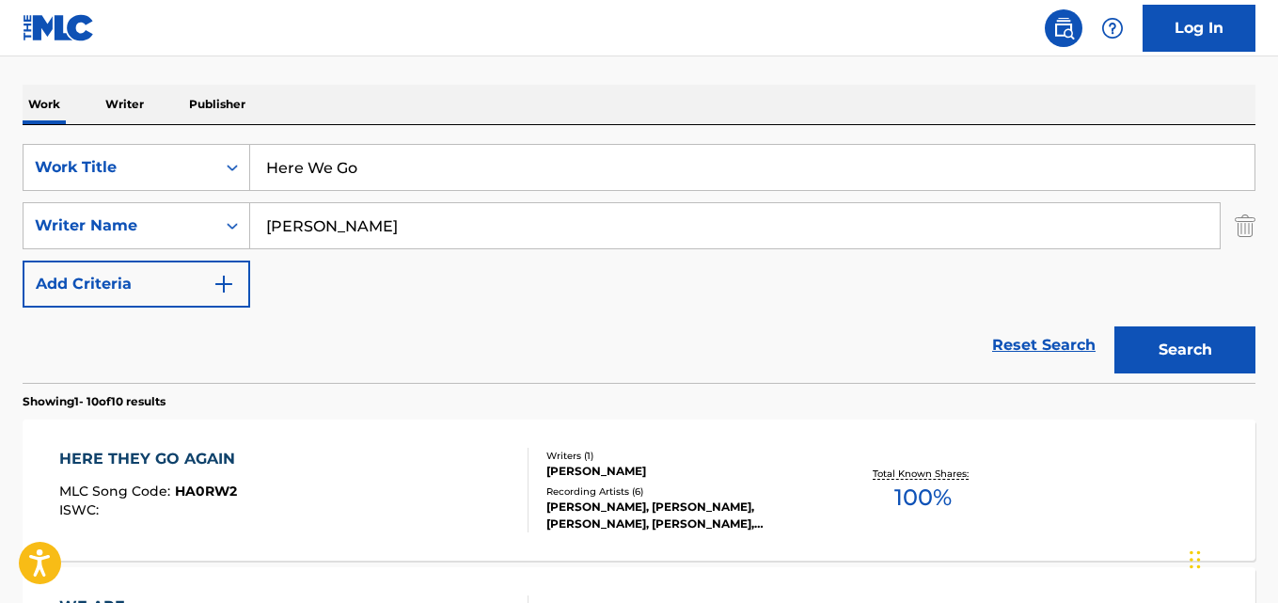
click at [1114, 326] on button "Search" at bounding box center [1184, 349] width 141 height 47
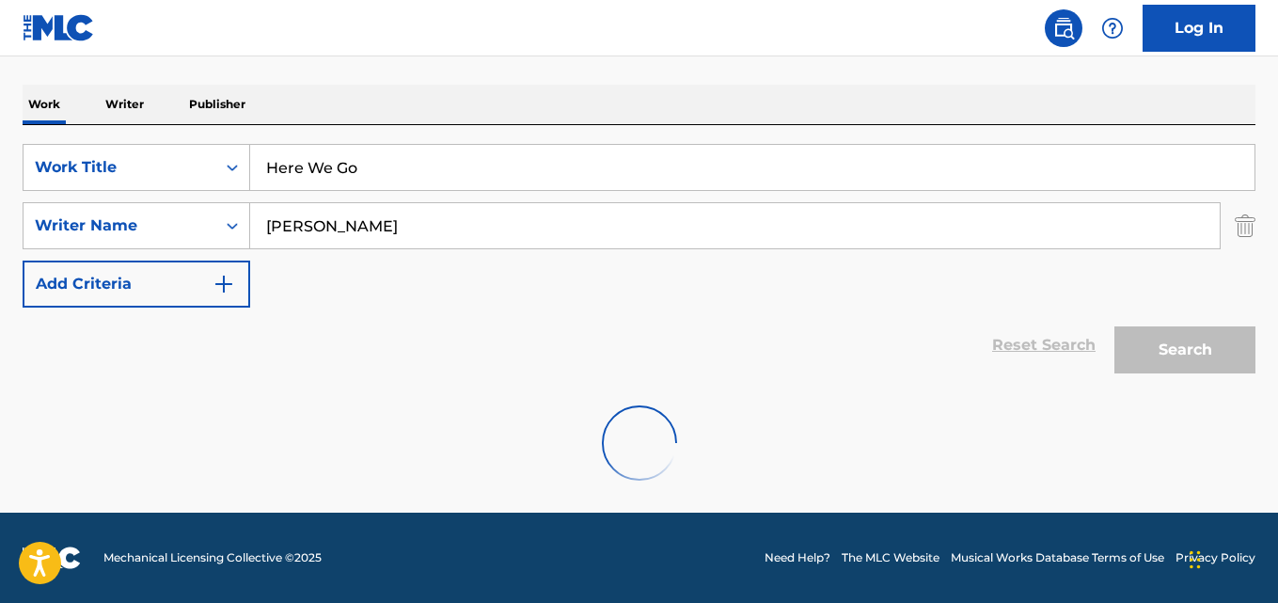
click at [577, 87] on div "Work Writer Publisher" at bounding box center [639, 104] width 1233 height 39
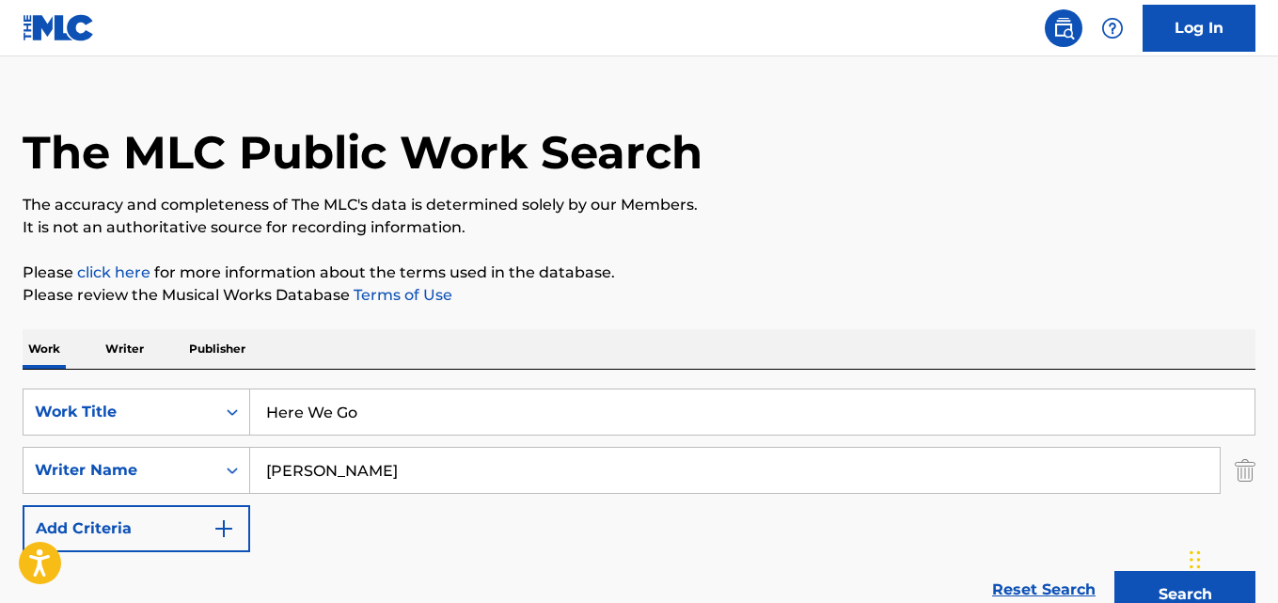
scroll to position [313, 0]
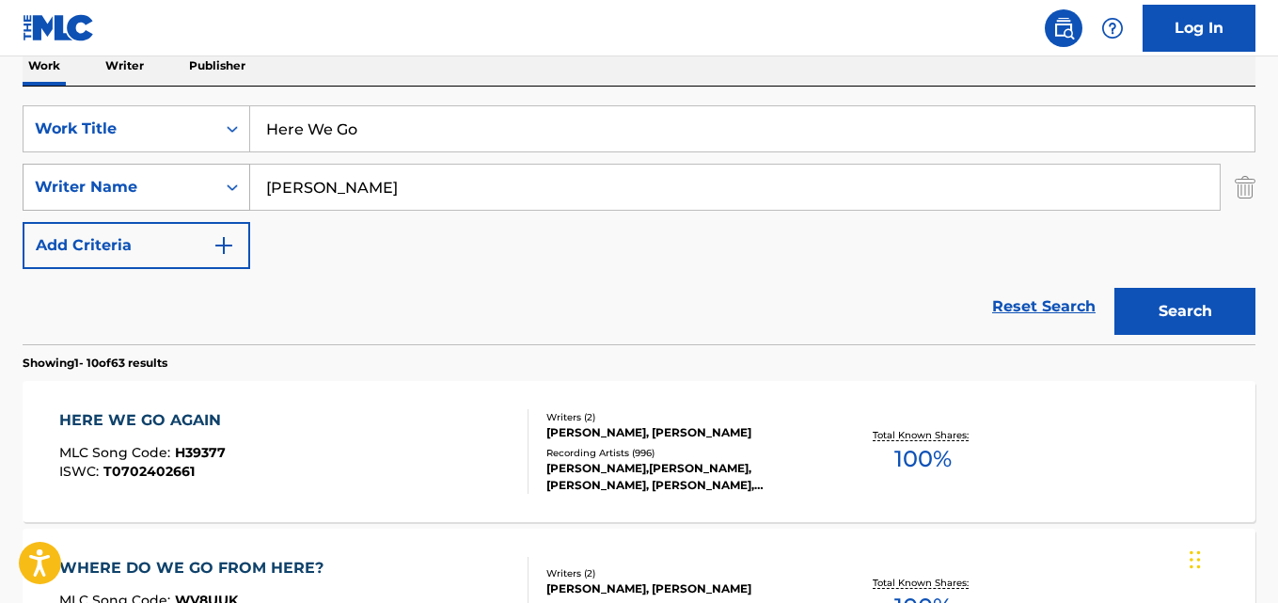
drag, startPoint x: 352, startPoint y: 202, endPoint x: 194, endPoint y: 198, distance: 158.0
click at [194, 198] on div "SearchWithCriteria13a00398-9eb3-465e-88f0-611f7683073d Writer Name [PERSON_NAME]" at bounding box center [639, 187] width 1233 height 47
paste input "[PERSON_NAME]"
click at [1114, 288] on button "Search" at bounding box center [1184, 311] width 141 height 47
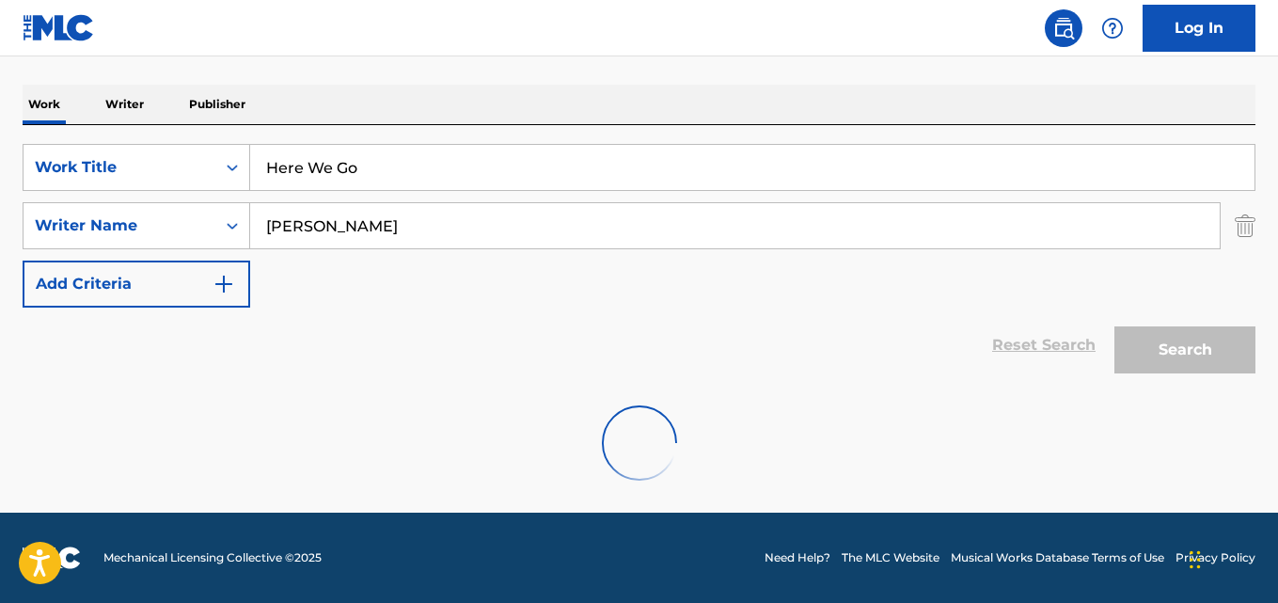
click at [643, 118] on div "Work Writer Publisher" at bounding box center [639, 104] width 1233 height 39
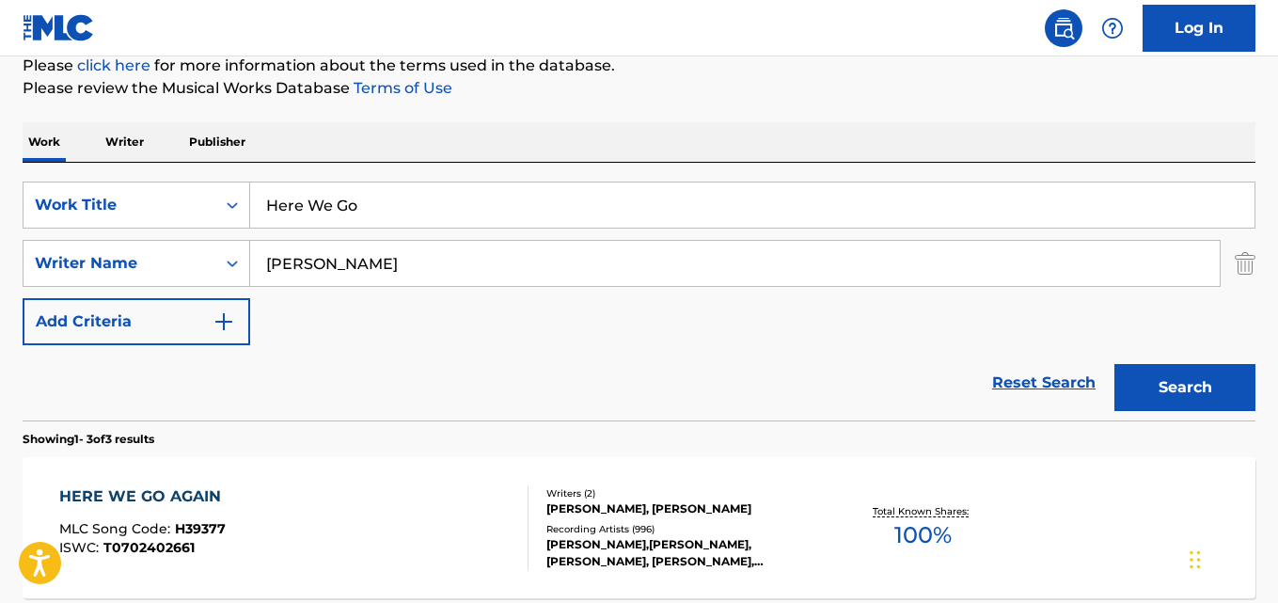
scroll to position [0, 0]
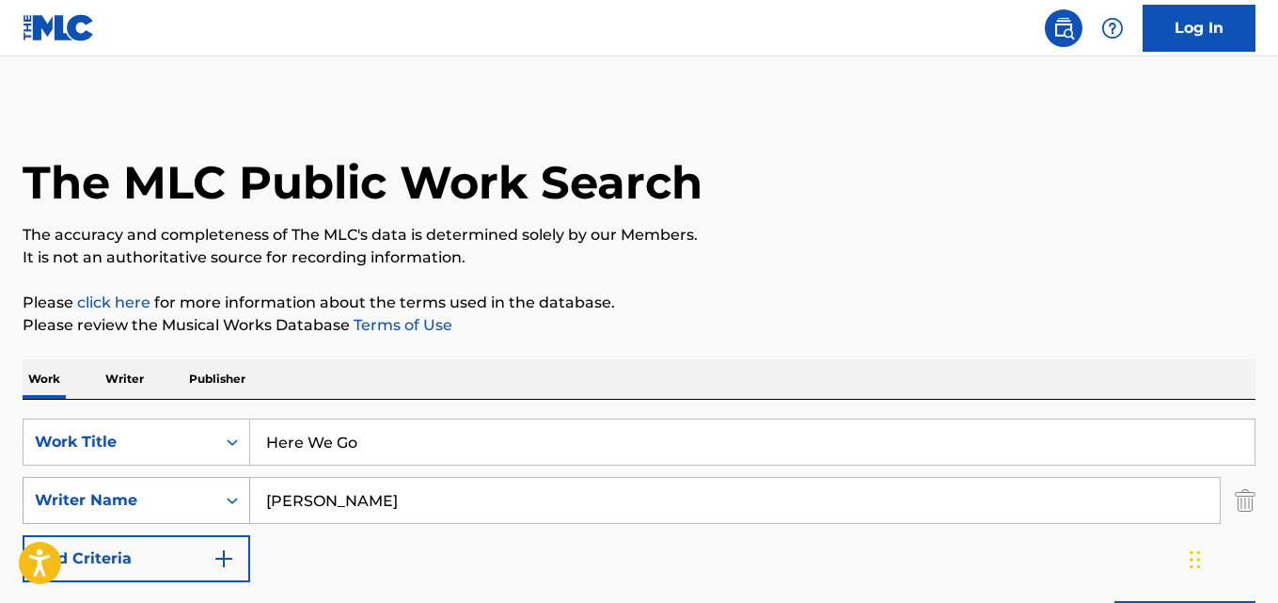
drag, startPoint x: 366, startPoint y: 481, endPoint x: 100, endPoint y: 485, distance: 266.1
click at [100, 485] on div "SearchWithCriteria13a00398-9eb3-465e-88f0-611f7683073d Writer Name [PERSON_NAME]" at bounding box center [639, 500] width 1233 height 47
paste input "[PERSON_NAME]"
type input "[PERSON_NAME]"
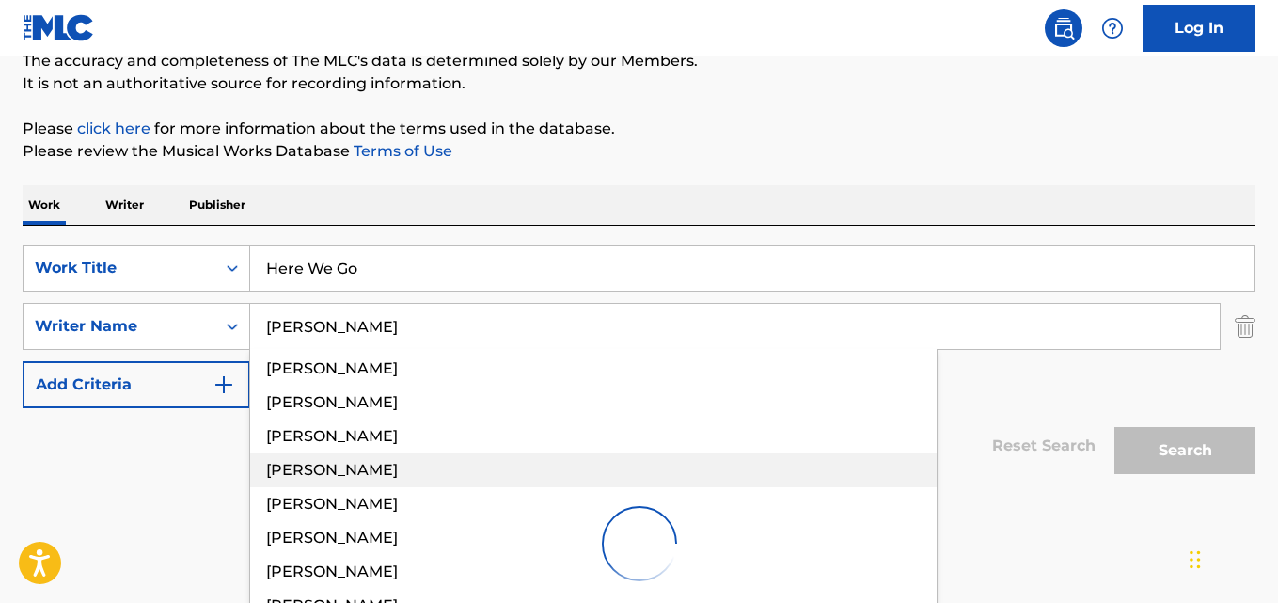
scroll to position [275, 0]
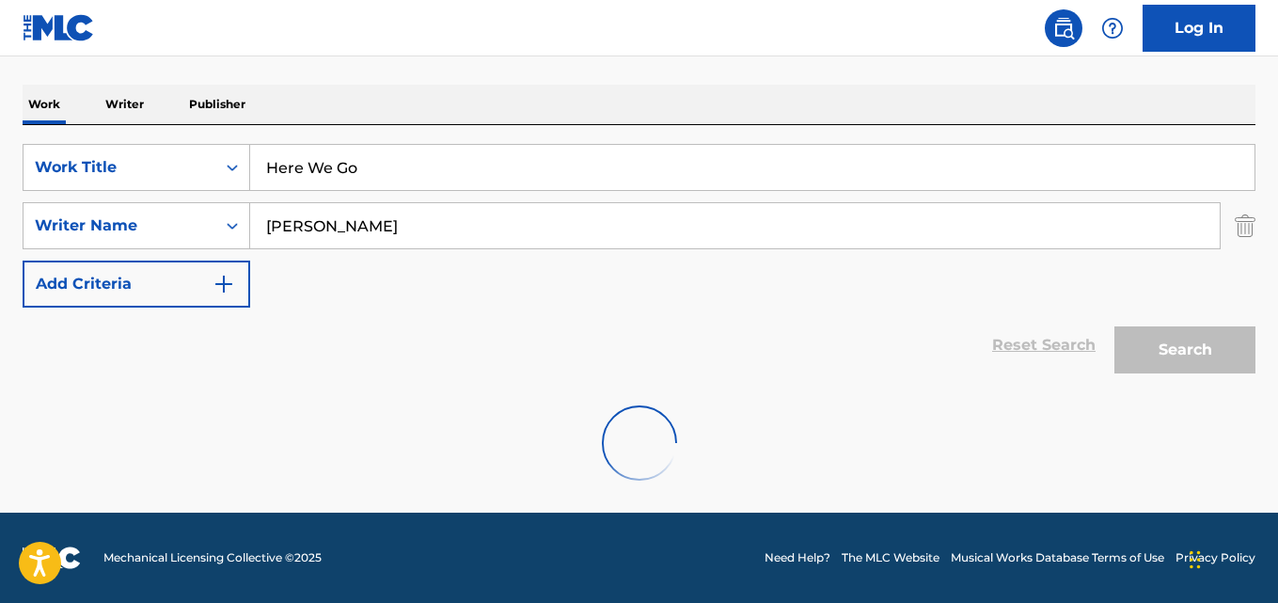
click at [96, 380] on div "Reset Search Search" at bounding box center [639, 344] width 1233 height 75
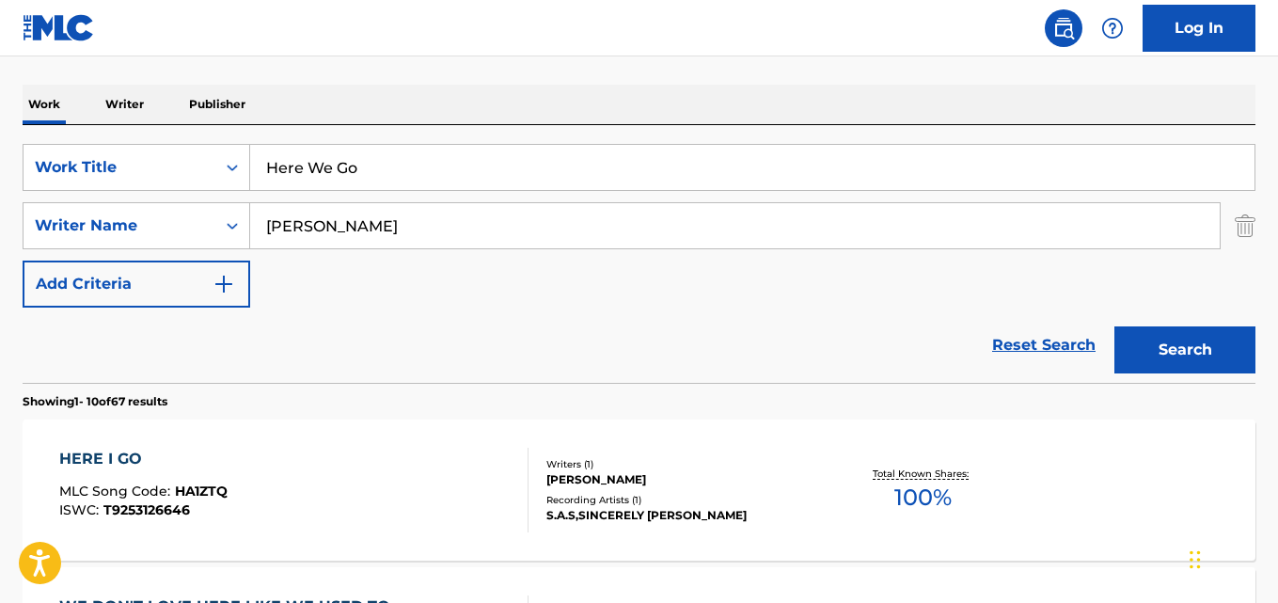
click at [182, 331] on div "Reset Search Search" at bounding box center [639, 344] width 1233 height 75
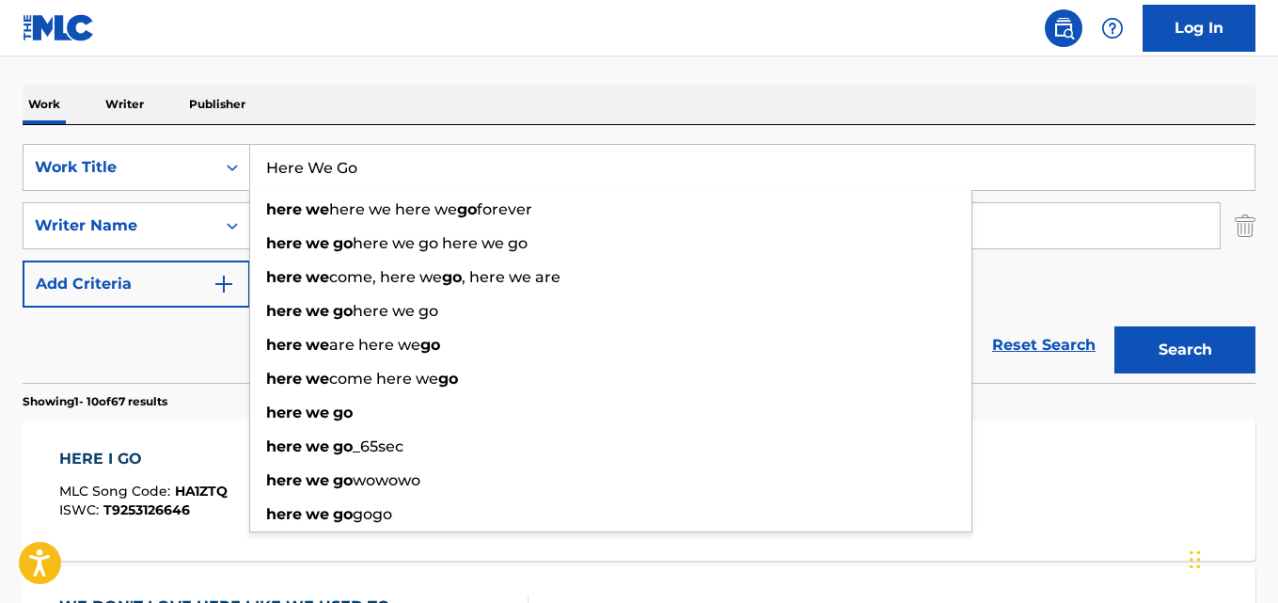
drag, startPoint x: 392, startPoint y: 172, endPoint x: 105, endPoint y: 198, distance: 288.0
click at [105, 198] on div "SearchWithCriteriad72a3635-5a1a-44f0-8363-09c2b9a14496 Work Title Here We Go he…" at bounding box center [639, 226] width 1233 height 164
paste input "Again"
type input "Here We Go Again"
click at [1114, 326] on button "Search" at bounding box center [1184, 349] width 141 height 47
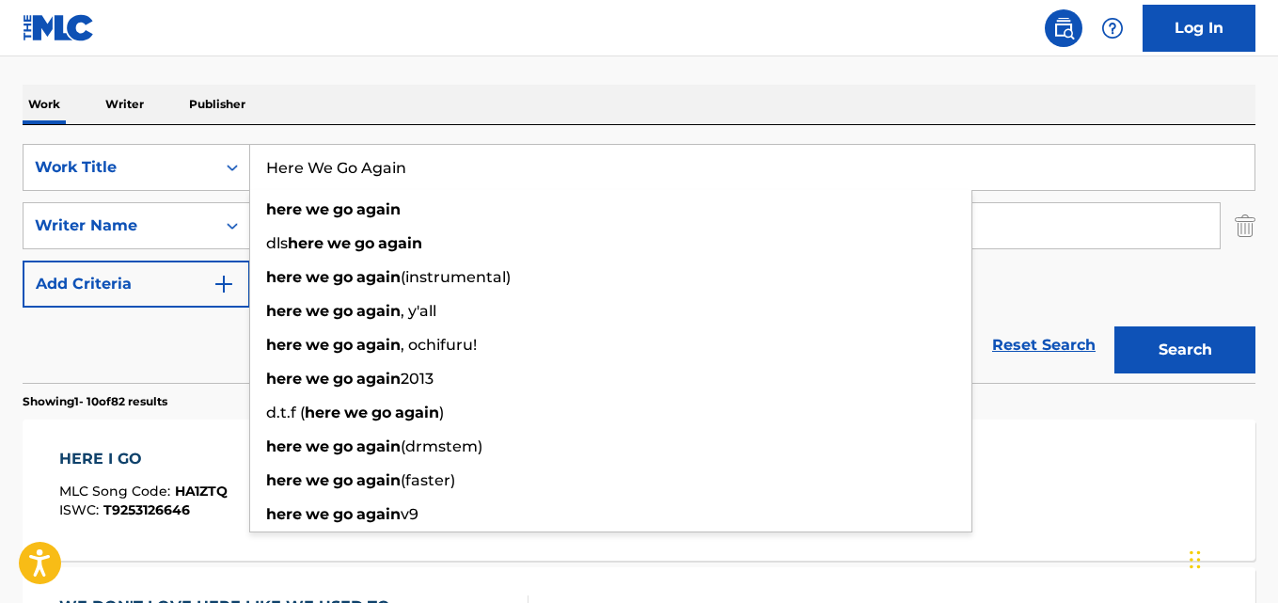
click at [165, 339] on div "Reset Search Search" at bounding box center [639, 344] width 1233 height 75
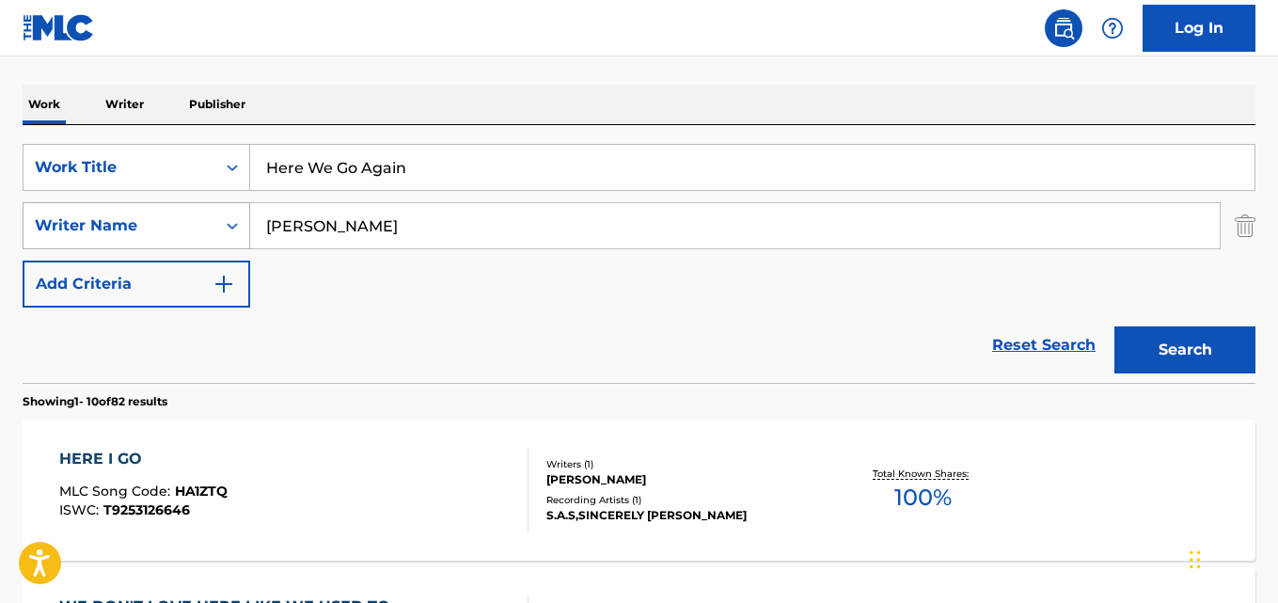
drag, startPoint x: 320, startPoint y: 244, endPoint x: 227, endPoint y: 244, distance: 93.1
click at [227, 244] on div "SearchWithCriteria13a00398-9eb3-465e-88f0-611f7683073d Writer Name [PERSON_NAME]" at bounding box center [639, 225] width 1233 height 47
paste input "[PERSON_NAME]"
type input "[PERSON_NAME]"
click at [1114, 326] on button "Search" at bounding box center [1184, 349] width 141 height 47
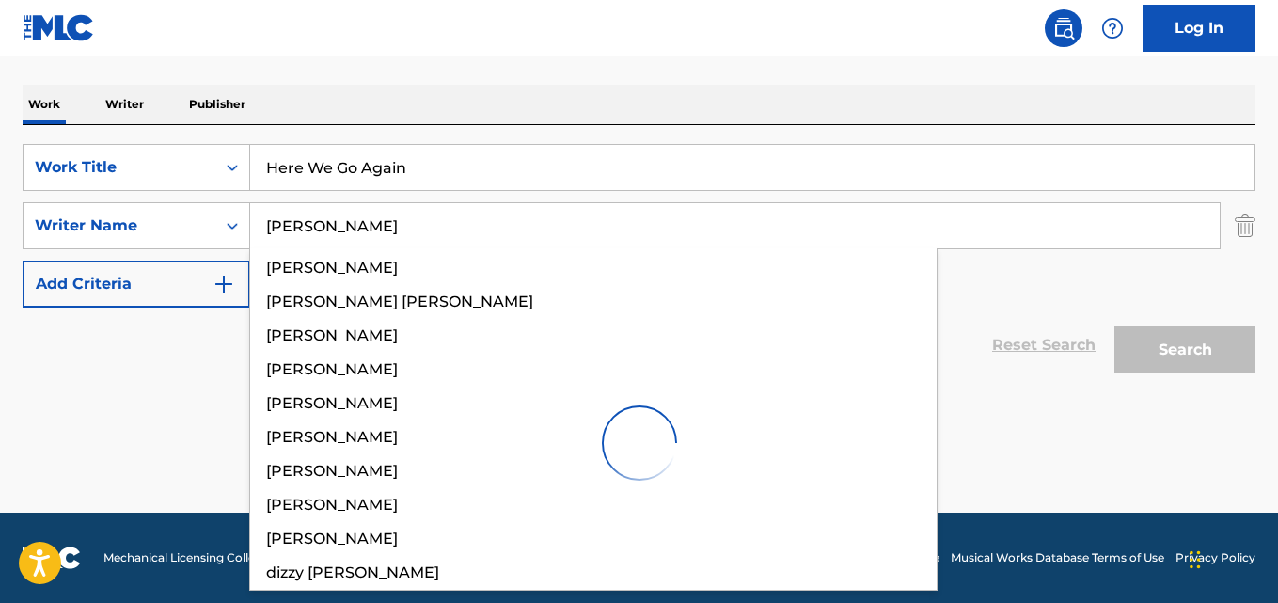
click at [437, 69] on div "The MLC Public Work Search The accuracy and completeness of The MLC's data is d…" at bounding box center [639, 166] width 1278 height 674
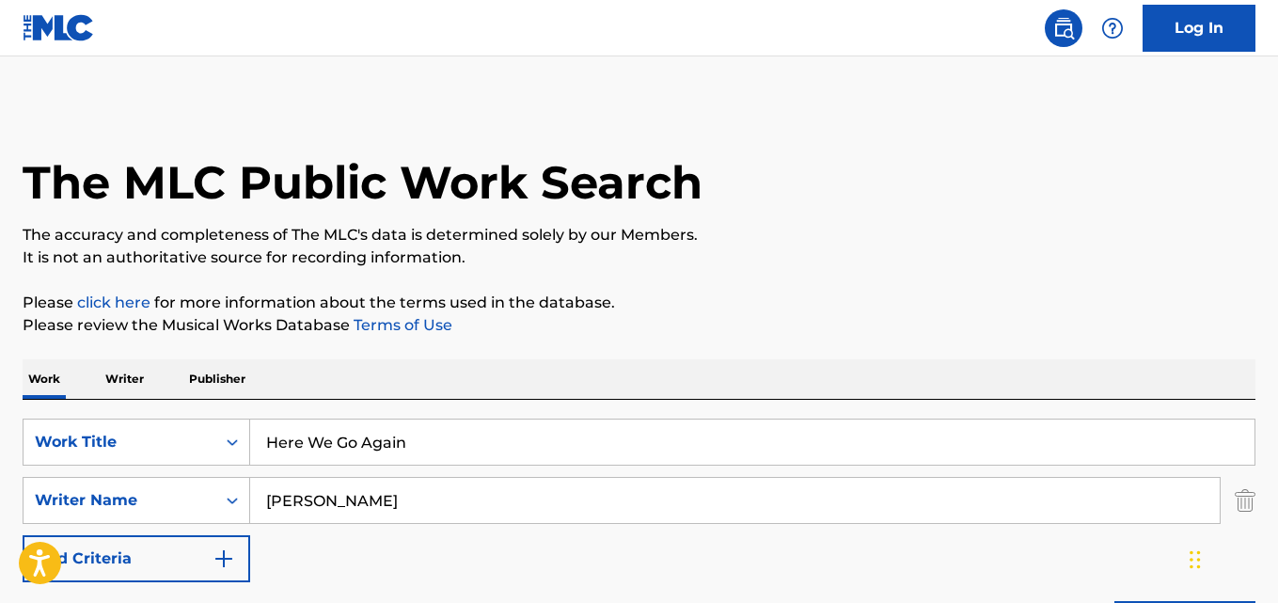
scroll to position [444, 0]
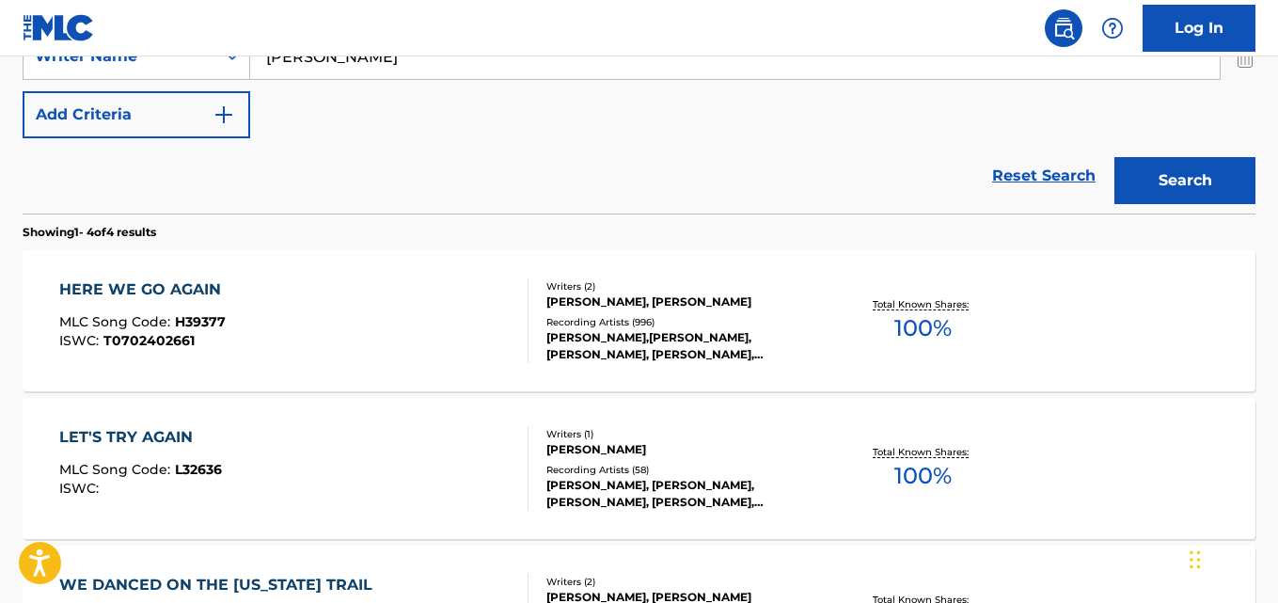
click at [171, 291] on div "HERE WE GO AGAIN" at bounding box center [144, 289] width 171 height 23
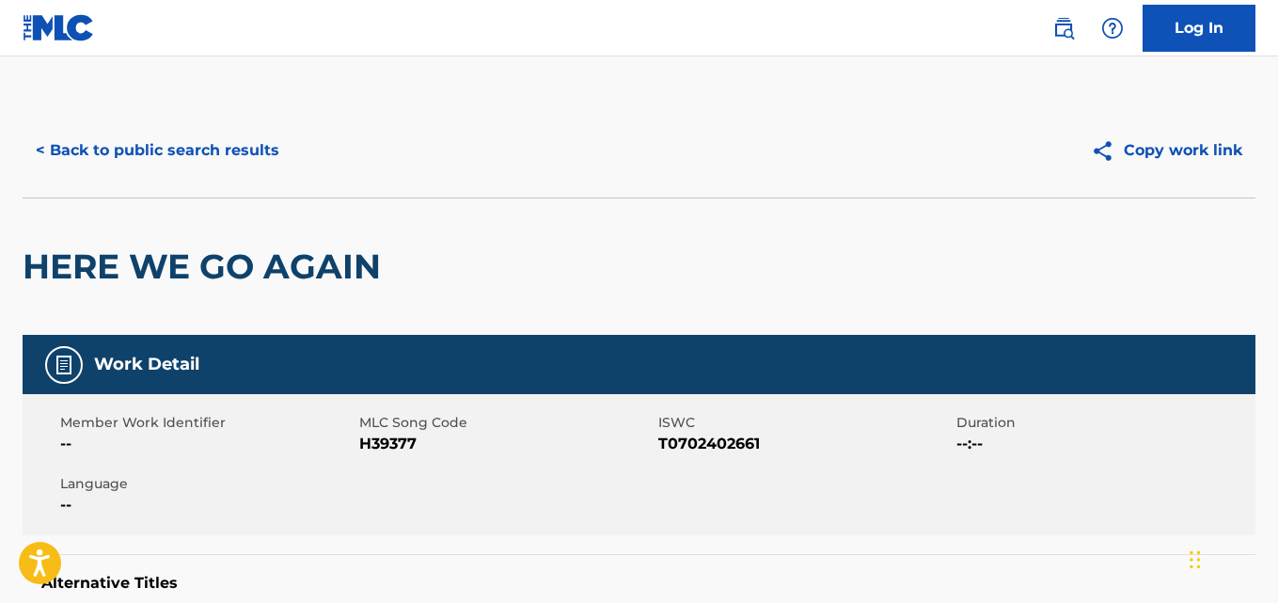
click at [228, 173] on button "< Back to public search results" at bounding box center [158, 150] width 270 height 47
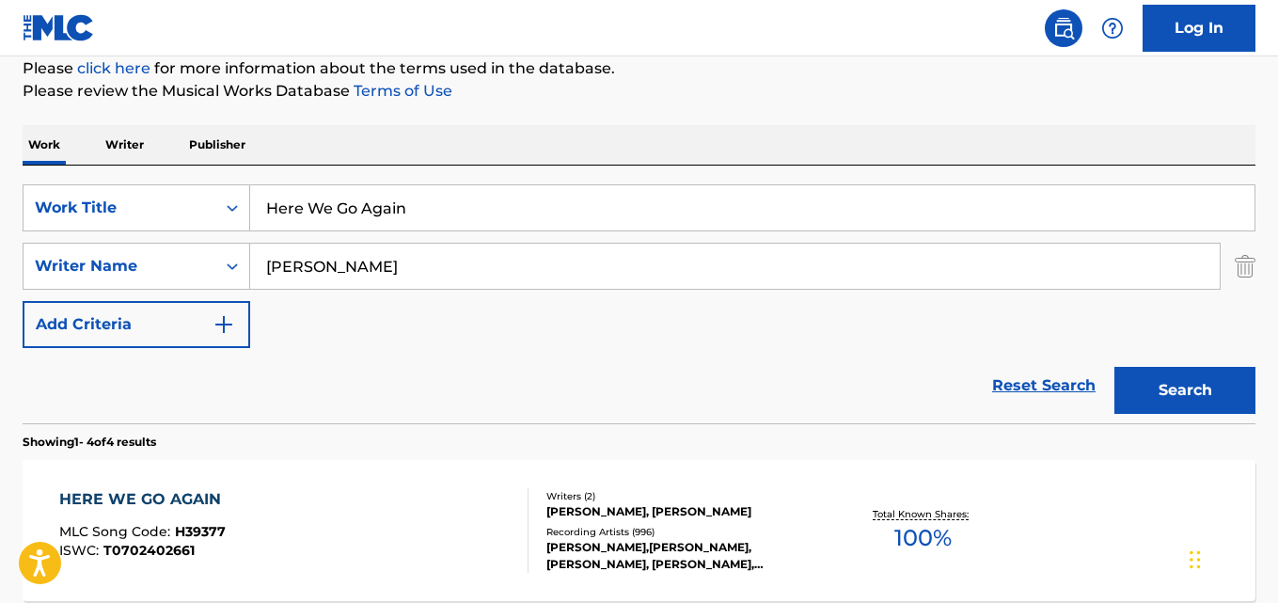
scroll to position [81, 0]
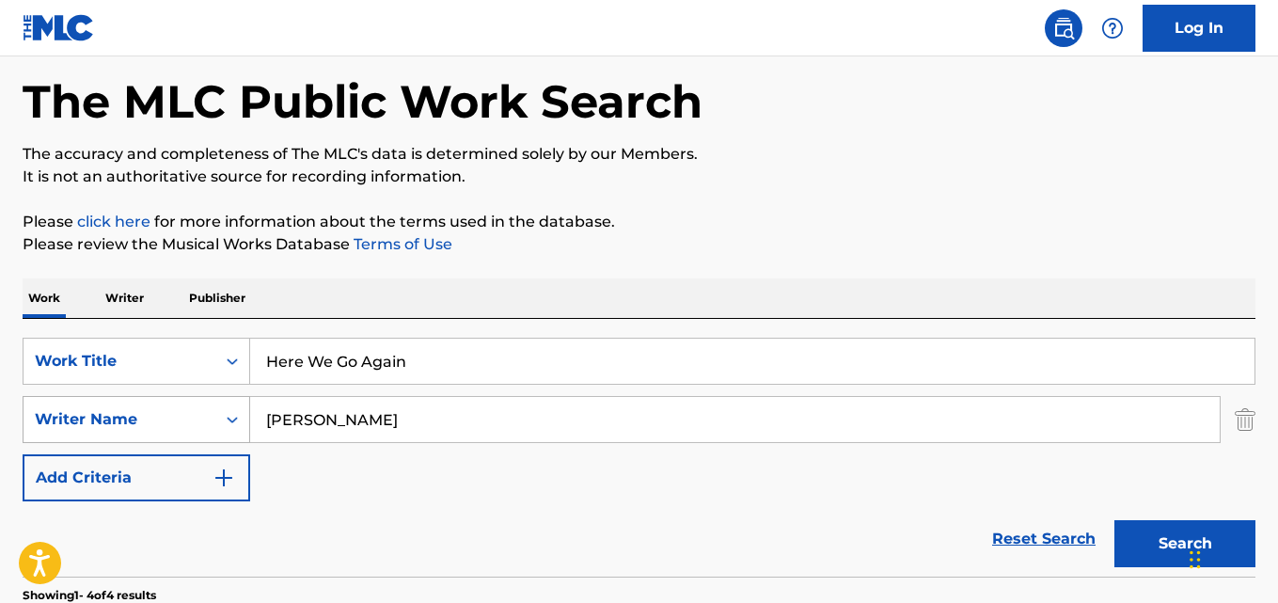
drag, startPoint x: 284, startPoint y: 426, endPoint x: 217, endPoint y: 425, distance: 66.8
click at [219, 426] on div "SearchWithCriteria13a00398-9eb3-465e-88f0-611f7683073d Writer Name [PERSON_NAME]" at bounding box center [639, 419] width 1233 height 47
paste input "[PERSON_NAME]"
type input "[PERSON_NAME]"
click at [1114, 520] on button "Search" at bounding box center [1184, 543] width 141 height 47
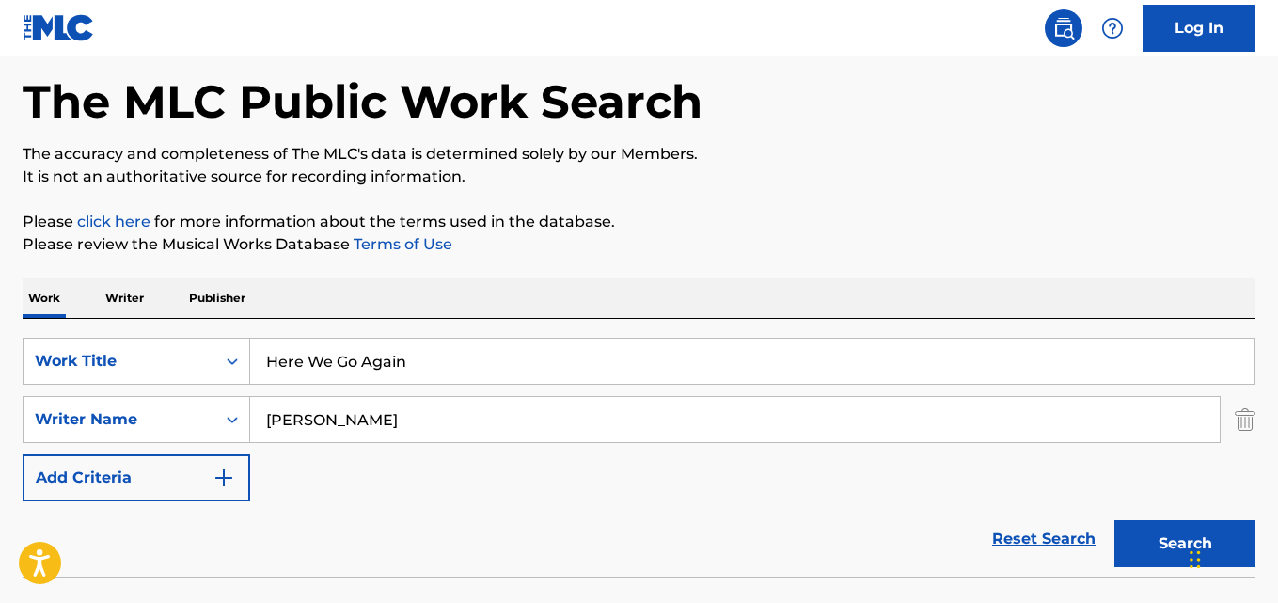
click at [513, 306] on div "Work Writer Publisher" at bounding box center [639, 297] width 1233 height 39
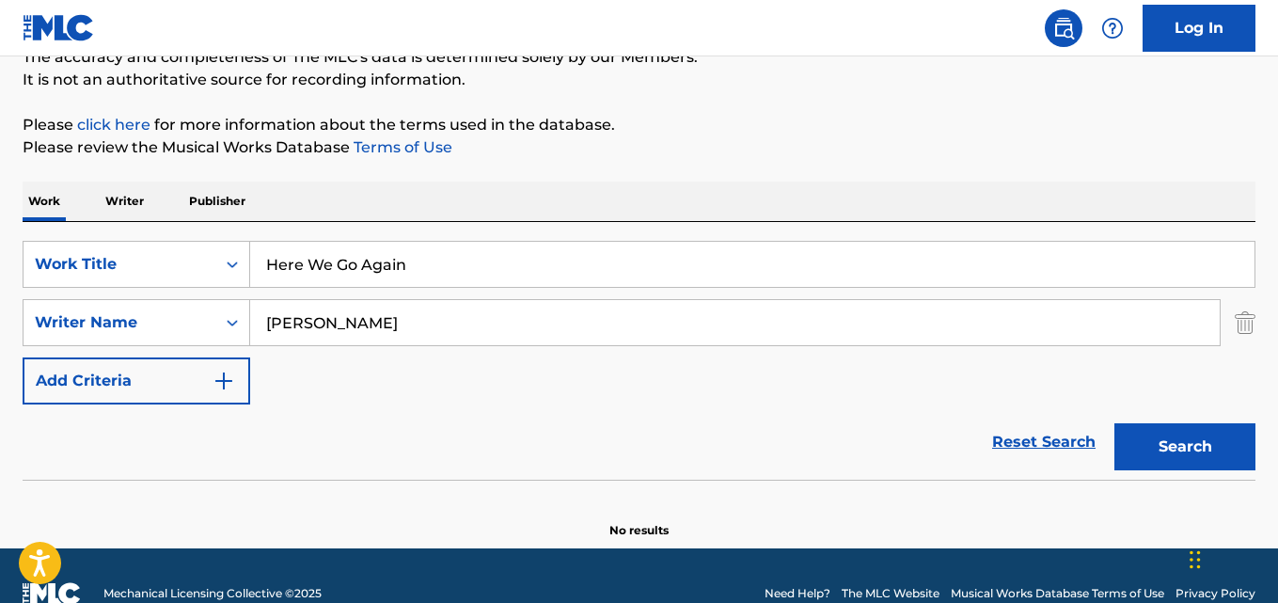
scroll to position [213, 0]
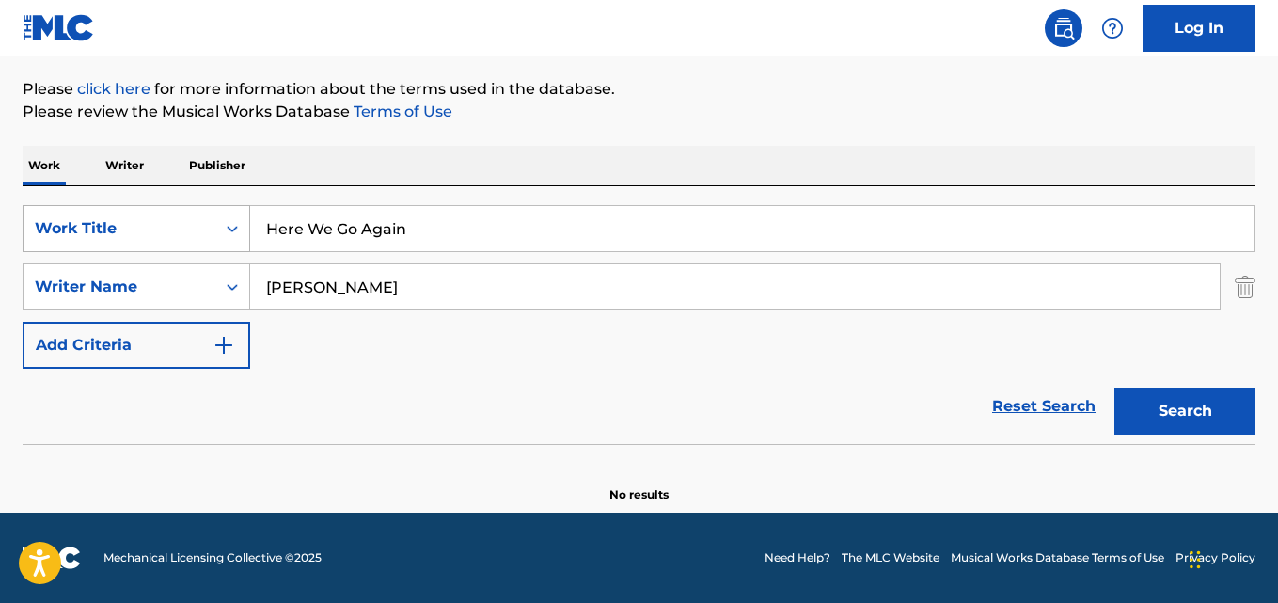
drag, startPoint x: 447, startPoint y: 239, endPoint x: 189, endPoint y: 239, distance: 257.6
click at [189, 239] on div "SearchWithCriteriad72a3635-5a1a-44f0-8363-09c2b9a14496 Work Title Here We Go Ag…" at bounding box center [639, 228] width 1233 height 47
paste input "I Swear"
type input "I Swear"
drag, startPoint x: 579, startPoint y: 300, endPoint x: 53, endPoint y: 302, distance: 526.6
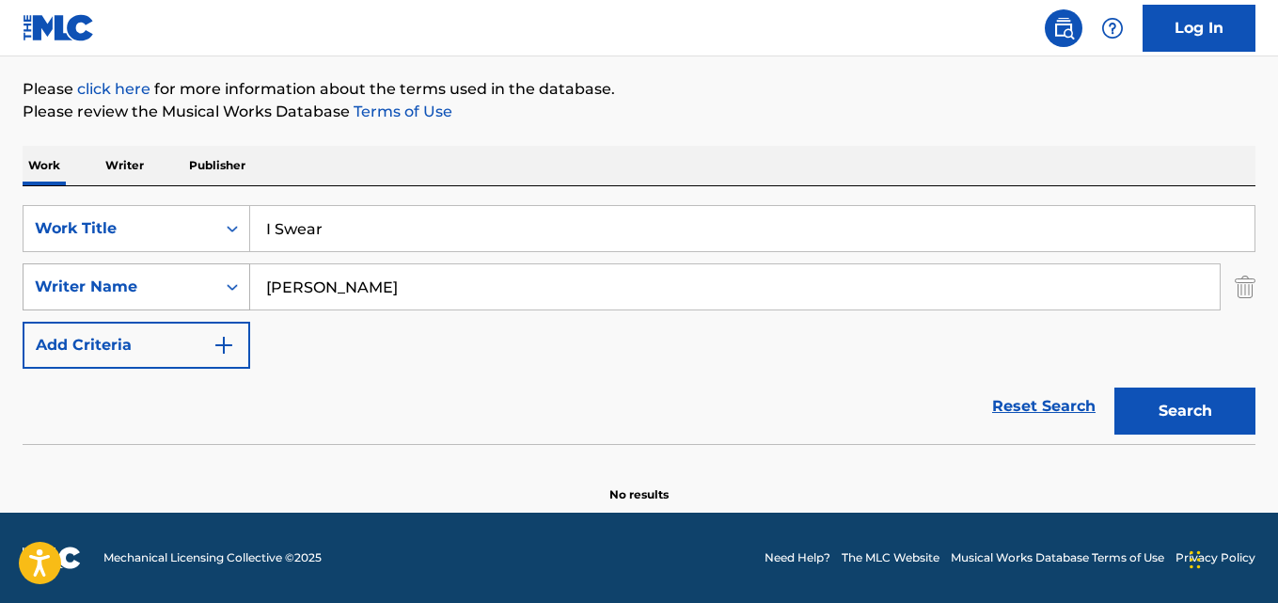
click at [53, 302] on div "SearchWithCriteria13a00398-9eb3-465e-88f0-611f7683073d Writer Name [PERSON_NAME]" at bounding box center [639, 286] width 1233 height 47
paste input "[PERSON_NAME]"
type input "[PERSON_NAME]"
click at [1114, 387] on button "Search" at bounding box center [1184, 410] width 141 height 47
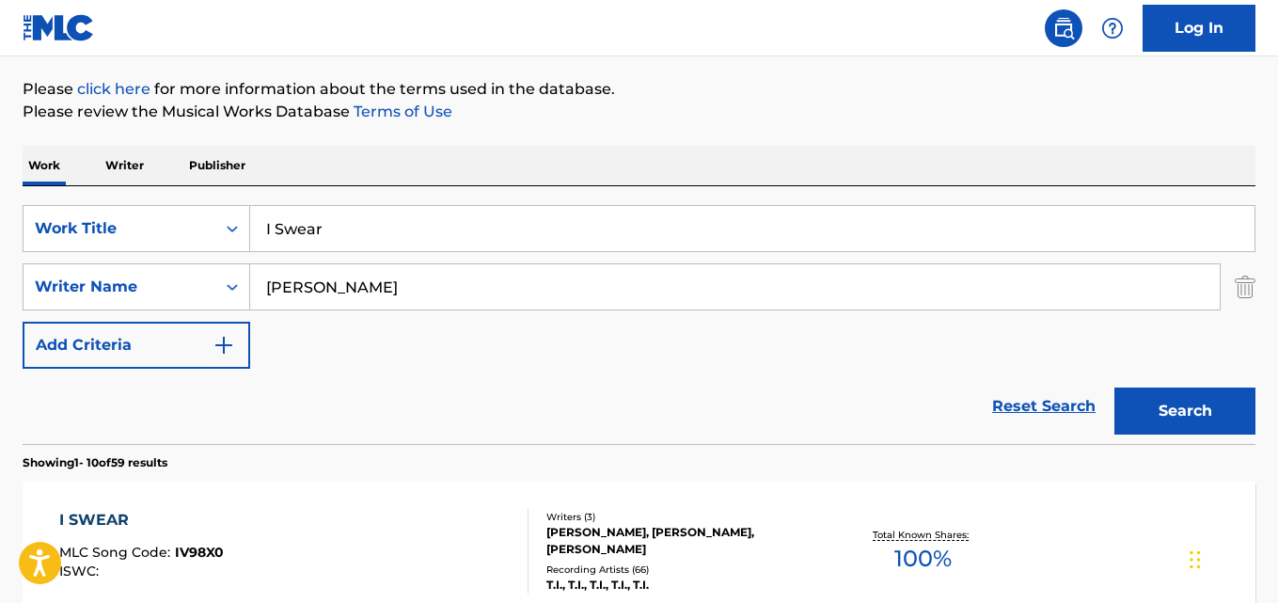
click at [664, 115] on p "Please review the Musical Works Database Terms of Use" at bounding box center [639, 112] width 1233 height 23
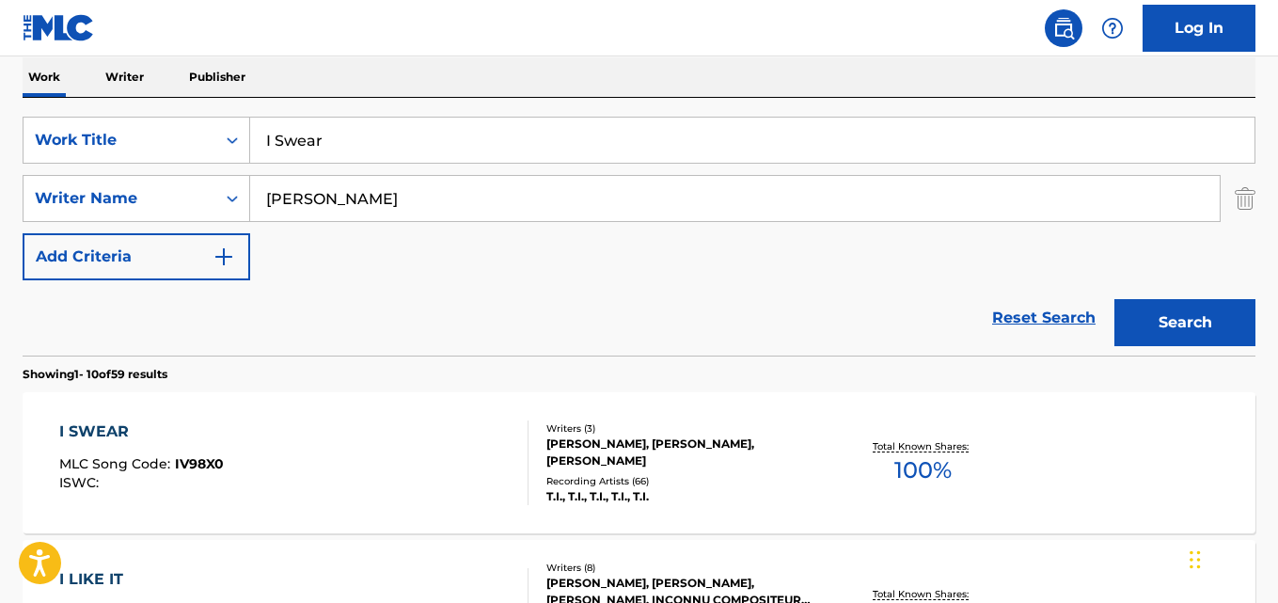
scroll to position [370, 0]
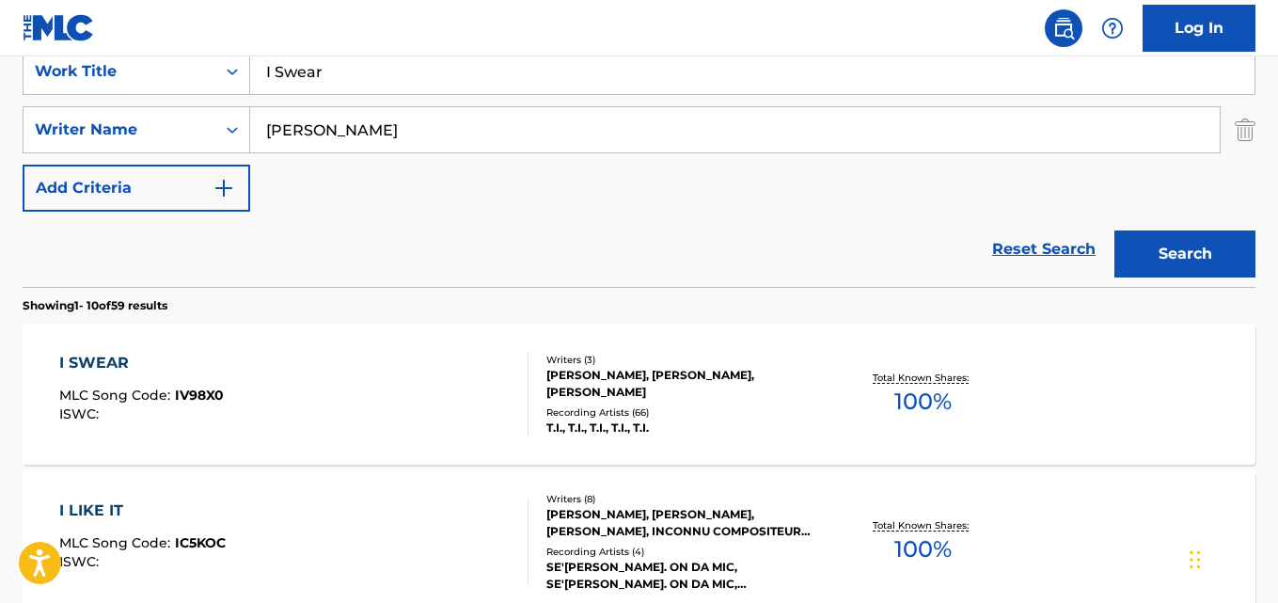
click at [117, 350] on div "I SWEAR MLC Song Code : IV98X0 ISWC : Writers ( 3 ) [PERSON_NAME], [PERSON_NAME…" at bounding box center [639, 393] width 1233 height 141
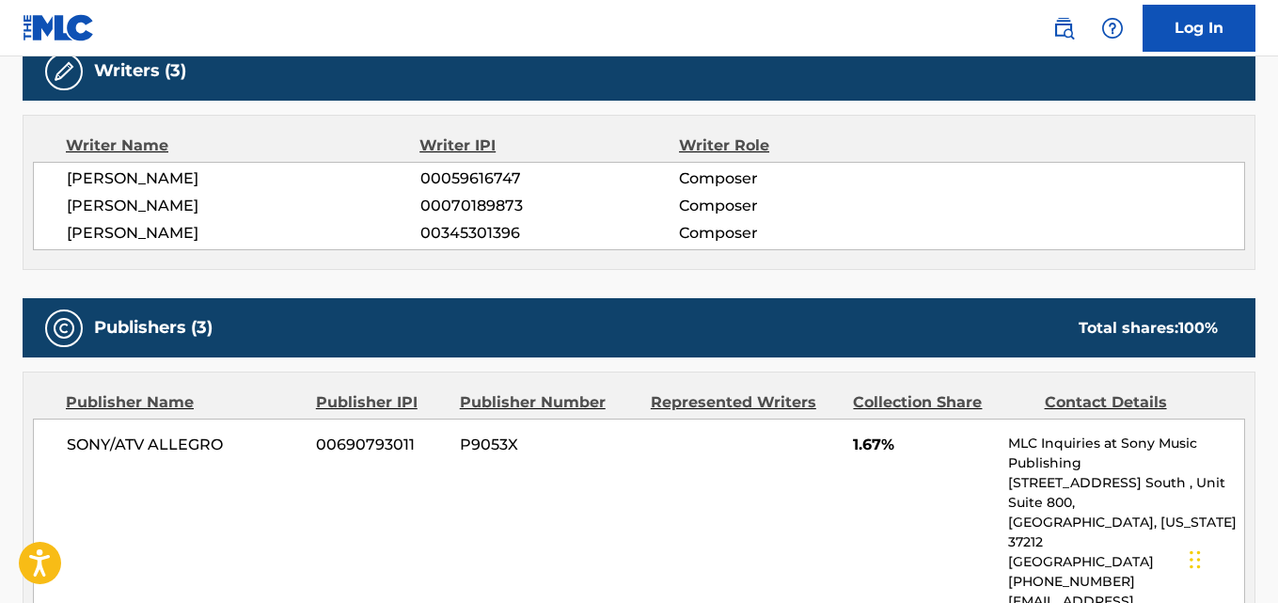
scroll to position [470, 0]
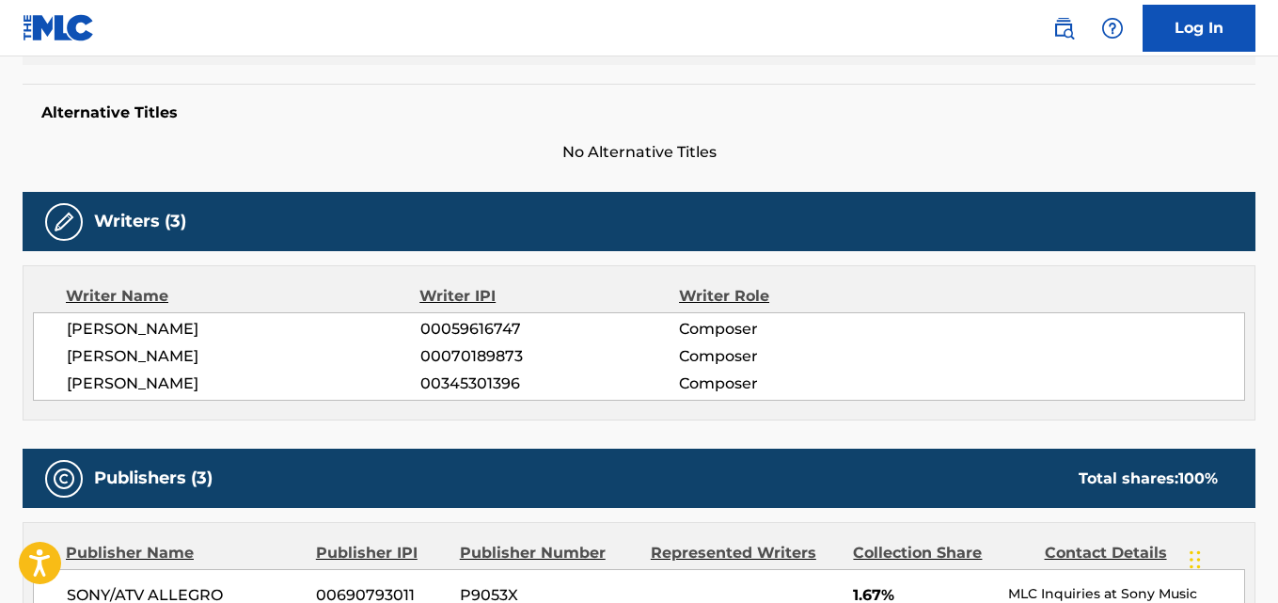
click at [249, 389] on span "[PERSON_NAME]" at bounding box center [244, 383] width 354 height 23
click at [166, 317] on div "[PERSON_NAME] 00059616747 Composer [PERSON_NAME] 00070189873 Composer [PERSON_N…" at bounding box center [639, 356] width 1212 height 88
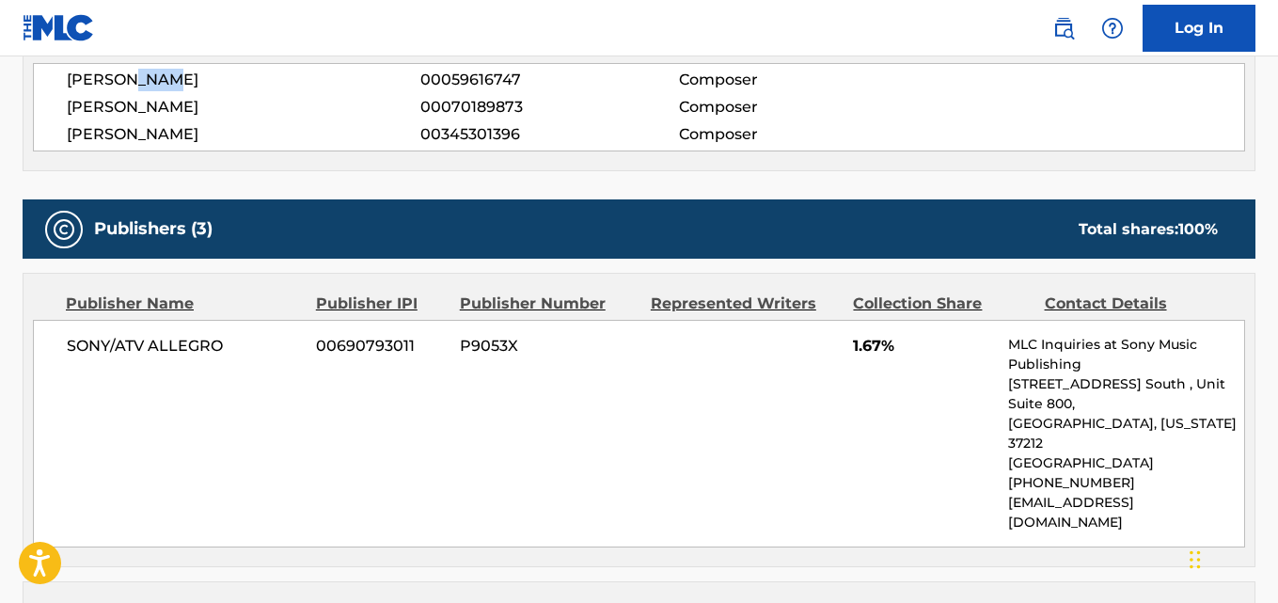
scroll to position [699, 0]
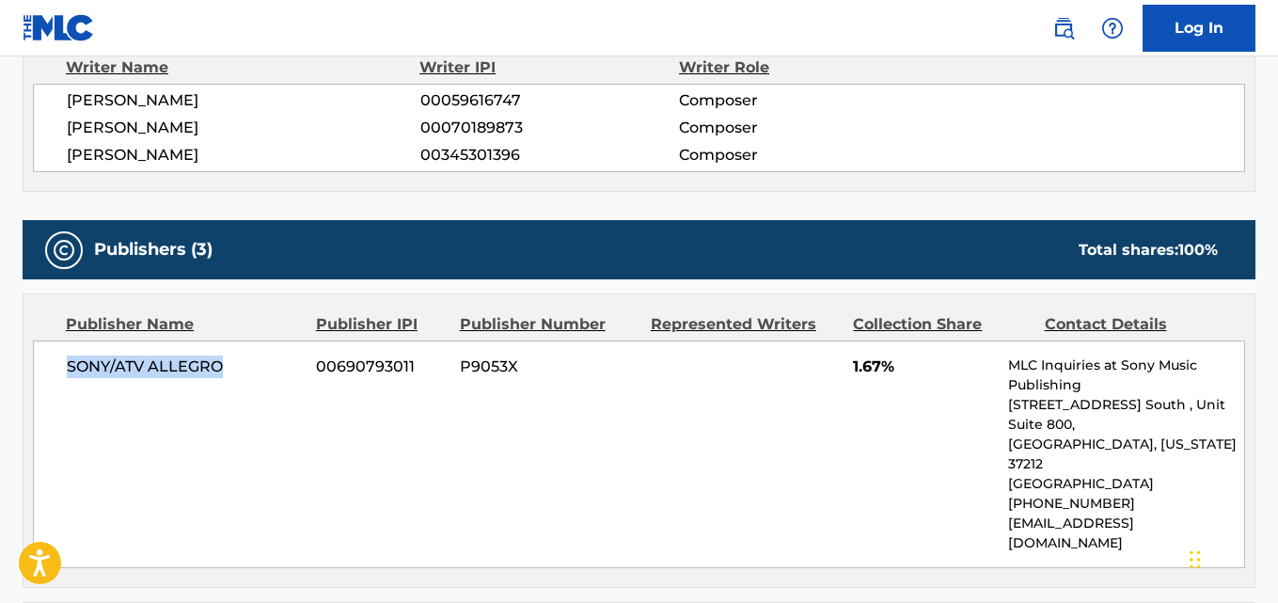
drag, startPoint x: 68, startPoint y: 372, endPoint x: 228, endPoint y: 363, distance: 160.1
click at [228, 363] on span "SONY/ATV ALLEGRO" at bounding box center [184, 366] width 235 height 23
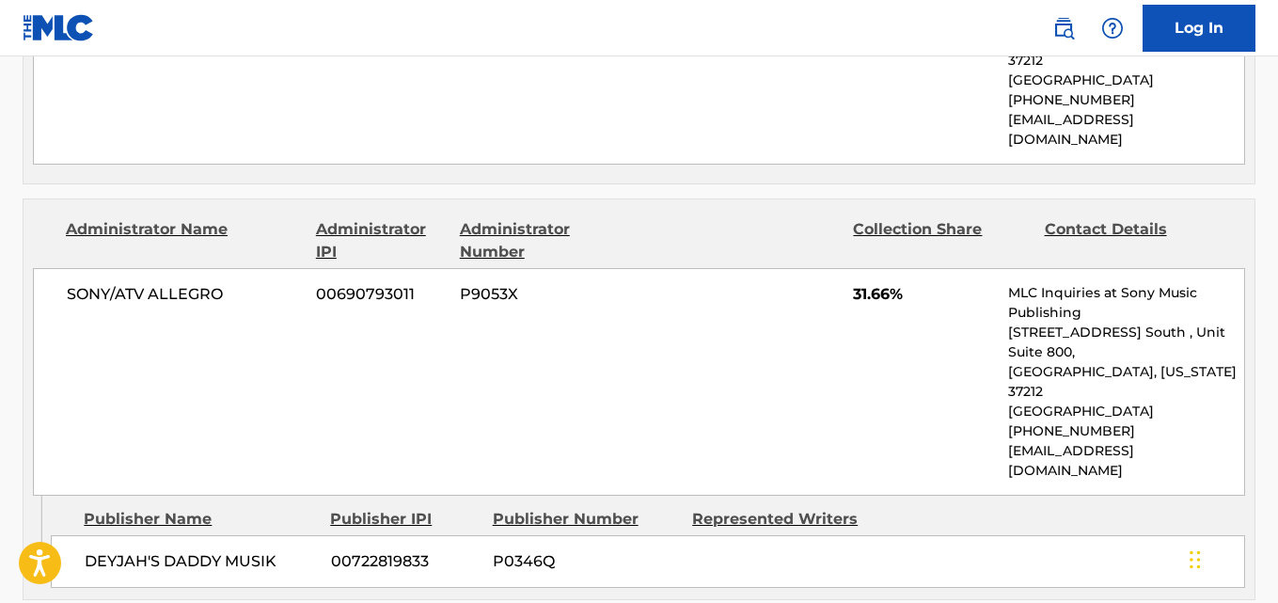
scroll to position [1169, 0]
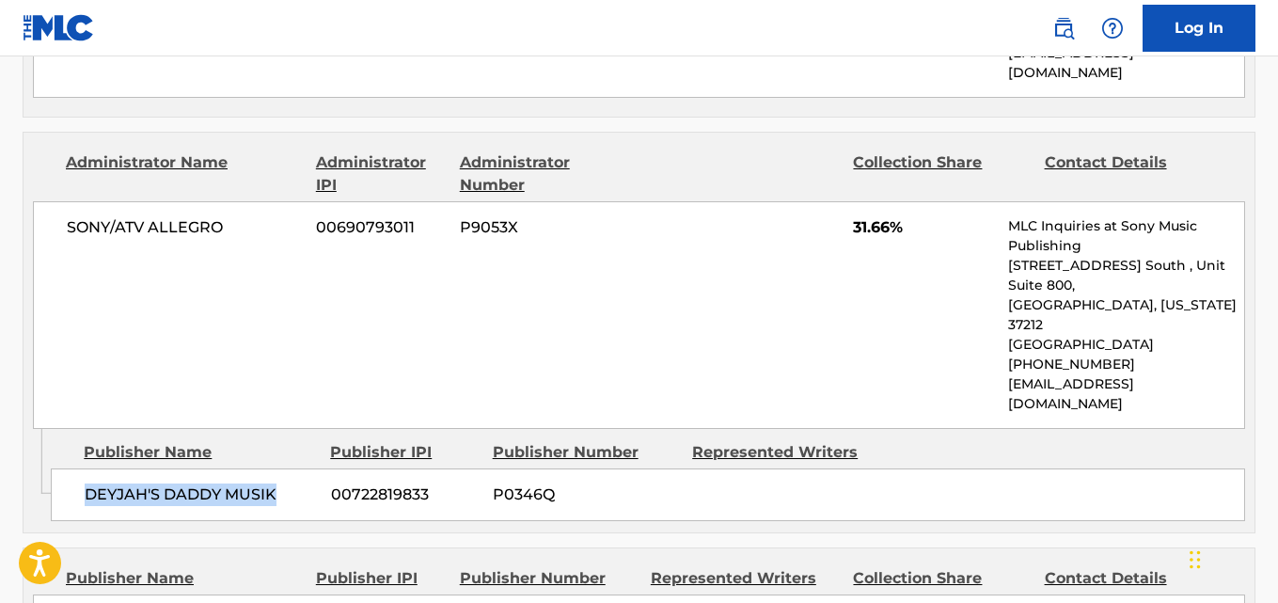
drag, startPoint x: 88, startPoint y: 422, endPoint x: 294, endPoint y: 422, distance: 205.9
click at [294, 483] on span "DEYJAH'S DADDY MUSIK" at bounding box center [201, 494] width 232 height 23
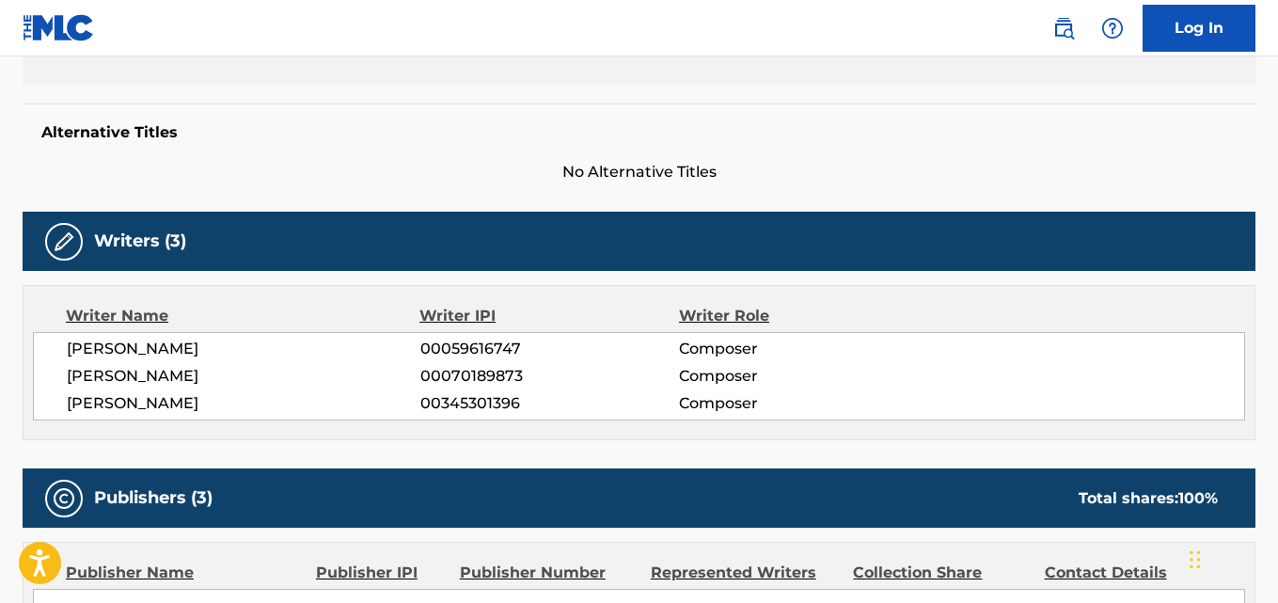
scroll to position [386, 0]
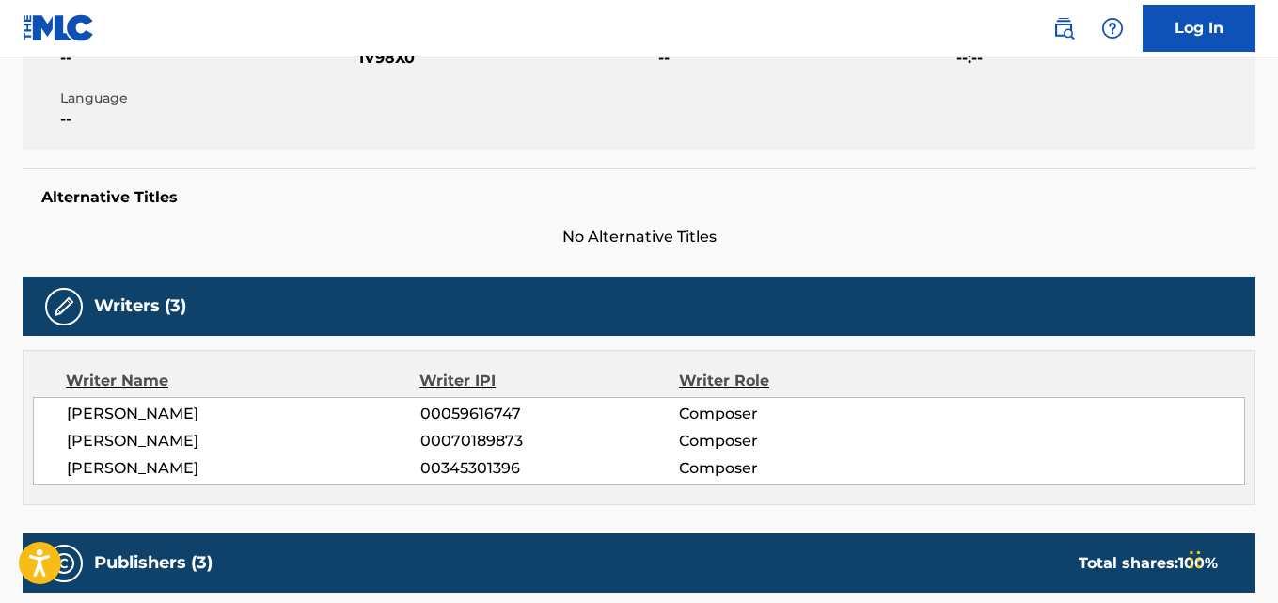
click at [242, 469] on span "[PERSON_NAME]" at bounding box center [244, 468] width 354 height 23
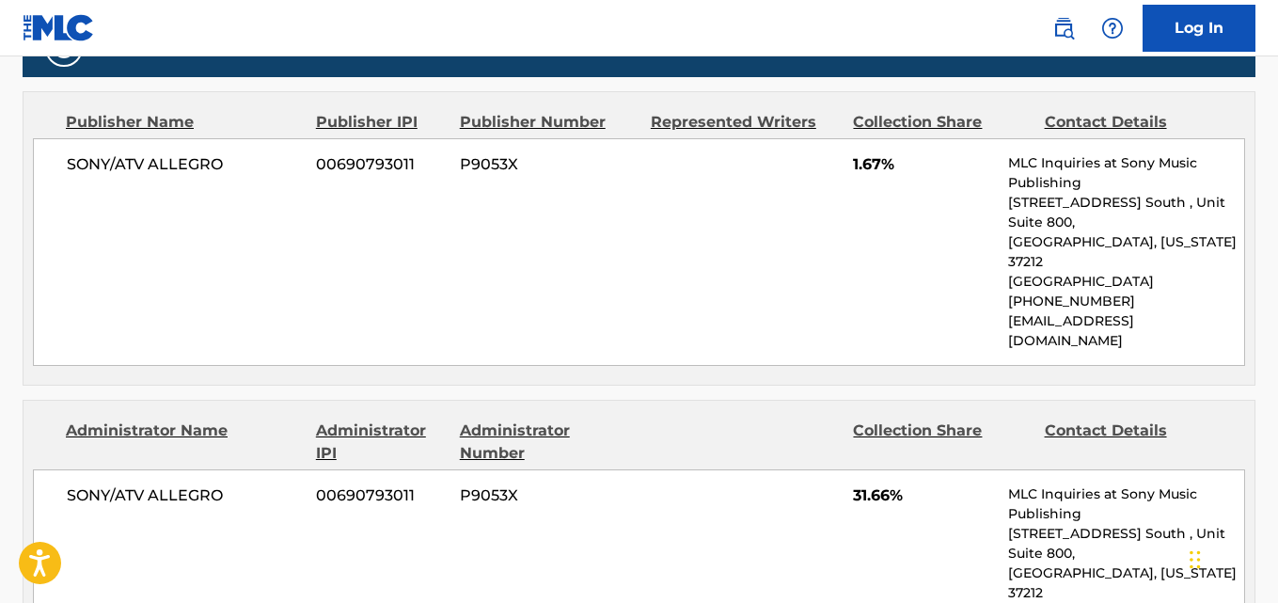
scroll to position [856, 0]
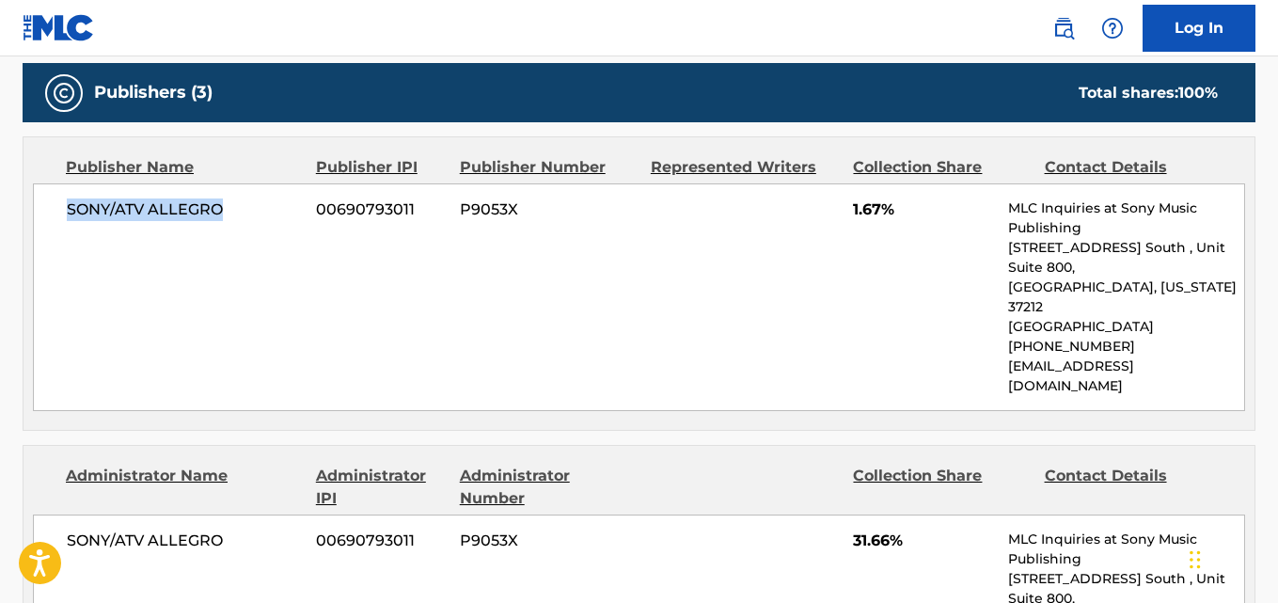
drag, startPoint x: 62, startPoint y: 225, endPoint x: 266, endPoint y: 224, distance: 204.0
click at [266, 224] on div "SONY/ATV ALLEGRO 00690793011 P9053X 1.67% MLC Inquiries at Sony Music Publishin…" at bounding box center [639, 297] width 1212 height 228
click at [859, 203] on span "1.67%" at bounding box center [923, 209] width 141 height 23
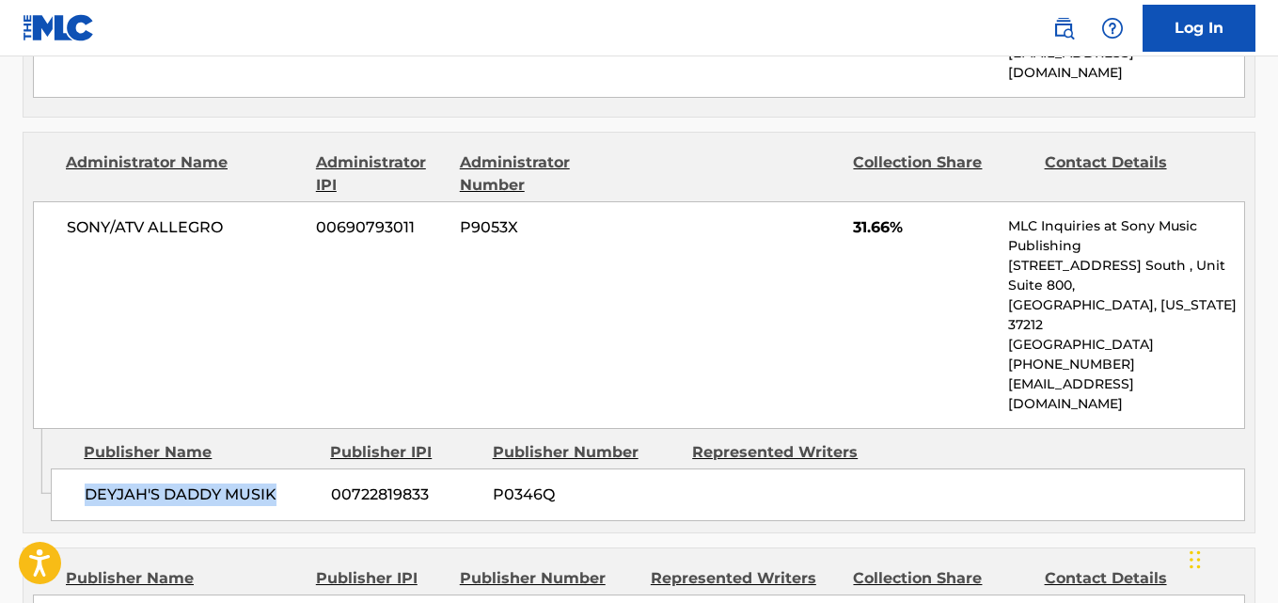
drag, startPoint x: 87, startPoint y: 418, endPoint x: 292, endPoint y: 417, distance: 205.9
click at [292, 483] on span "DEYJAH'S DADDY MUSIK" at bounding box center [201, 494] width 232 height 23
click at [867, 216] on span "31.66%" at bounding box center [923, 227] width 141 height 23
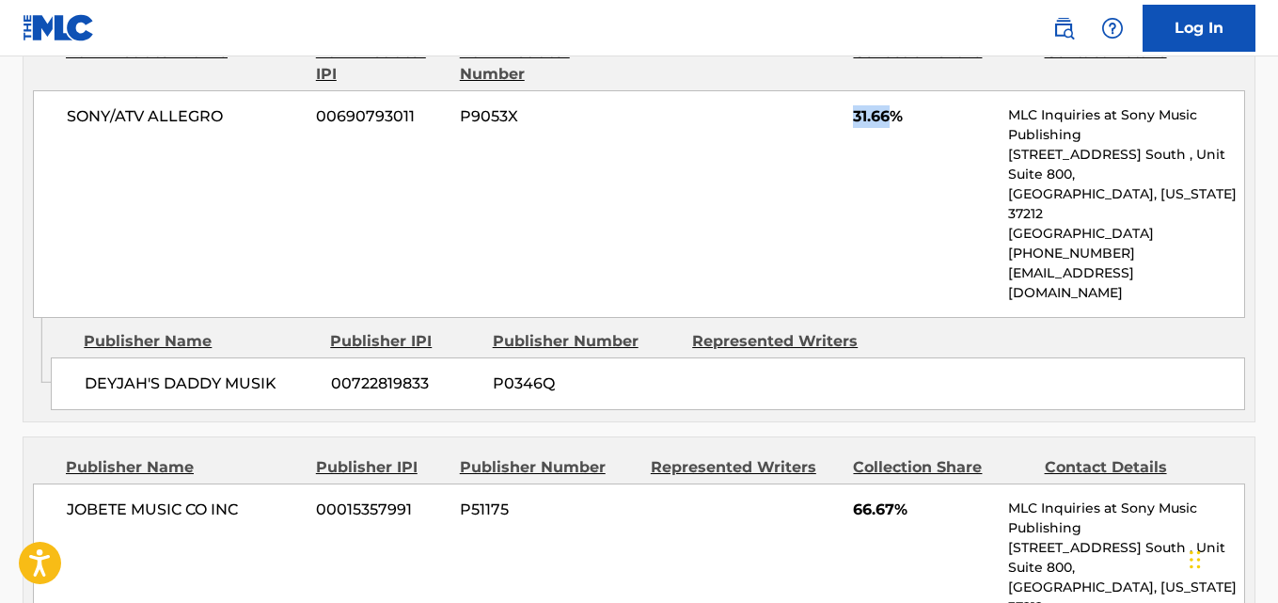
scroll to position [1326, 0]
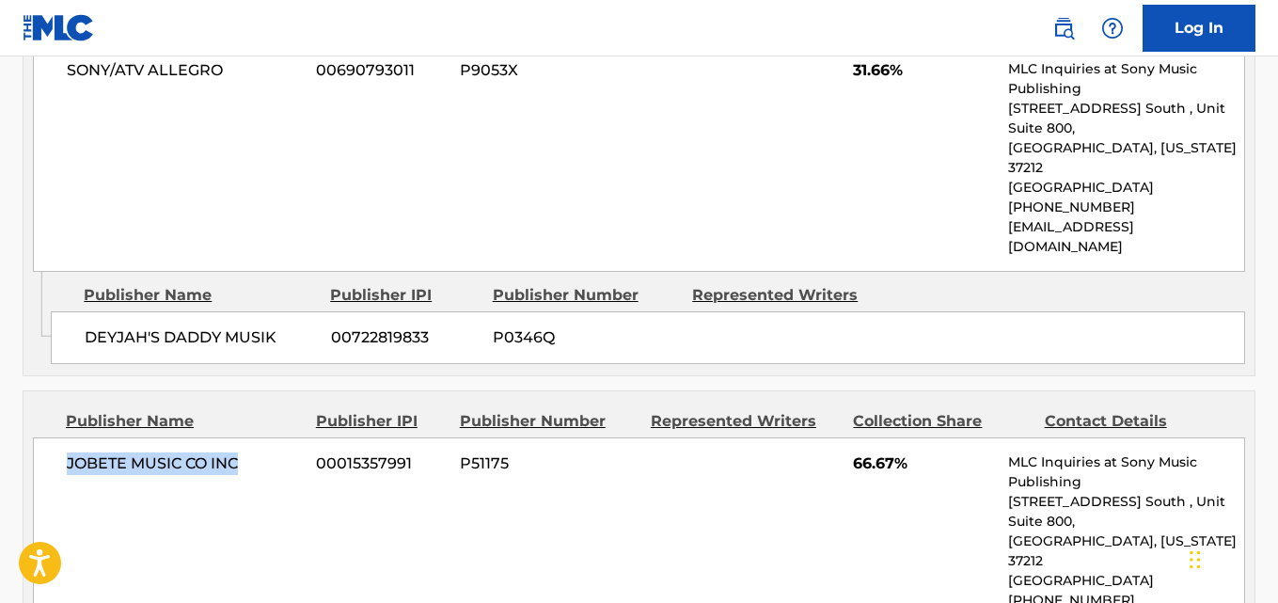
drag, startPoint x: 60, startPoint y: 390, endPoint x: 293, endPoint y: 390, distance: 233.2
click at [293, 437] on div "JOBETE MUSIC CO INC 00015357991 P51175 66.67% MLC Inquiries at Sony Music Publi…" at bounding box center [639, 551] width 1212 height 228
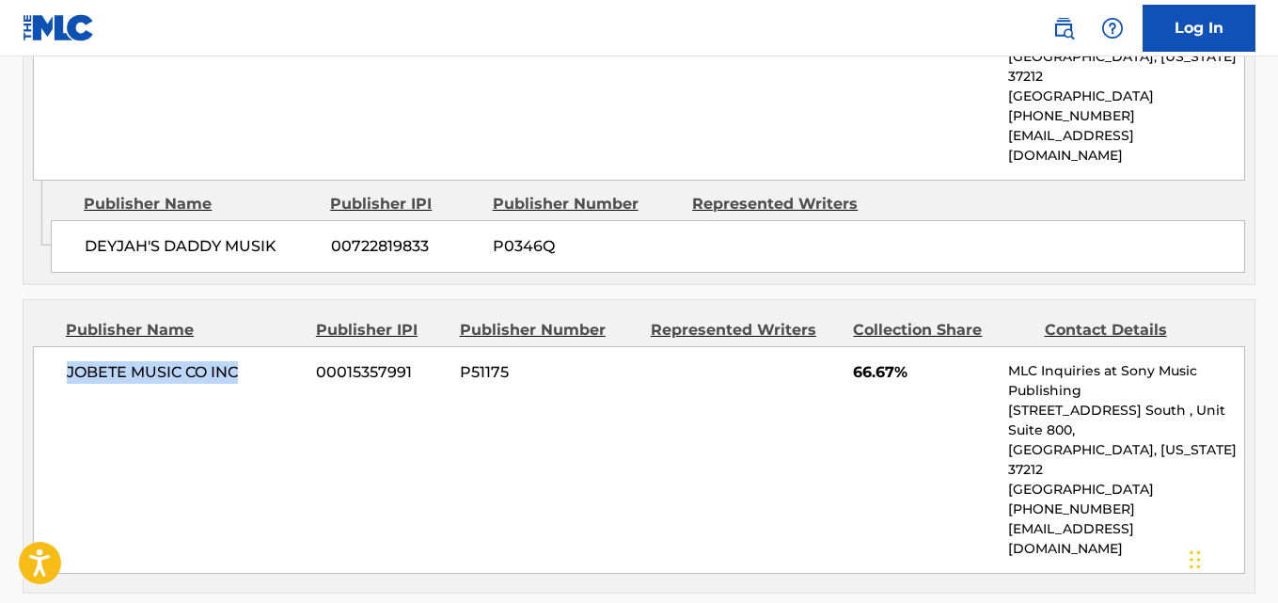
scroll to position [1482, 0]
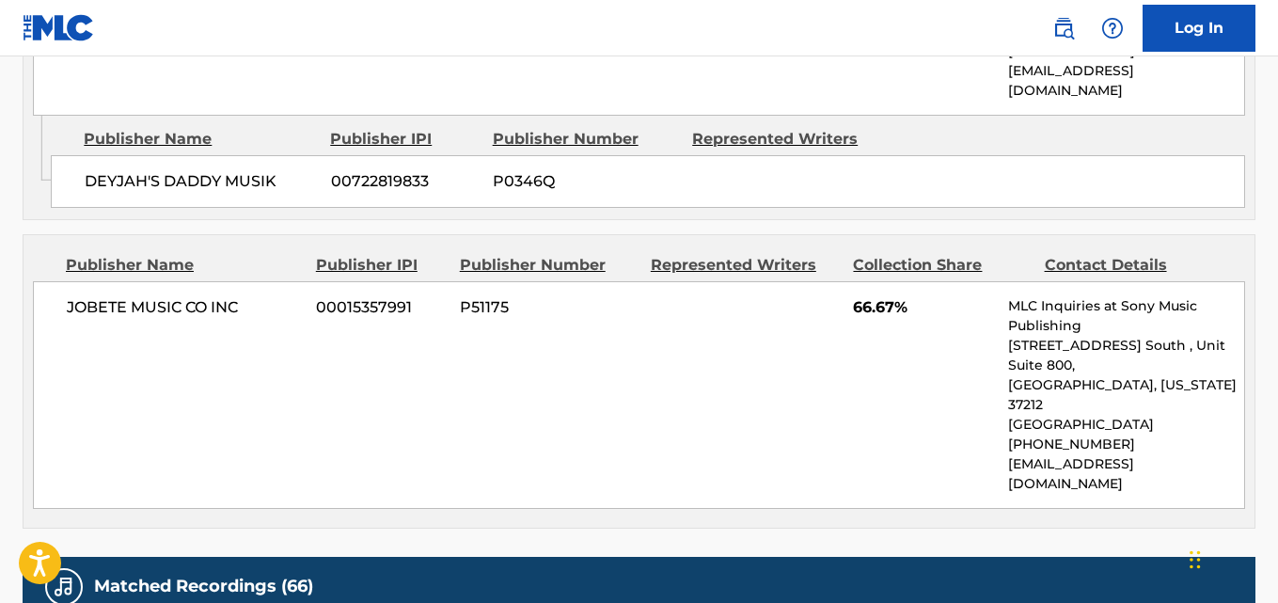
click at [874, 296] on span "66.67%" at bounding box center [923, 307] width 141 height 23
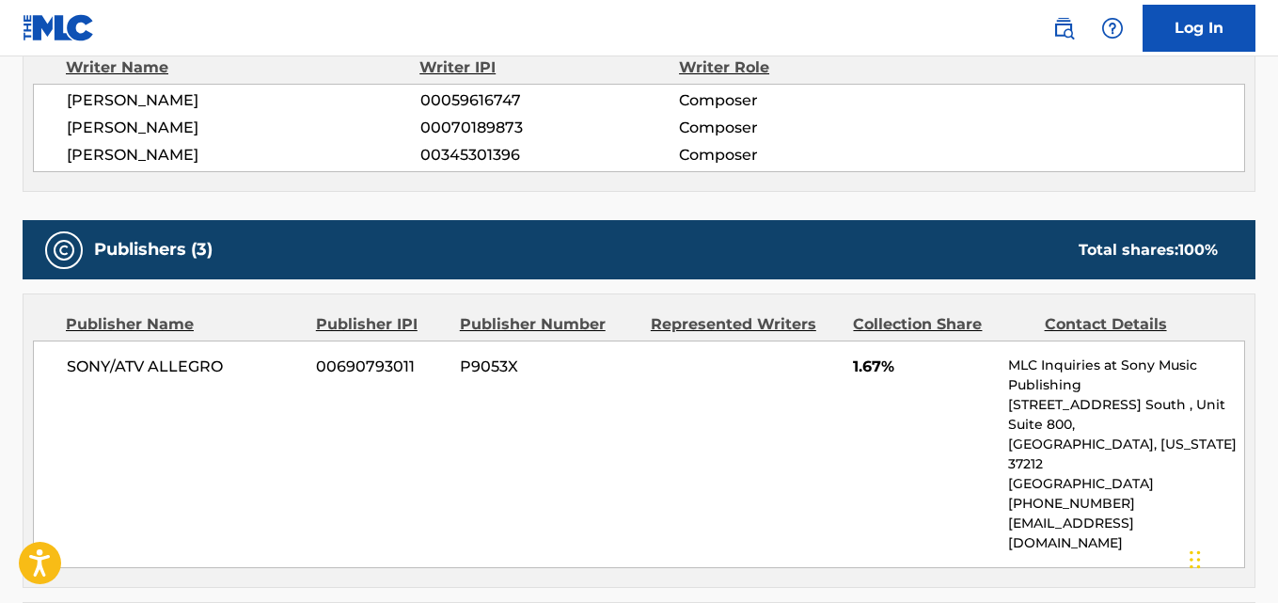
scroll to position [0, 0]
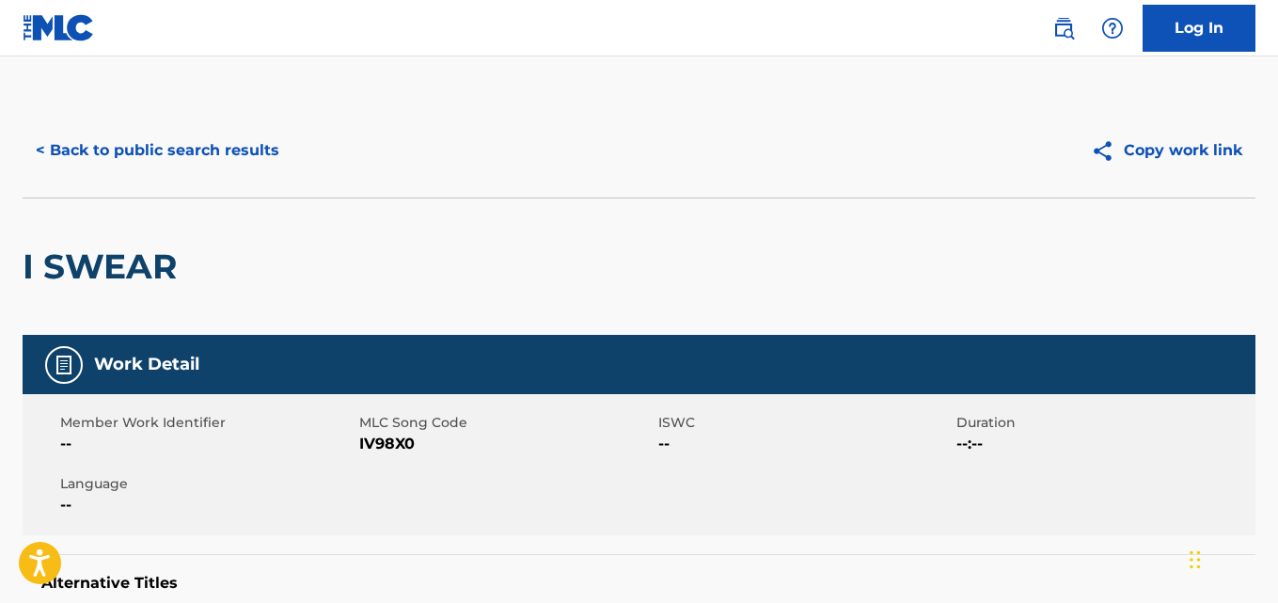
click at [158, 144] on button "< Back to public search results" at bounding box center [158, 150] width 270 height 47
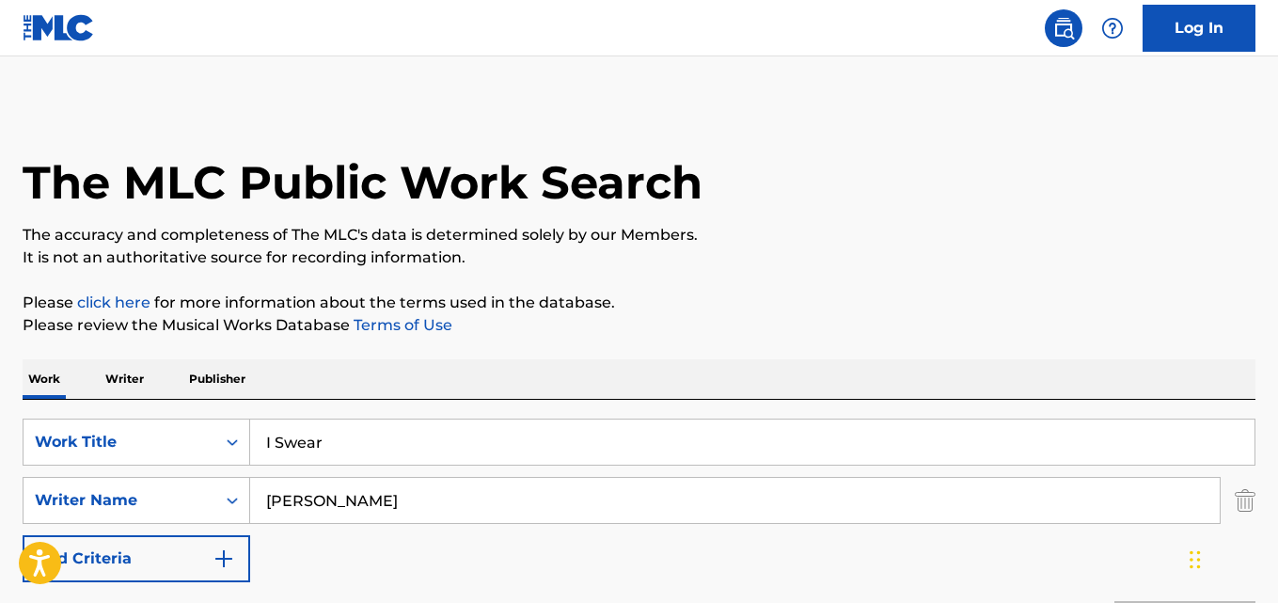
scroll to position [370, 0]
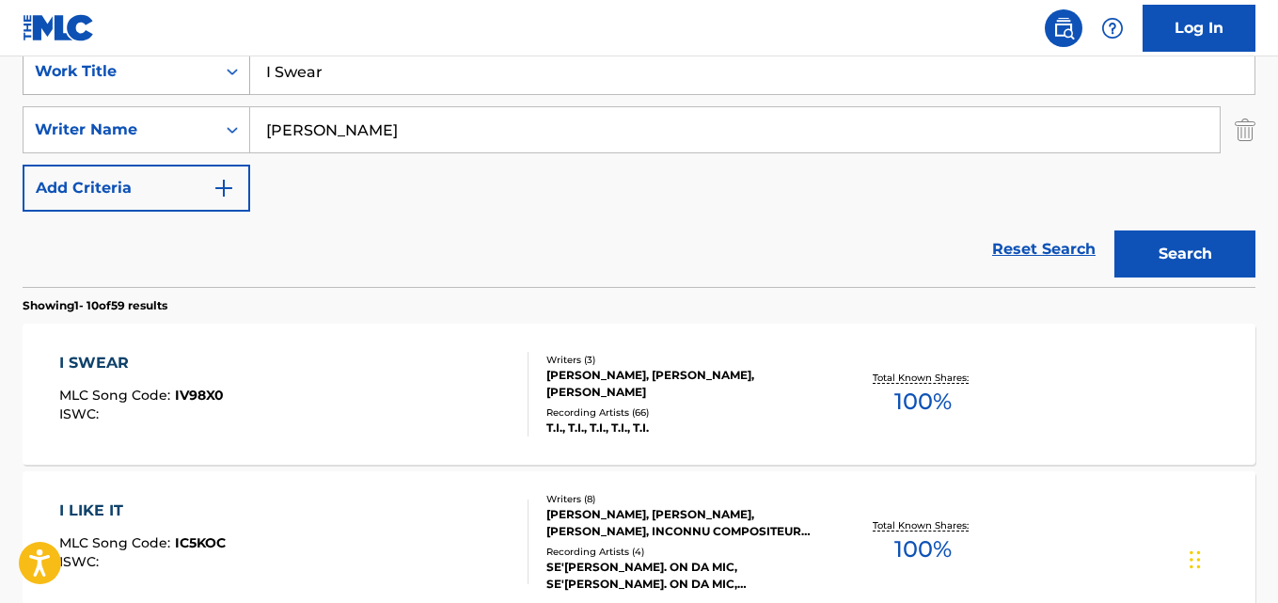
drag, startPoint x: 361, startPoint y: 81, endPoint x: 159, endPoint y: 79, distance: 202.2
click at [159, 79] on div "SearchWithCriteriad72a3635-5a1a-44f0-8363-09c2b9a14496 Work Title I Swear" at bounding box center [639, 71] width 1233 height 47
paste input "Jefe"
type input "Jefe"
drag, startPoint x: 1141, startPoint y: 236, endPoint x: 1012, endPoint y: 219, distance: 129.9
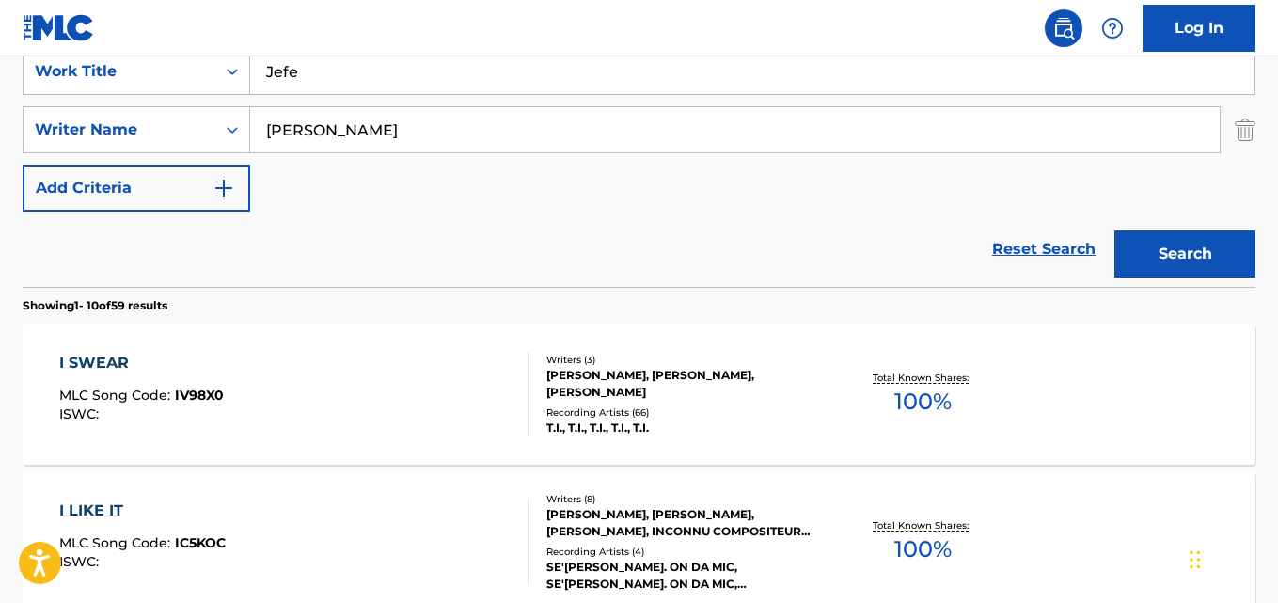
click at [1140, 236] on button "Search" at bounding box center [1184, 253] width 141 height 47
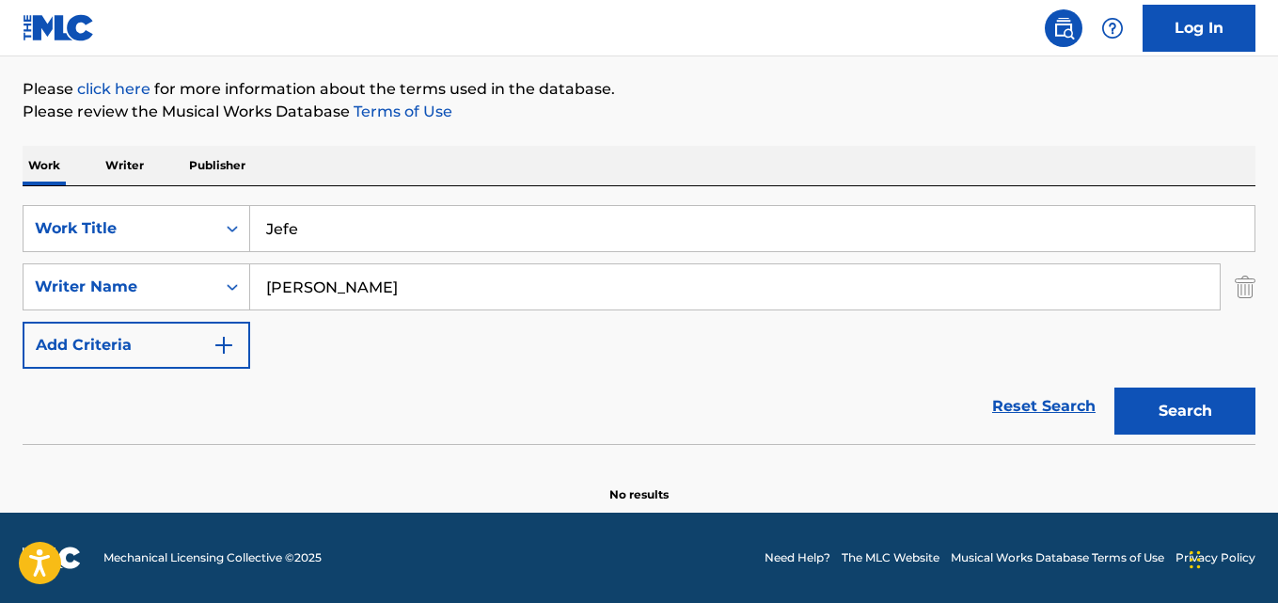
scroll to position [213, 0]
drag, startPoint x: 380, startPoint y: 256, endPoint x: 100, endPoint y: 264, distance: 280.3
click at [100, 264] on div "SearchWithCriteriad72a3635-5a1a-44f0-8363-09c2b9a14496 Work Title Jefe SearchWi…" at bounding box center [639, 287] width 1233 height 164
drag, startPoint x: 369, startPoint y: 262, endPoint x: 369, endPoint y: 221, distance: 41.4
click at [369, 261] on div "SearchWithCriteriad72a3635-5a1a-44f0-8363-09c2b9a14496 Work Title Jefe SearchWi…" at bounding box center [639, 287] width 1233 height 164
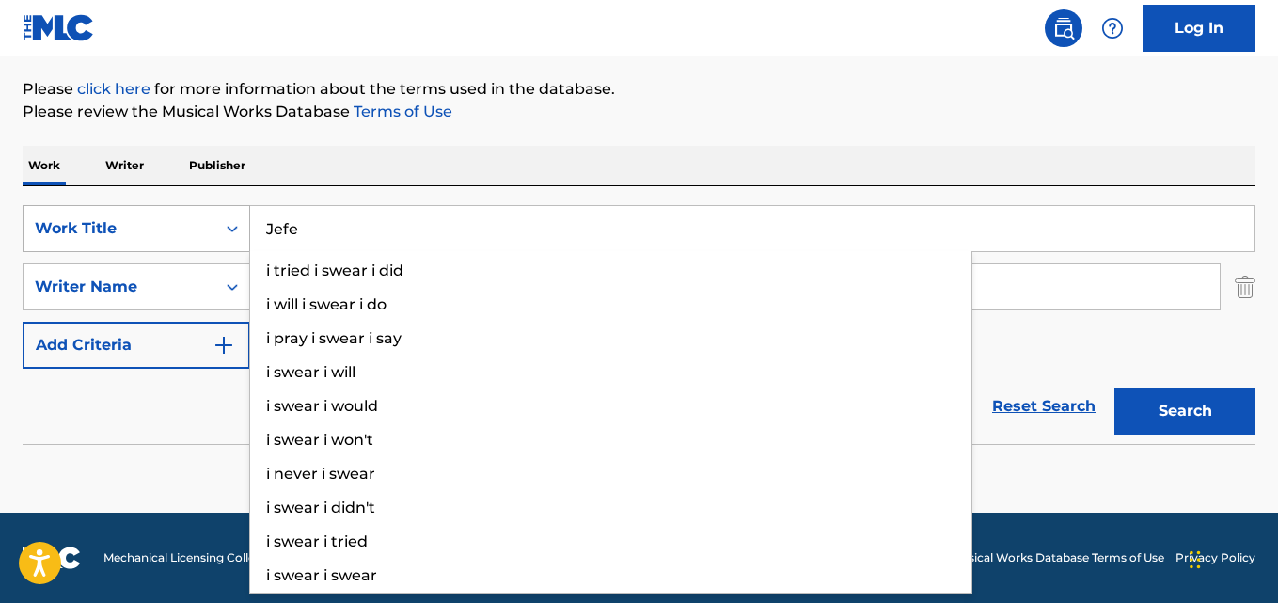
drag, startPoint x: 369, startPoint y: 221, endPoint x: 105, endPoint y: 238, distance: 263.8
click at [106, 238] on div "SearchWithCriteriad72a3635-5a1a-44f0-8363-09c2b9a14496 Work Title Jefe i tried …" at bounding box center [639, 228] width 1233 height 47
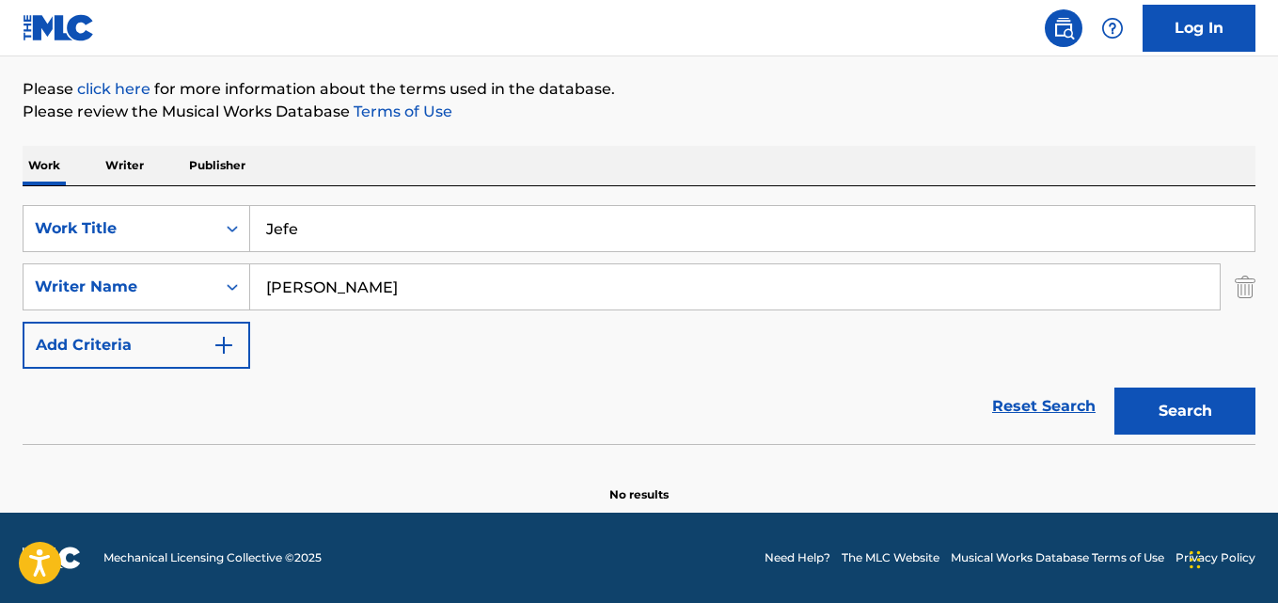
click at [126, 458] on section "No results" at bounding box center [639, 478] width 1233 height 49
click at [337, 312] on div "SearchWithCriteriad72a3635-5a1a-44f0-8363-09c2b9a14496 Work Title Jefe SearchWi…" at bounding box center [639, 287] width 1233 height 164
drag, startPoint x: 393, startPoint y: 294, endPoint x: 161, endPoint y: 293, distance: 232.3
click at [161, 293] on div "SearchWithCriteria13a00398-9eb3-465e-88f0-611f7683073d Writer Name [PERSON_NAME]" at bounding box center [639, 286] width 1233 height 47
click at [1170, 422] on button "Search" at bounding box center [1184, 410] width 141 height 47
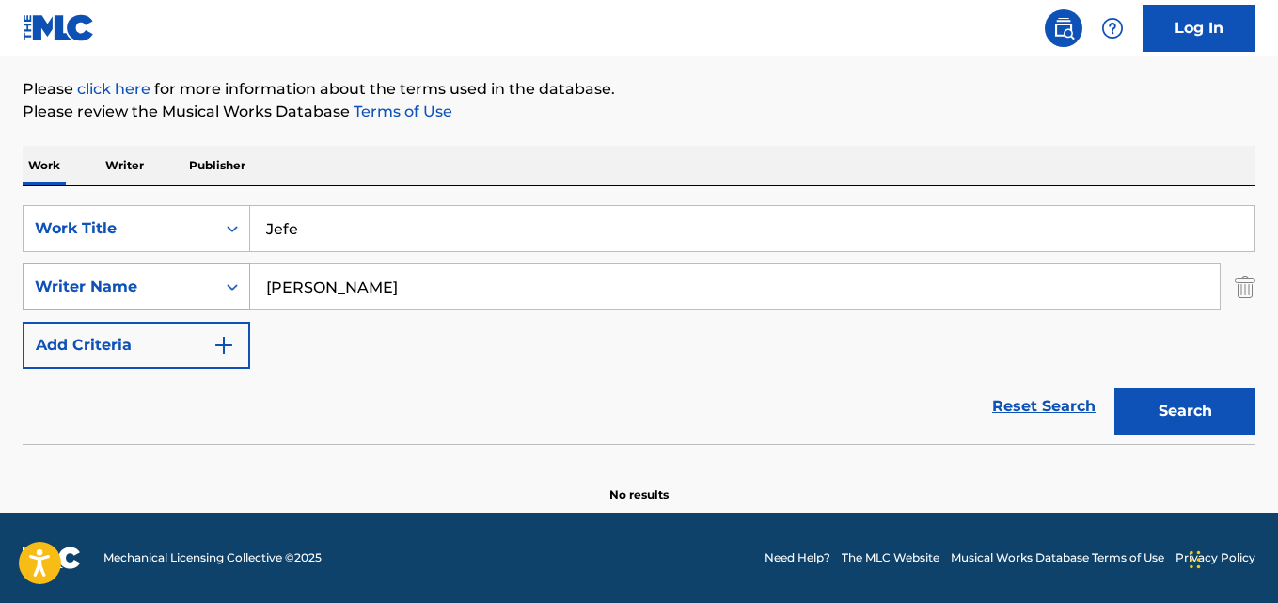
paste input "[PERSON_NAME]"
type input "[PERSON_NAME]"
click at [1114, 387] on button "Search" at bounding box center [1184, 410] width 141 height 47
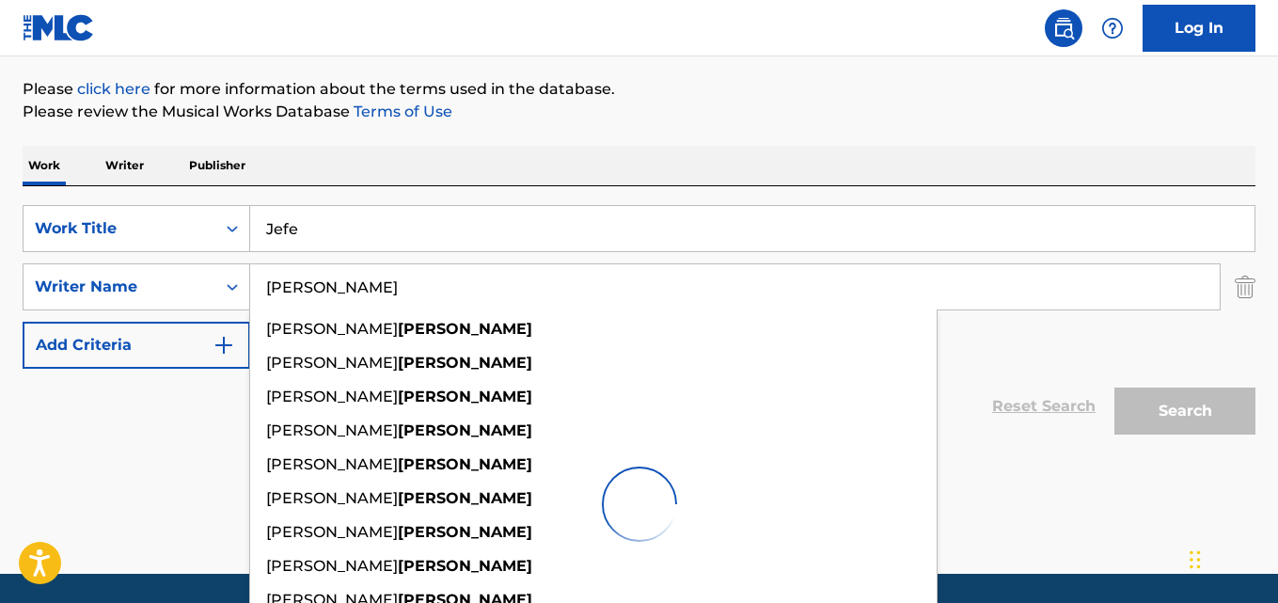
click at [746, 177] on div "Work Writer Publisher" at bounding box center [639, 165] width 1233 height 39
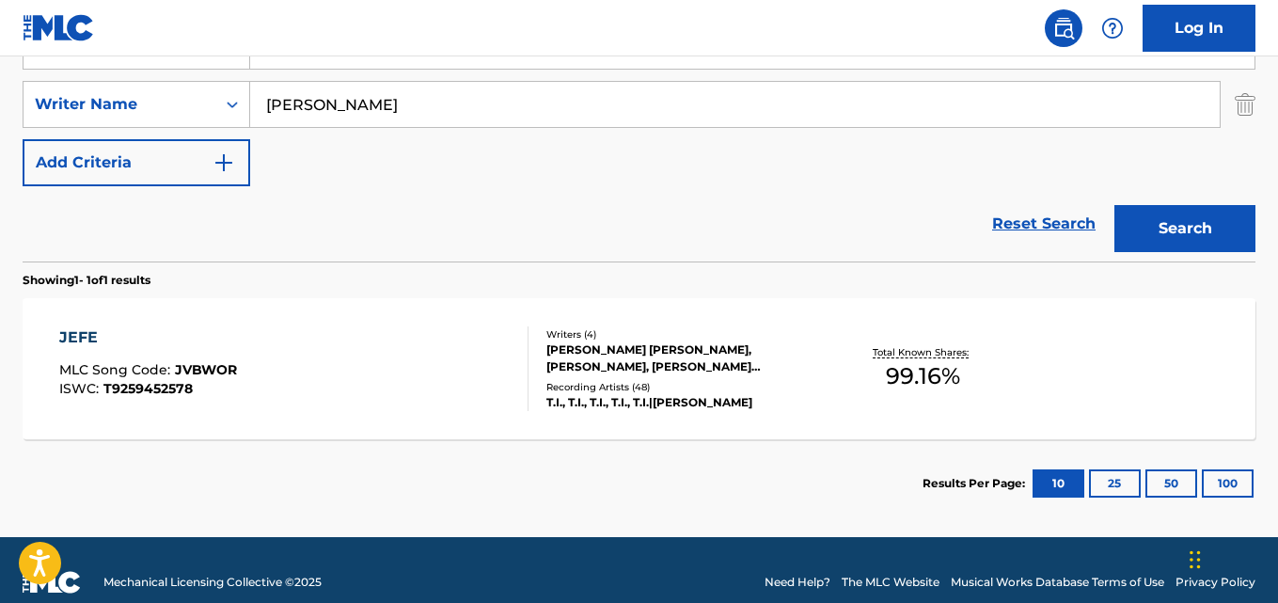
scroll to position [420, 0]
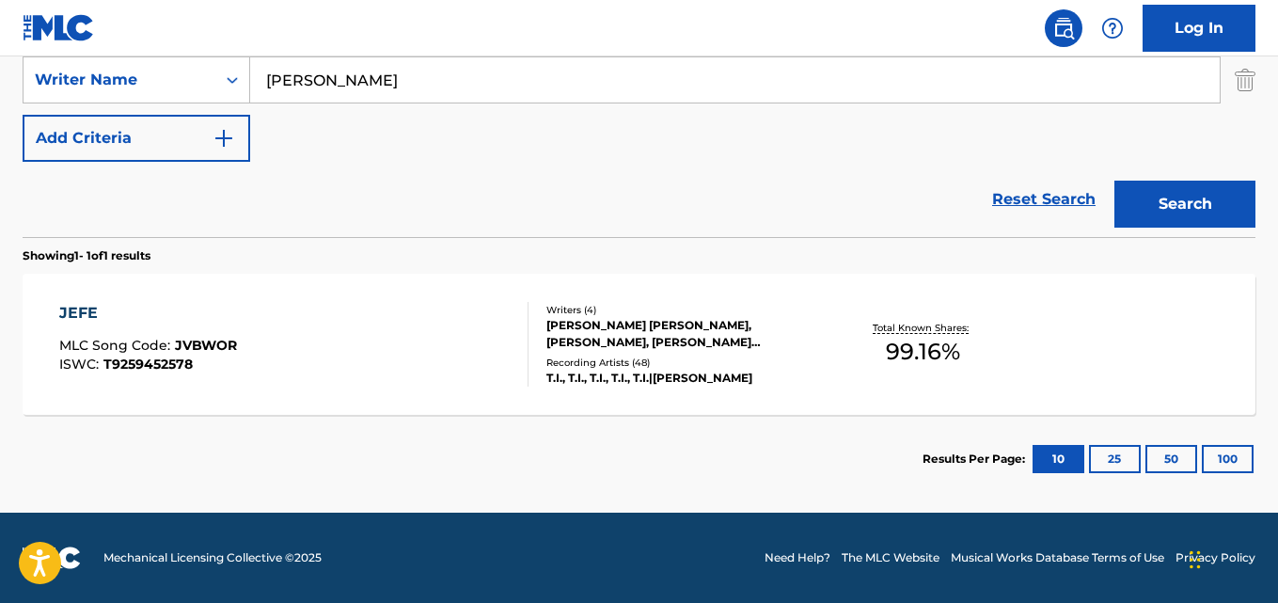
click at [118, 329] on div "JEFE MLC Song Code : JVBWOR ISWC : T9259452578" at bounding box center [148, 344] width 178 height 85
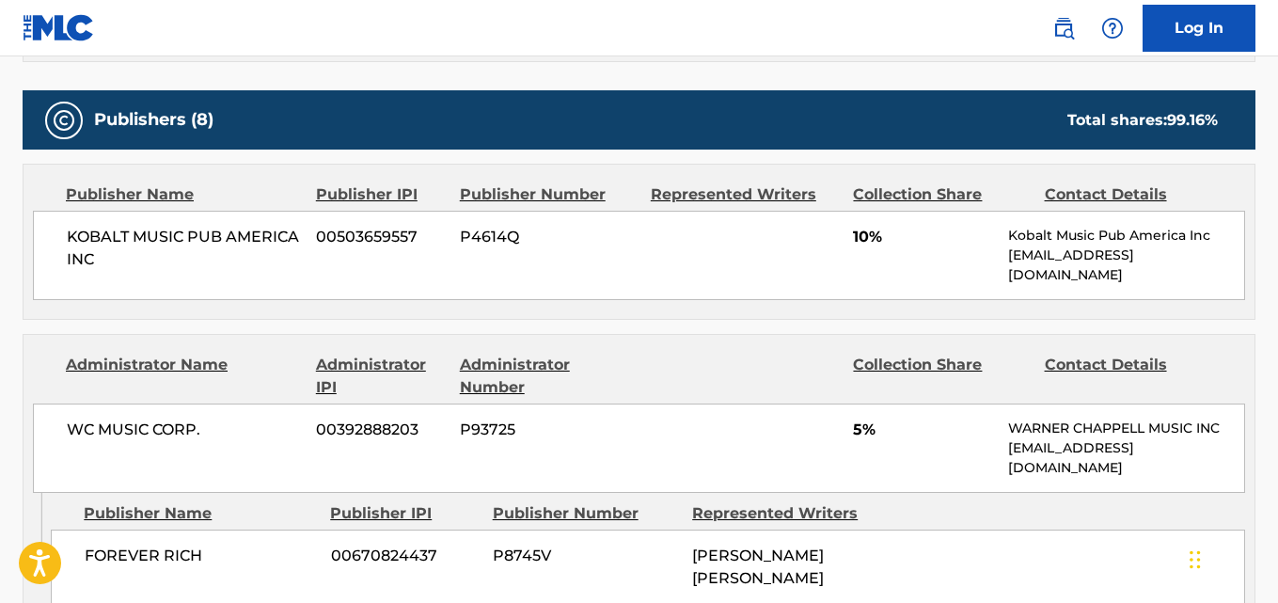
scroll to position [1097, 0]
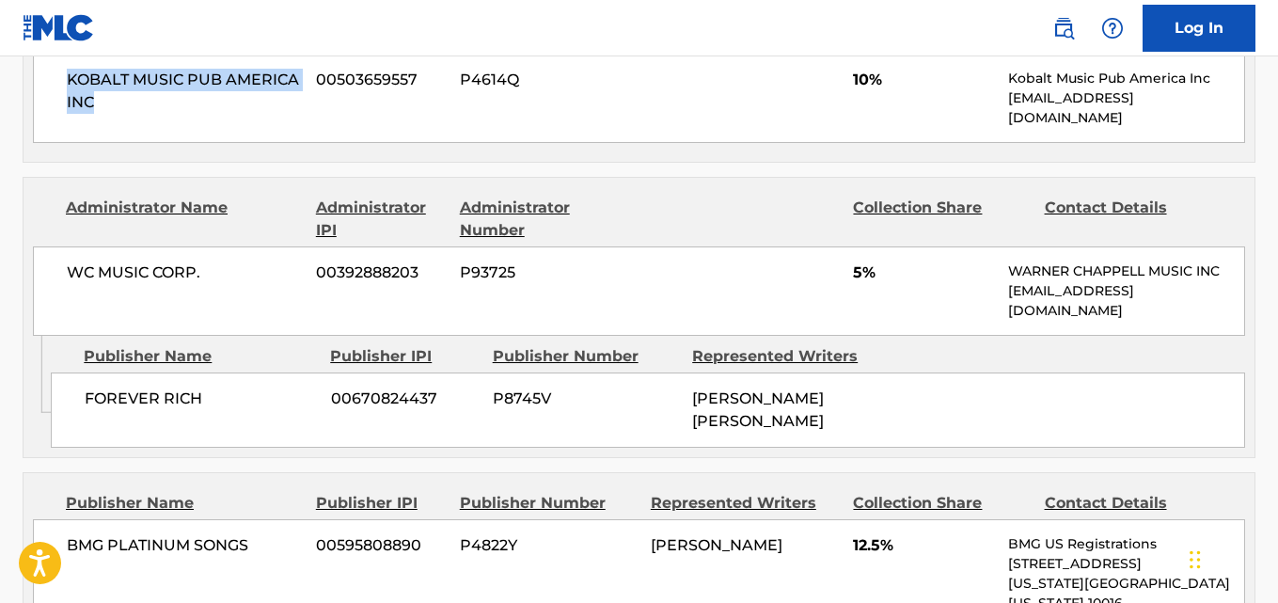
drag, startPoint x: 58, startPoint y: 83, endPoint x: 143, endPoint y: 101, distance: 86.5
click at [143, 101] on div "KOBALT MUSIC PUB AMERICA INC 00503659557 P4614Q 10% Kobalt Music Pub America In…" at bounding box center [639, 98] width 1212 height 89
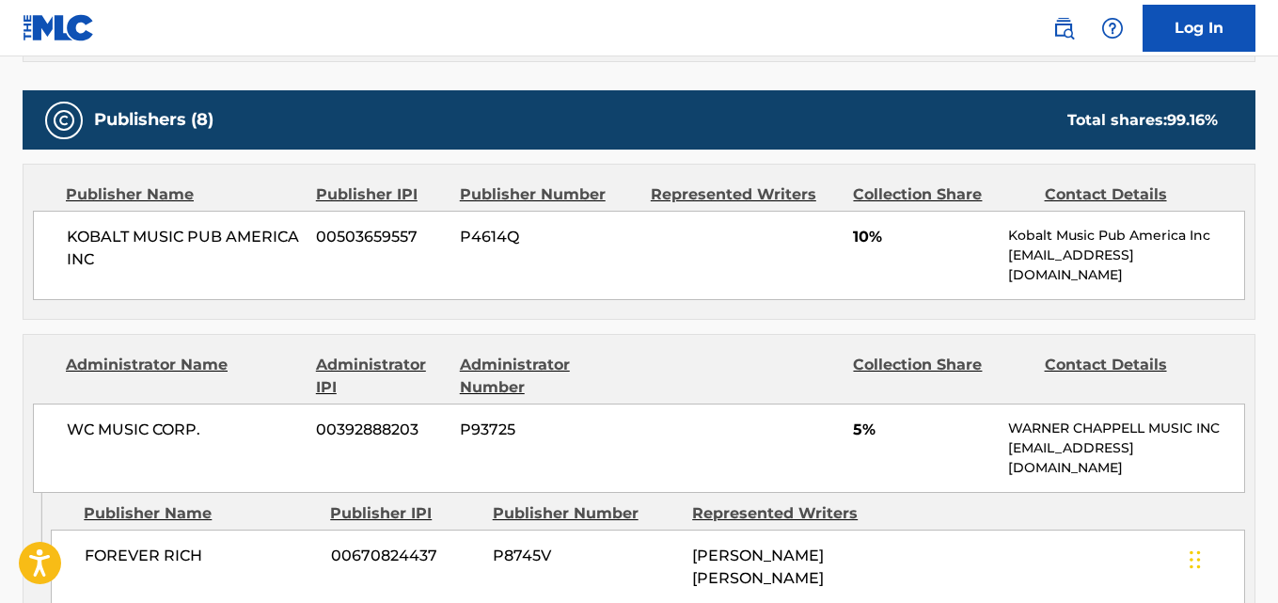
click at [864, 239] on span "10%" at bounding box center [923, 237] width 141 height 23
click at [863, 238] on span "10%" at bounding box center [923, 237] width 141 height 23
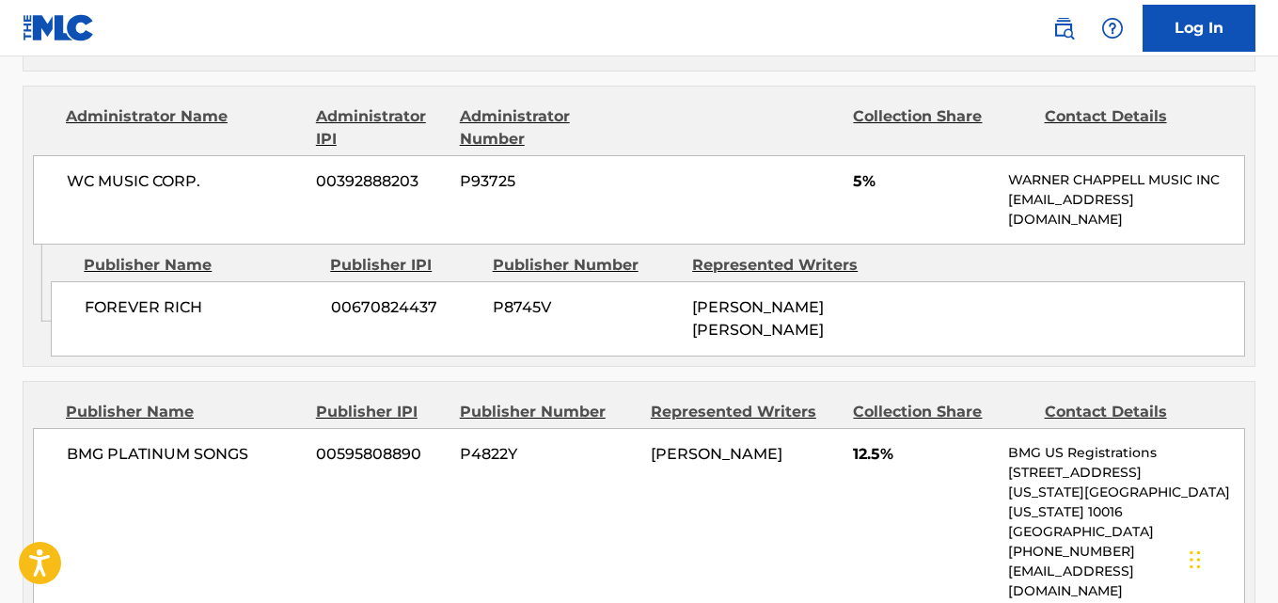
scroll to position [1253, 0]
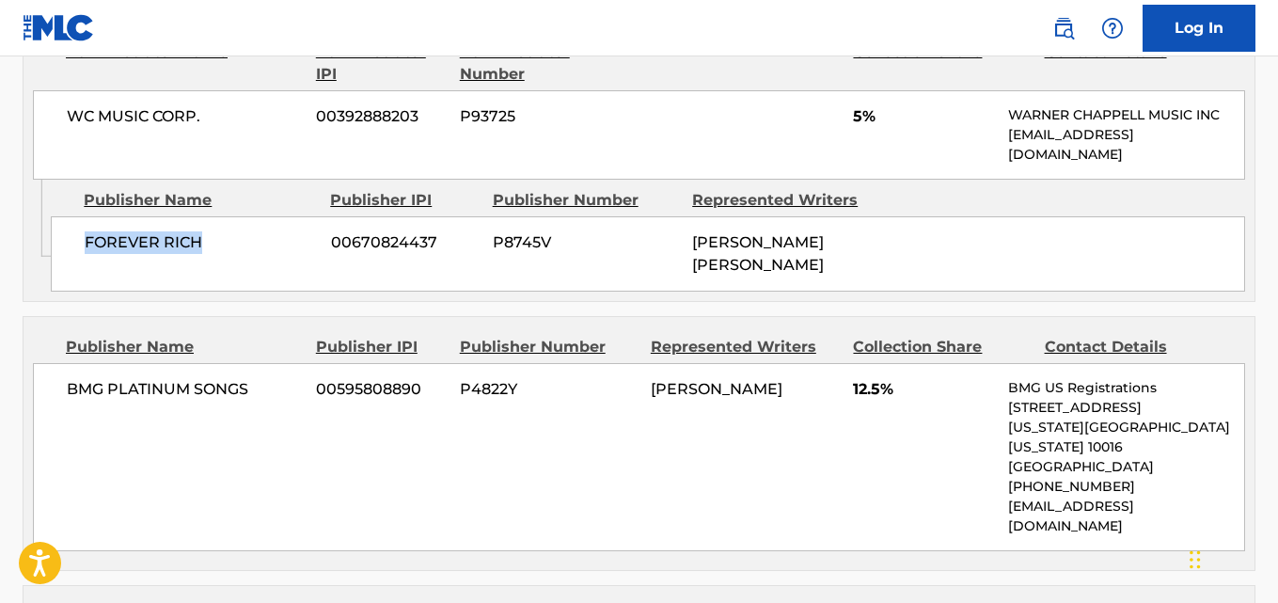
drag, startPoint x: 75, startPoint y: 228, endPoint x: 251, endPoint y: 228, distance: 175.8
click at [251, 228] on div "FOREVER RICH 00670824437 P8745V [PERSON_NAME] [PERSON_NAME]" at bounding box center [648, 253] width 1194 height 75
click at [854, 126] on span "5%" at bounding box center [923, 116] width 141 height 23
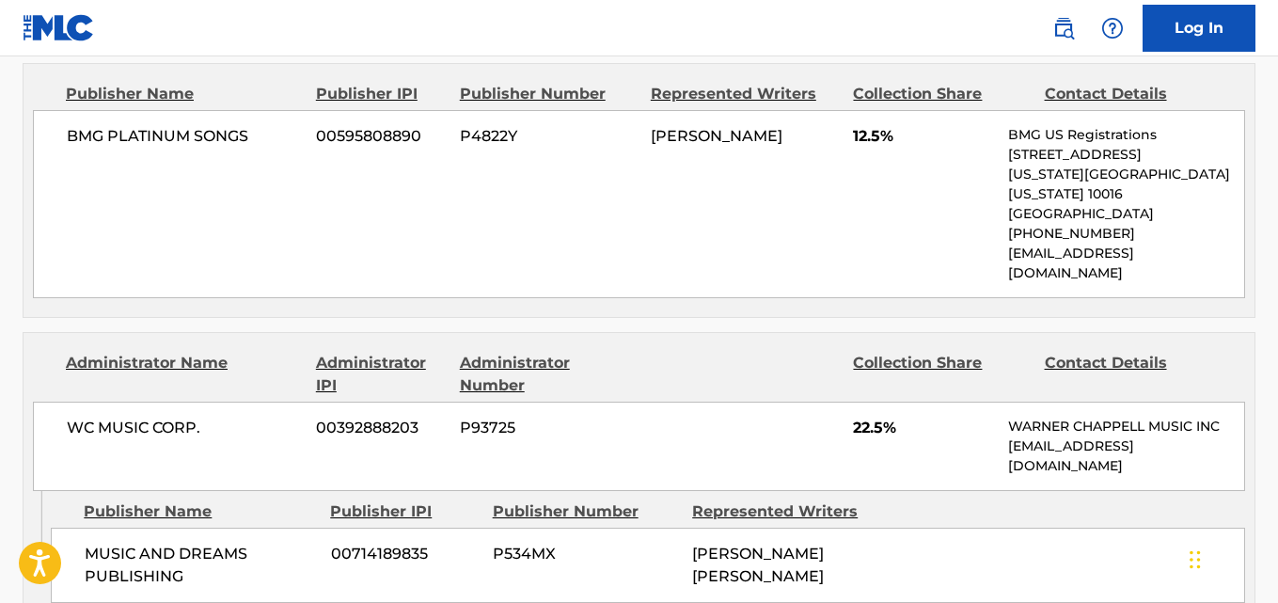
scroll to position [1567, 0]
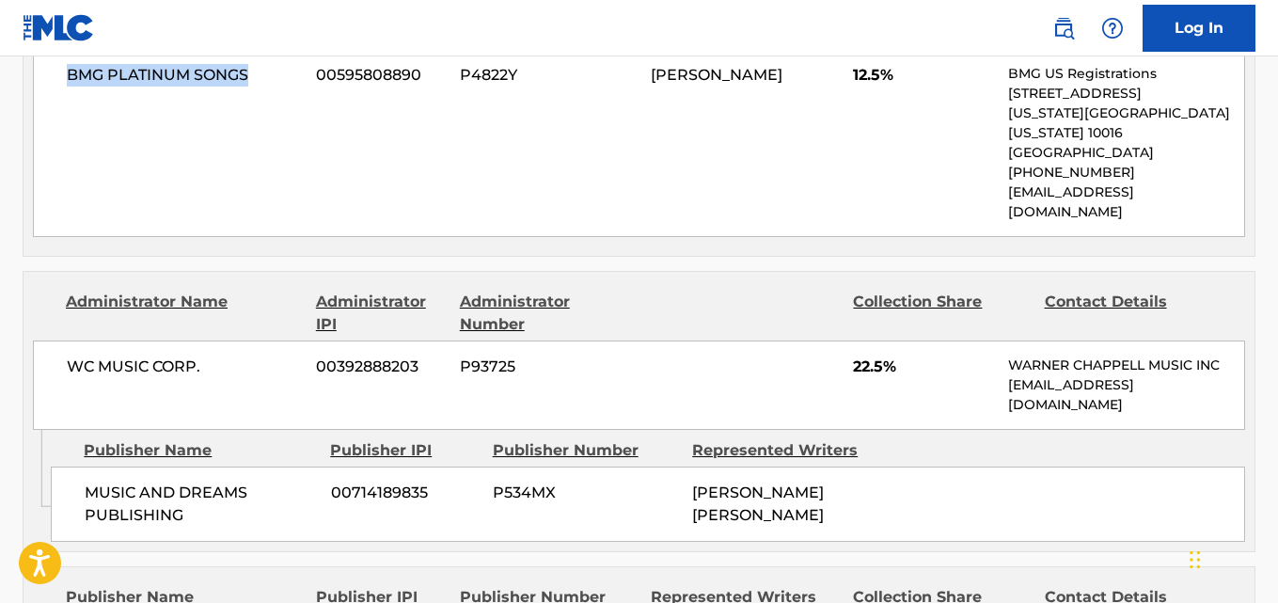
drag, startPoint x: 74, startPoint y: 73, endPoint x: 258, endPoint y: 71, distance: 183.4
click at [258, 71] on div "BMG PLATINUM SONGS 00595808890 P4822Y [PERSON_NAME] 12.5% BMG US Registrations …" at bounding box center [639, 143] width 1212 height 188
click at [865, 340] on div "WC MUSIC CORP. 00392888203 P93725 22.5% [PERSON_NAME] MUSIC INC [EMAIL_ADDRESS]…" at bounding box center [639, 384] width 1212 height 89
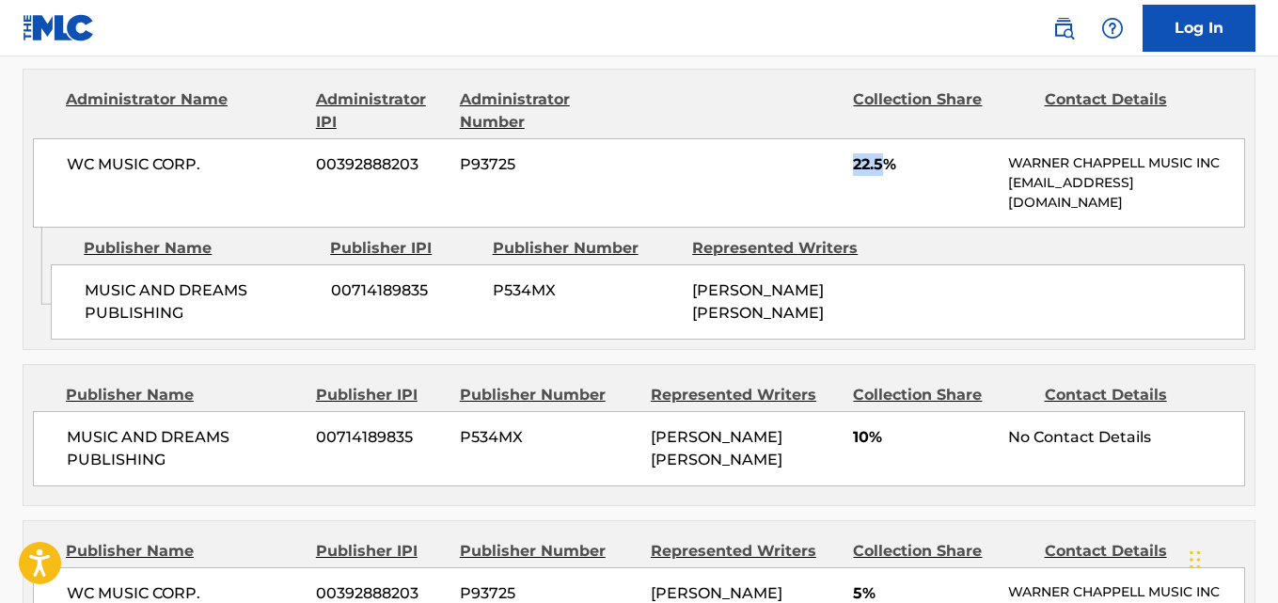
scroll to position [1724, 0]
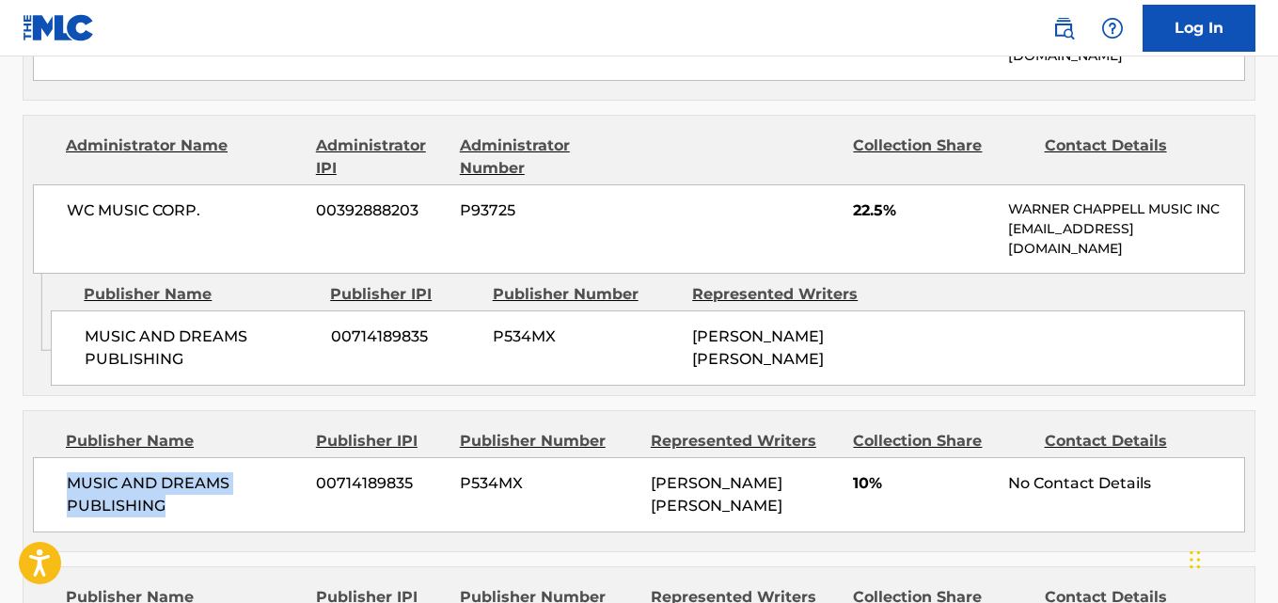
drag, startPoint x: 66, startPoint y: 445, endPoint x: 185, endPoint y: 463, distance: 120.7
click at [185, 463] on div "MUSIC AND DREAMS PUBLISHING 00714189835 P534MX [PERSON_NAME] [PERSON_NAME] 10% …" at bounding box center [639, 494] width 1212 height 75
click at [244, 411] on div "Publisher Name Publisher IPI Publisher Number Represented Writers Collection Sh…" at bounding box center [639, 481] width 1231 height 140
drag, startPoint x: 69, startPoint y: 443, endPoint x: 198, endPoint y: 462, distance: 131.1
click at [198, 472] on span "MUSIC AND DREAMS PUBLISHING" at bounding box center [184, 494] width 235 height 45
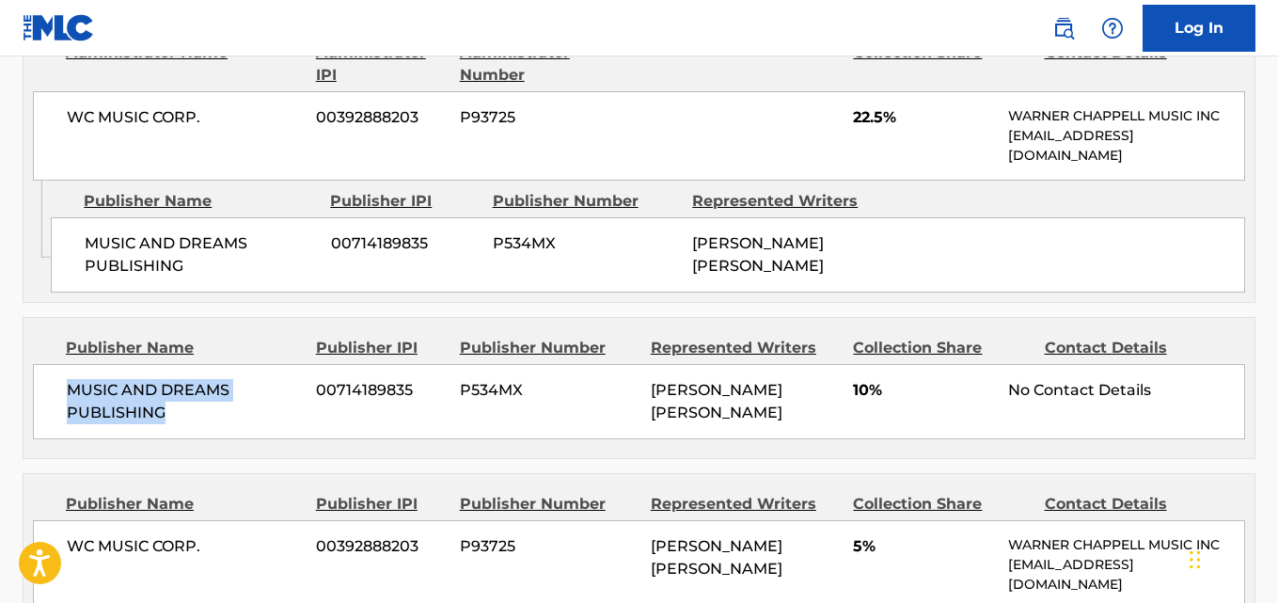
scroll to position [2038, 0]
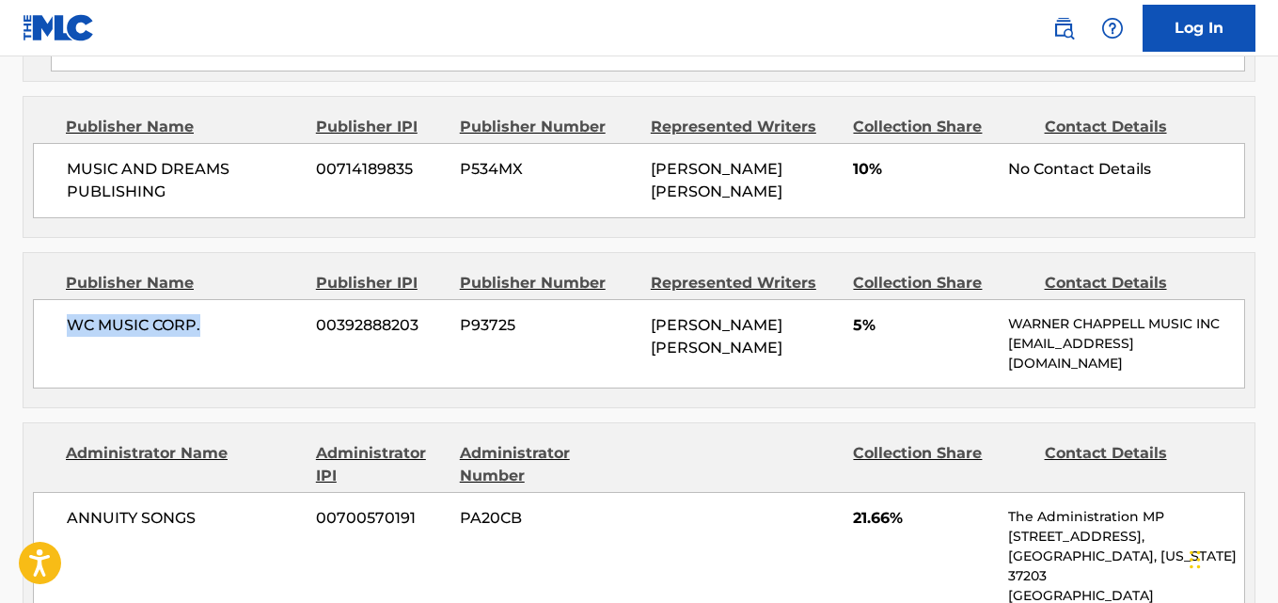
drag, startPoint x: 66, startPoint y: 301, endPoint x: 233, endPoint y: 300, distance: 167.4
click at [233, 300] on div "WC MUSIC CORP. 00392888203 P93725 [PERSON_NAME] [PERSON_NAME] 5% [PERSON_NAME] …" at bounding box center [639, 343] width 1212 height 89
click at [849, 299] on div "WC MUSIC CORP. 00392888203 P93725 [PERSON_NAME] [PERSON_NAME] 5% [PERSON_NAME] …" at bounding box center [639, 343] width 1212 height 89
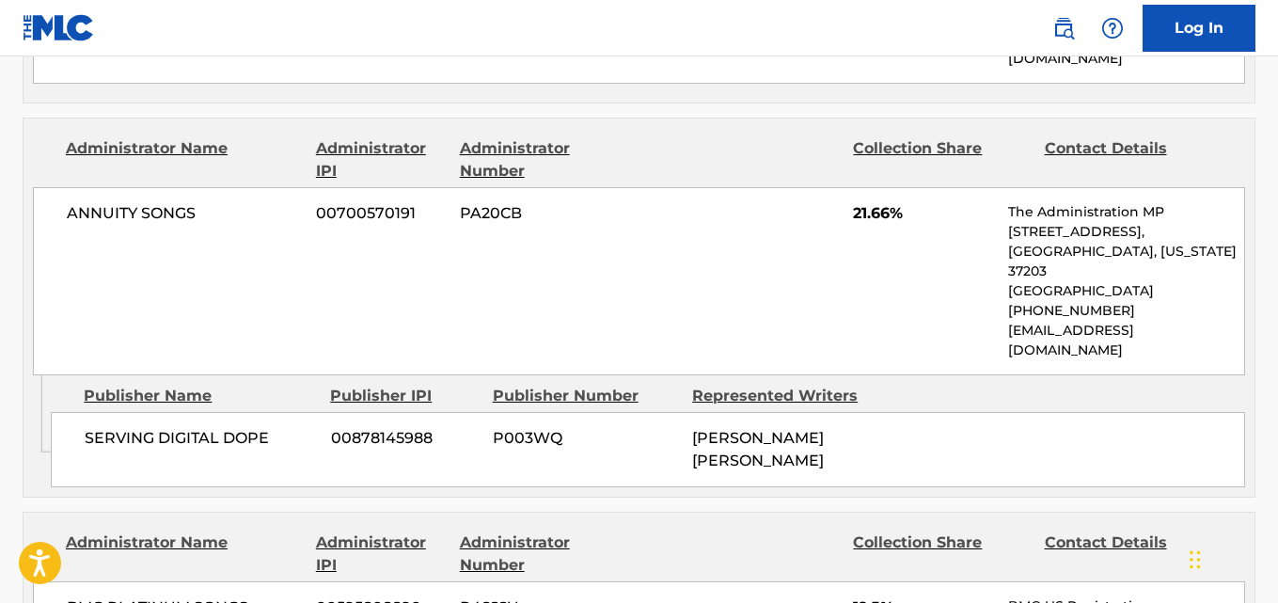
scroll to position [2351, 0]
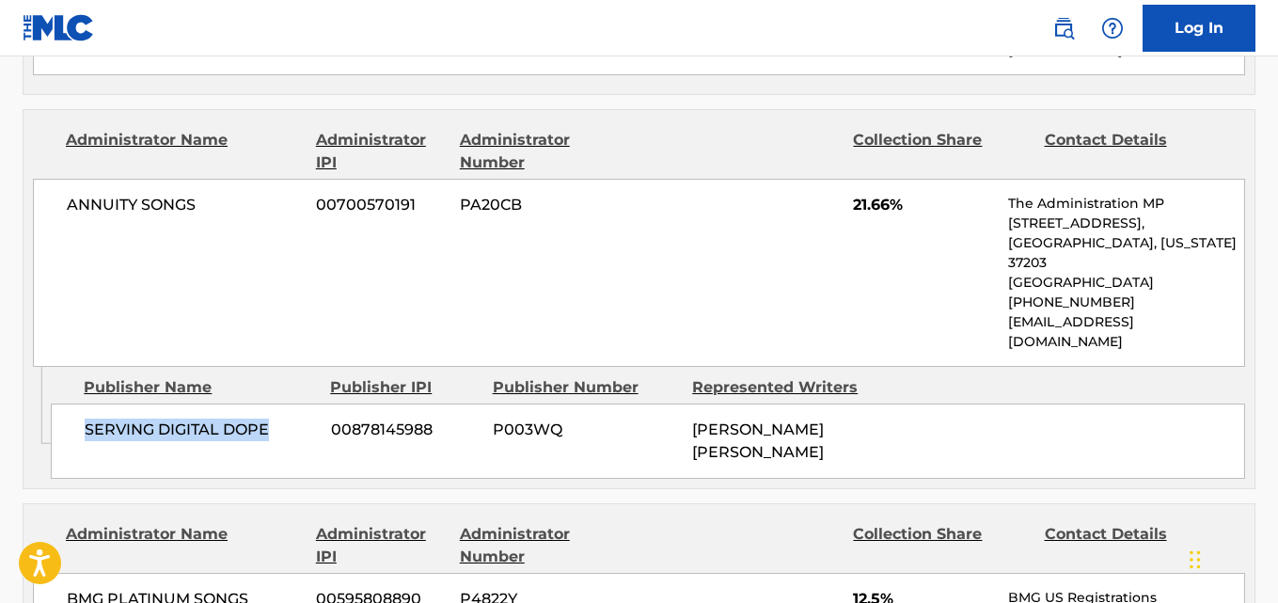
drag, startPoint x: 78, startPoint y: 351, endPoint x: 273, endPoint y: 354, distance: 194.7
click at [273, 403] on div "SERVING DIGITAL DOPE 00878145988 P003WQ [PERSON_NAME] [PERSON_NAME]" at bounding box center [648, 440] width 1194 height 75
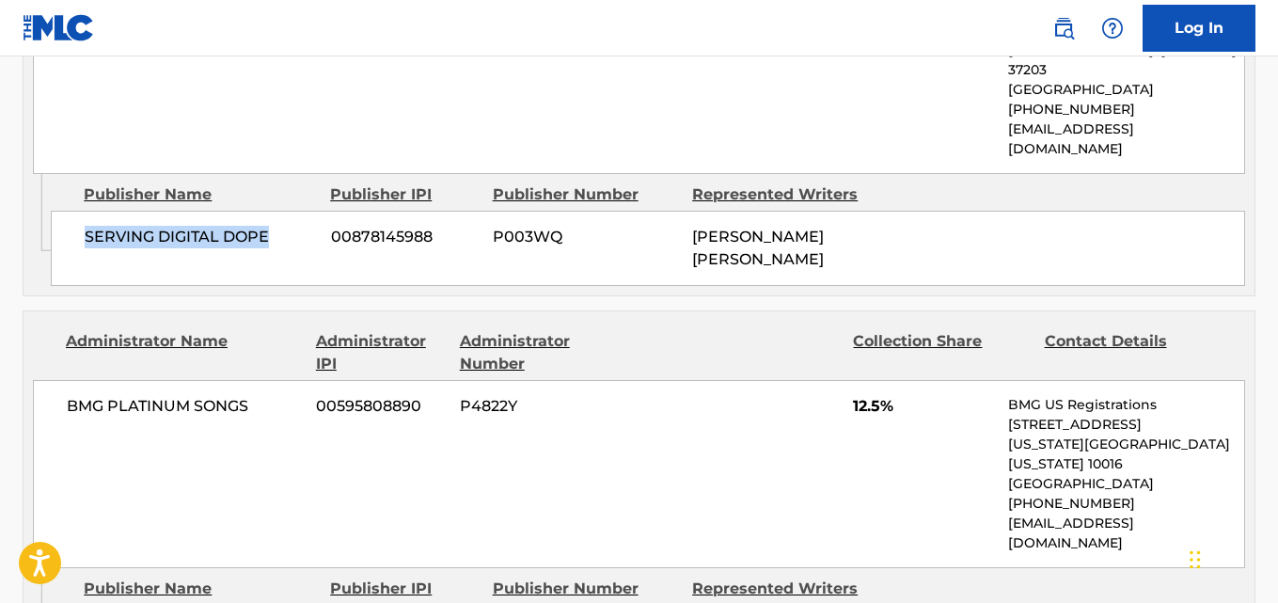
scroll to position [2664, 0]
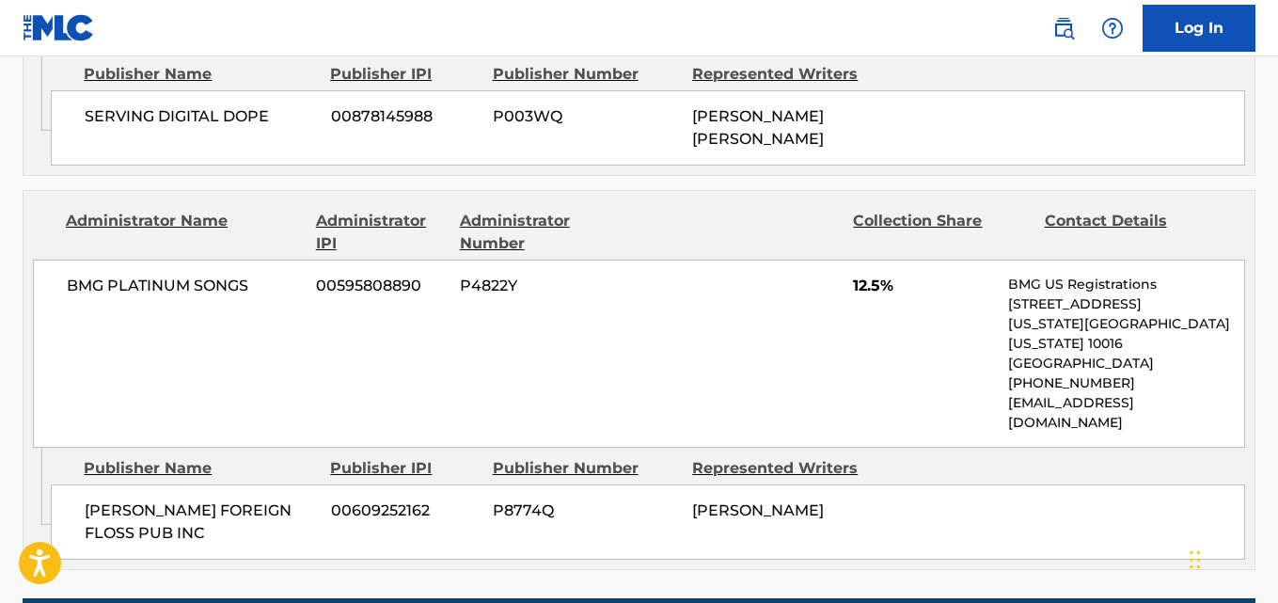
click at [83, 484] on div "[PERSON_NAME] FOREIGN FLOSS PUB INC 00609252162 P8774Q [PERSON_NAME]" at bounding box center [648, 521] width 1194 height 75
drag, startPoint x: 82, startPoint y: 393, endPoint x: 224, endPoint y: 420, distance: 144.6
click at [224, 484] on div "[PERSON_NAME] FOREIGN FLOSS PUB INC 00609252162 P8774Q [PERSON_NAME]" at bounding box center [648, 521] width 1194 height 75
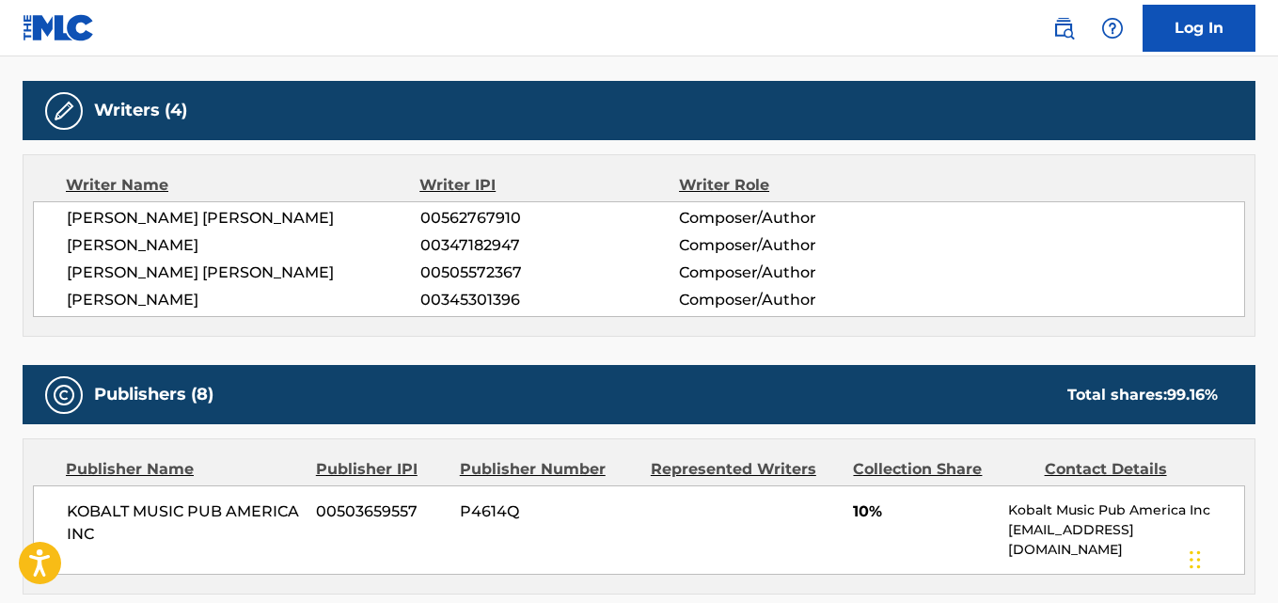
scroll to position [783, 0]
